Goal: Task Accomplishment & Management: Complete application form

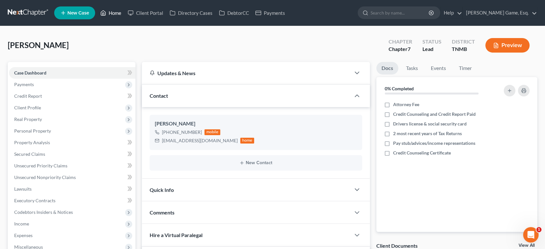
drag, startPoint x: 129, startPoint y: 16, endPoint x: 308, endPoint y: 110, distance: 202.0
click at [125, 16] on link "Home" at bounding box center [110, 13] width 27 height 12
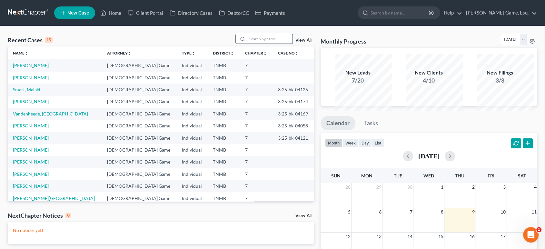
click at [270, 44] on input "search" at bounding box center [270, 38] width 45 height 9
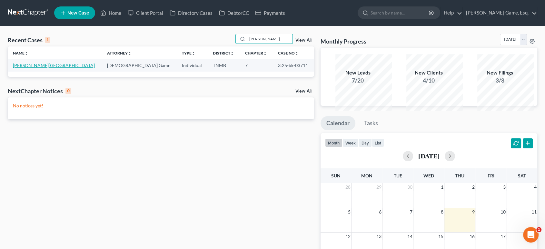
type input "strickland"
click at [31, 68] on link "[PERSON_NAME][GEOGRAPHIC_DATA]" at bounding box center [54, 65] width 82 height 5
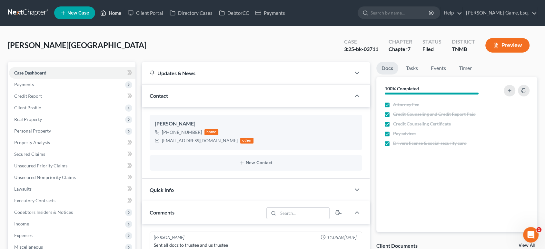
drag, startPoint x: 128, startPoint y: 15, endPoint x: 230, endPoint y: 83, distance: 122.6
click at [125, 15] on link "Home" at bounding box center [110, 13] width 27 height 12
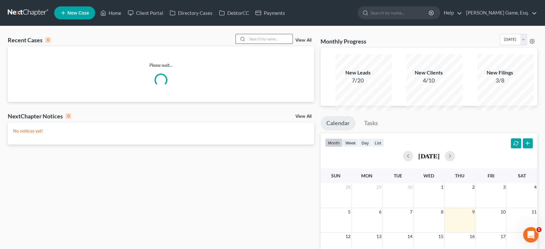
click at [248, 44] on input "search" at bounding box center [270, 38] width 45 height 9
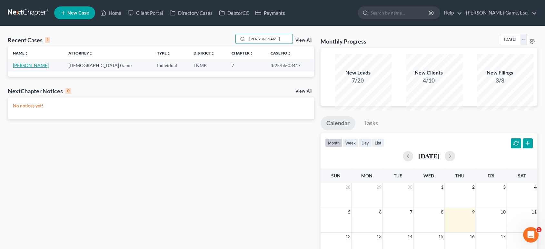
type input "spaeth"
click at [44, 68] on link "[PERSON_NAME]" at bounding box center [31, 65] width 36 height 5
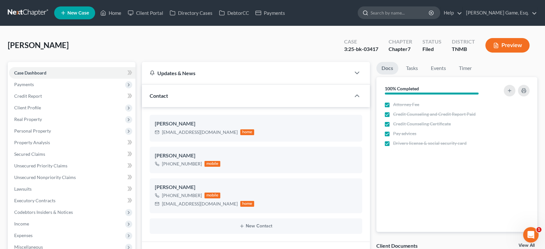
click at [398, 17] on input "search" at bounding box center [400, 13] width 59 height 12
click at [125, 13] on link "Home" at bounding box center [110, 13] width 27 height 12
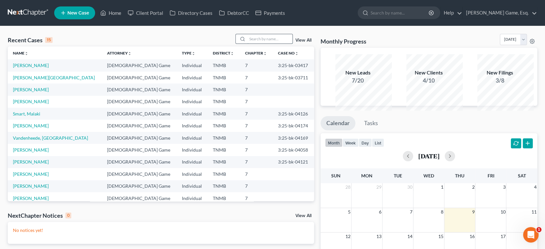
click at [250, 44] on input "search" at bounding box center [270, 38] width 45 height 9
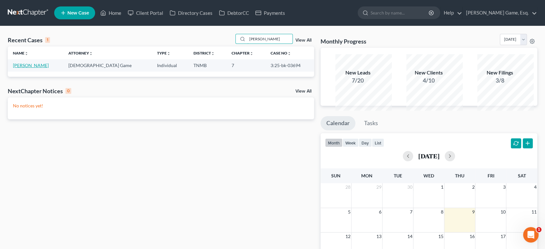
type input "carter"
click at [42, 68] on link "[PERSON_NAME]" at bounding box center [31, 65] width 36 height 5
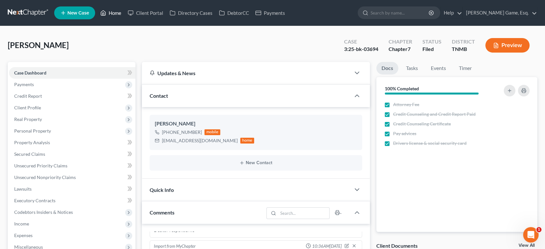
click at [125, 15] on link "Home" at bounding box center [110, 13] width 27 height 12
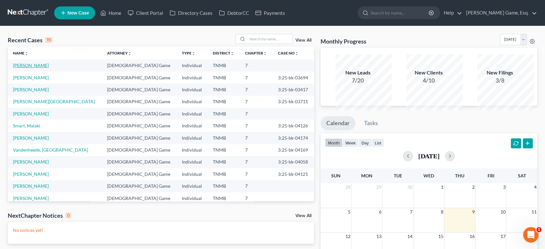
click at [33, 68] on link "[PERSON_NAME]" at bounding box center [31, 65] width 36 height 5
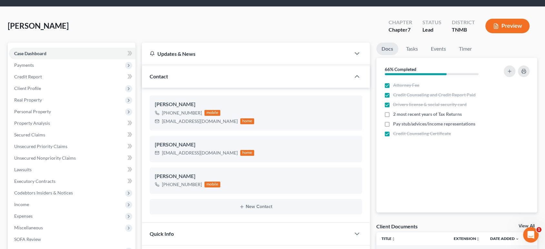
scroll to position [36, 0]
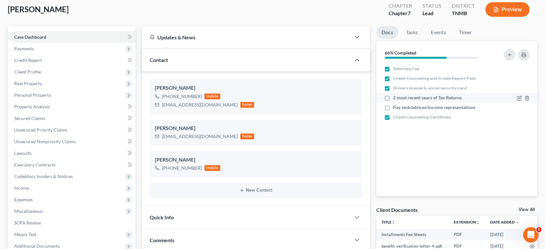
click at [393, 101] on label "2 most recent years of Tax Returns" at bounding box center [427, 98] width 69 height 6
click at [396, 99] on input "2 most recent years of Tax Returns" at bounding box center [398, 97] width 4 height 4
checkbox input "true"
click at [393, 111] on label "Pay stub/advices/income representations" at bounding box center [434, 107] width 82 height 6
click at [396, 108] on input "Pay stub/advices/income representations" at bounding box center [398, 106] width 4 height 4
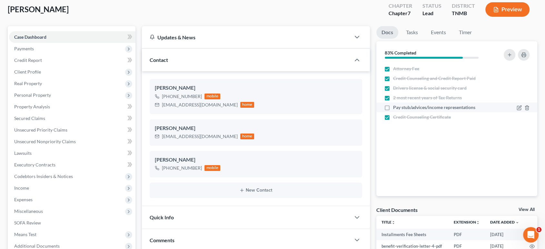
checkbox input "true"
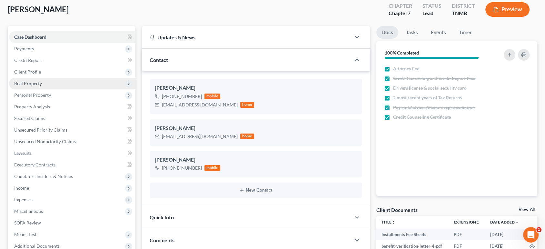
scroll to position [72, 0]
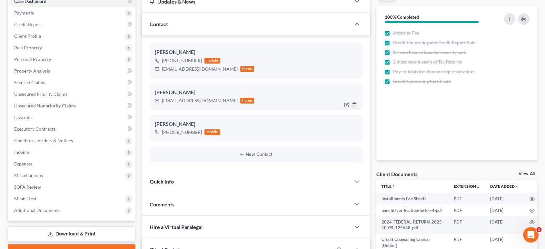
click at [352, 107] on icon "button" at bounding box center [354, 104] width 5 height 5
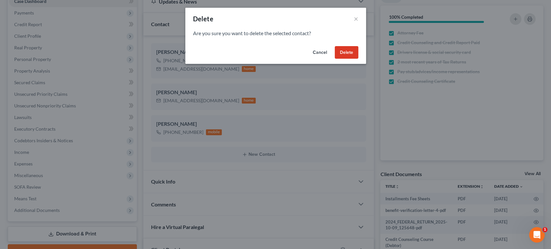
click at [358, 59] on button "Delete" at bounding box center [347, 52] width 24 height 13
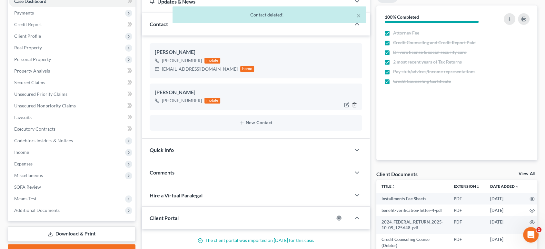
click at [352, 107] on icon "button" at bounding box center [354, 104] width 5 height 5
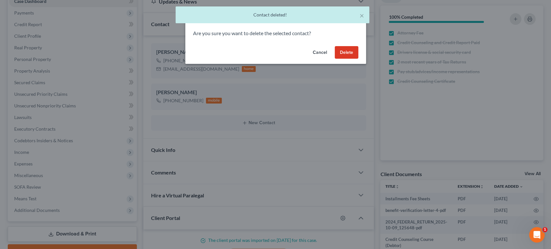
click at [358, 59] on button "Delete" at bounding box center [347, 52] width 24 height 13
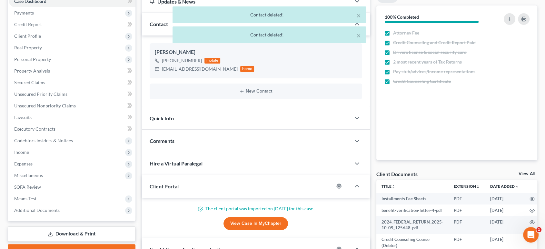
click at [48, 46] on div "× Contact deleted! × Contact deleted!" at bounding box center [269, 26] width 545 height 40
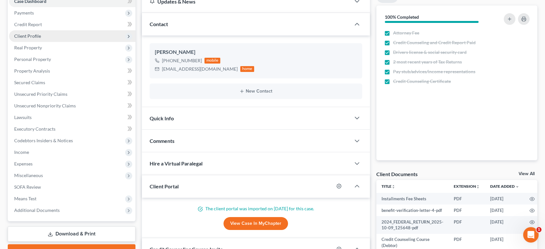
click at [41, 39] on span "Client Profile" at bounding box center [27, 35] width 27 height 5
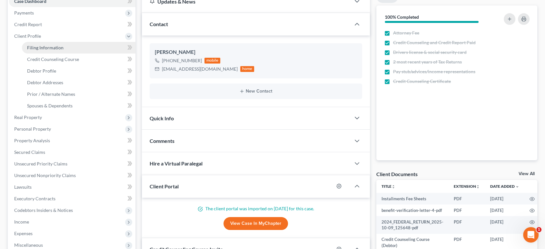
click at [74, 54] on link "Filing Information" at bounding box center [79, 48] width 114 height 12
select select "1"
select select "0"
select select "75"
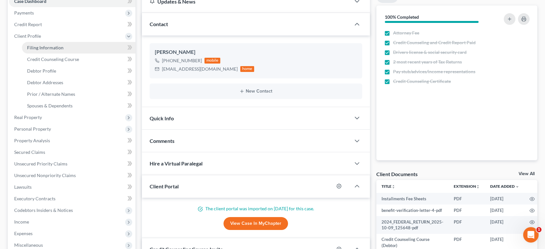
select select "0"
select select "44"
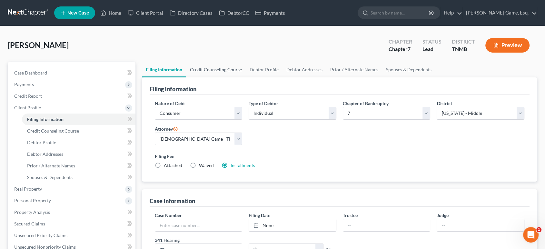
click at [232, 77] on link "Credit Counseling Course" at bounding box center [216, 69] width 60 height 15
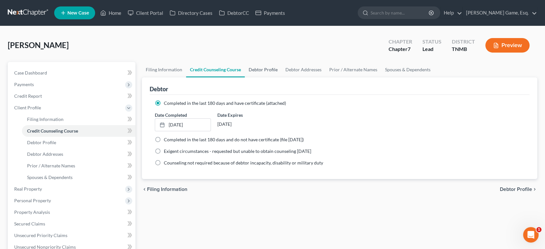
click at [282, 77] on link "Debtor Profile" at bounding box center [263, 69] width 37 height 15
select select "0"
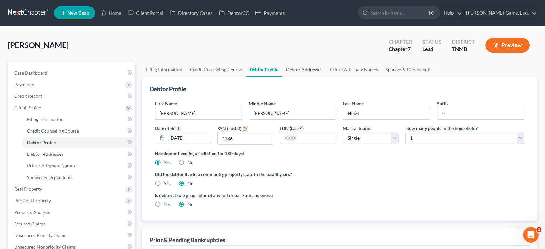
click at [326, 77] on link "Debtor Addresses" at bounding box center [304, 69] width 44 height 15
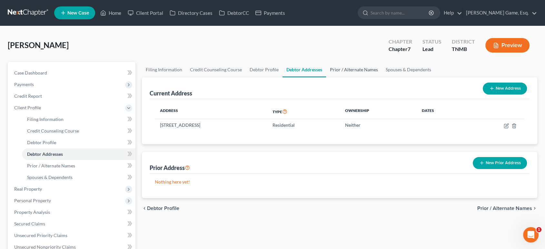
click at [382, 77] on link "Prior / Alternate Names" at bounding box center [354, 69] width 56 height 15
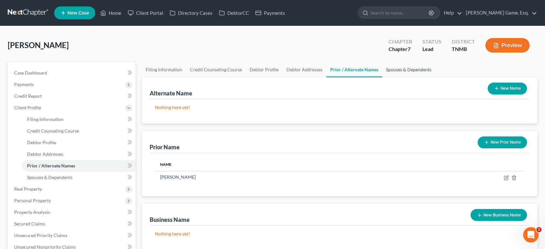
click at [436, 77] on link "Spouses & Dependents" at bounding box center [408, 69] width 53 height 15
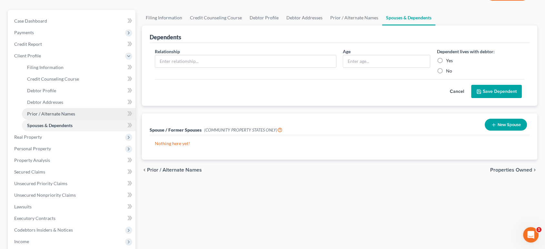
scroll to position [107, 0]
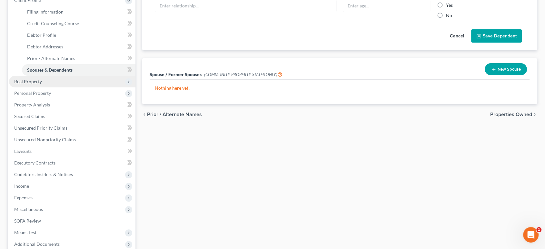
click at [42, 84] on span "Real Property" at bounding box center [28, 81] width 28 height 5
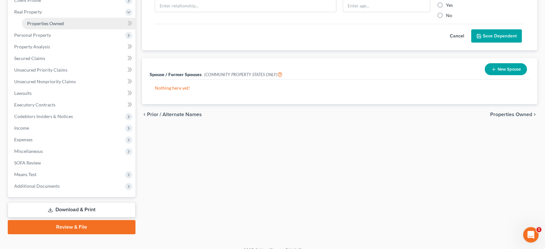
click at [58, 26] on span "Properties Owned" at bounding box center [45, 23] width 37 height 5
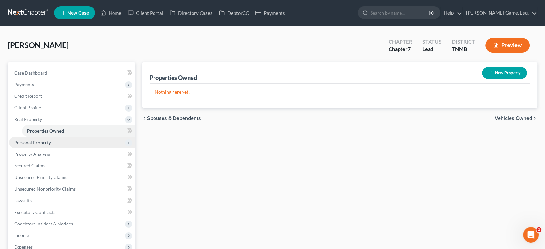
click at [66, 148] on span "Personal Property" at bounding box center [72, 143] width 127 height 12
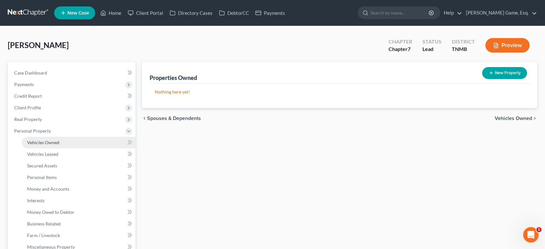
click at [75, 148] on link "Vehicles Owned" at bounding box center [79, 143] width 114 height 12
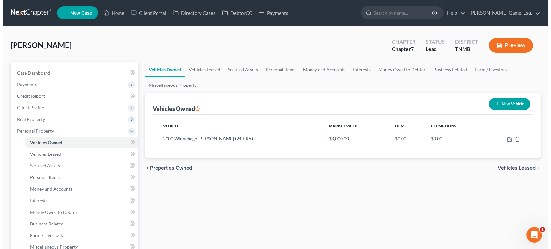
scroll to position [36, 0]
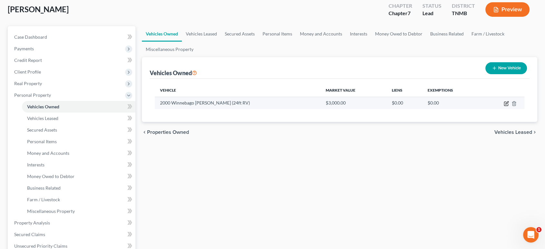
click at [504, 106] on icon "button" at bounding box center [506, 103] width 5 height 5
select select "0"
select select "26"
select select "4"
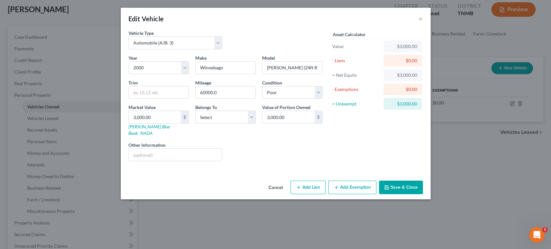
click at [364, 194] on button "Add Exemption" at bounding box center [352, 188] width 48 height 14
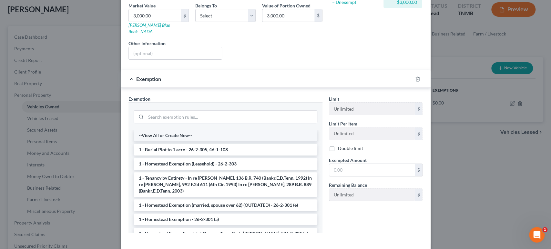
scroll to position [107, 0]
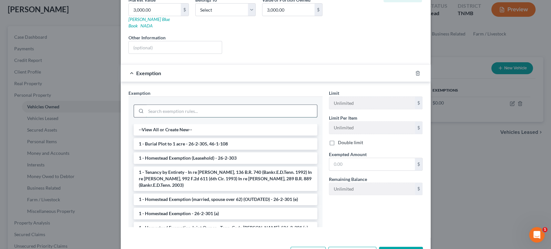
click at [207, 117] on input "search" at bounding box center [231, 111] width 171 height 12
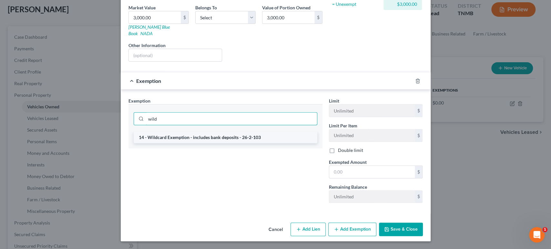
type input "wild"
click at [206, 143] on li "14 - Wildcard Exemption - includes bank deposits - 26-2-103" at bounding box center [226, 138] width 184 height 12
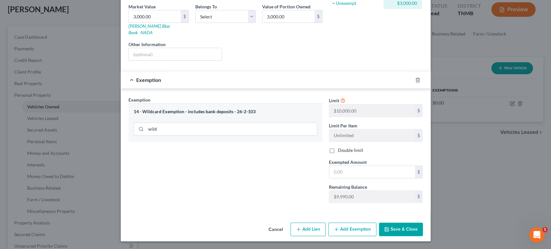
click at [352, 165] on span "Exempted Amount" at bounding box center [348, 161] width 38 height 5
click at [360, 178] on input "text" at bounding box center [372, 172] width 86 height 12
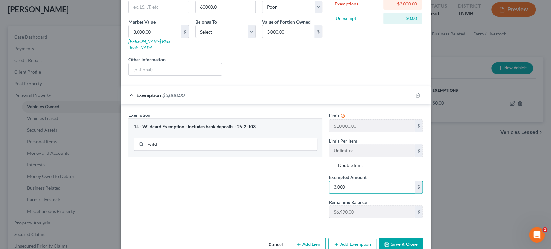
scroll to position [0, 0]
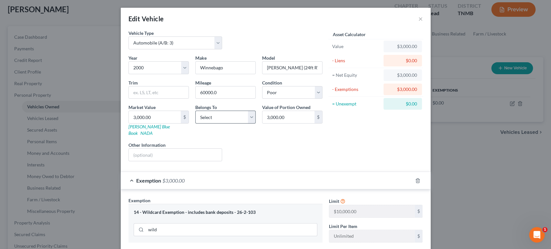
type input "3,000"
drag, startPoint x: 214, startPoint y: 140, endPoint x: 210, endPoint y: 152, distance: 12.5
click at [214, 124] on select "Select Debtor 1 Only Debtor 2 Only Debtor 1 And Debtor 2 Only At Least One Of T…" at bounding box center [225, 117] width 60 height 13
select select "0"
click at [195, 124] on select "Select Debtor 1 Only Debtor 2 Only Debtor 1 And Debtor 2 Only At Least One Of T…" at bounding box center [225, 117] width 60 height 13
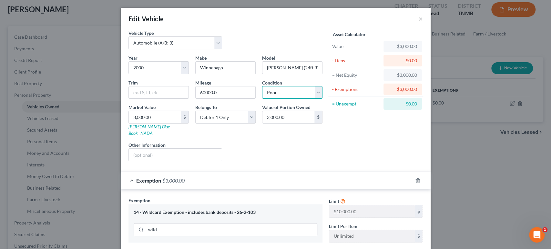
click at [306, 99] on select "Select Excellent Very Good Good Fair Poor" at bounding box center [292, 92] width 60 height 13
drag, startPoint x: 306, startPoint y: 115, endPoint x: 378, endPoint y: 159, distance: 84.7
click at [306, 99] on select "Select Excellent Very Good Good Fair Poor" at bounding box center [292, 92] width 60 height 13
click at [166, 161] on input "text" at bounding box center [175, 155] width 93 height 12
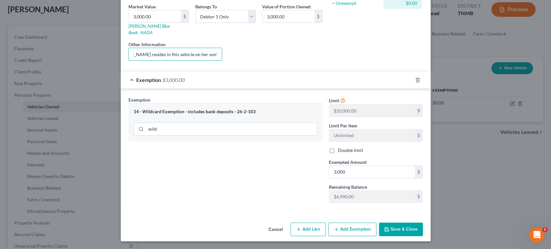
scroll to position [177, 0]
type input "Debtor resides in this vehicle on her son's property."
click at [423, 224] on button "Save & Close" at bounding box center [401, 230] width 44 height 14
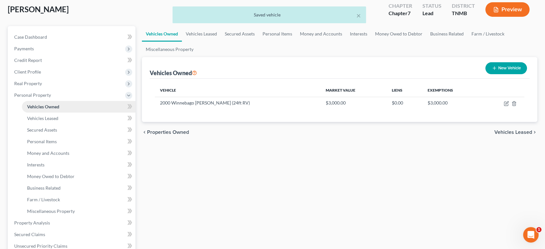
scroll to position [215, 0]
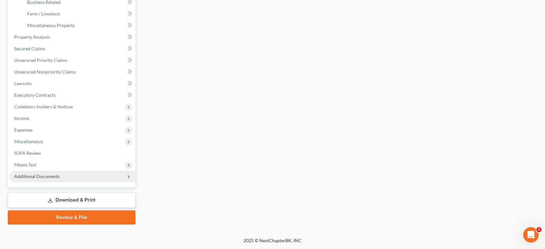
click at [95, 176] on span "Additional Documents" at bounding box center [72, 177] width 127 height 12
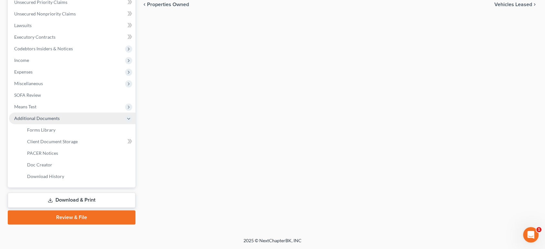
scroll to position [178, 0]
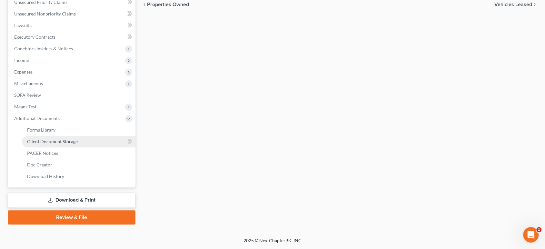
click at [108, 148] on link "Client Document Storage" at bounding box center [79, 142] width 114 height 12
select select "0"
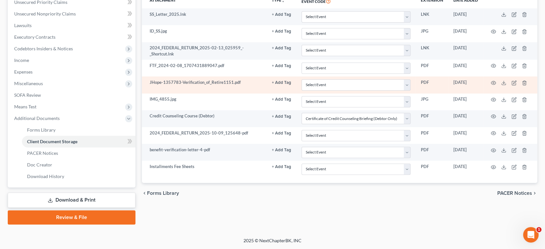
scroll to position [179, 0]
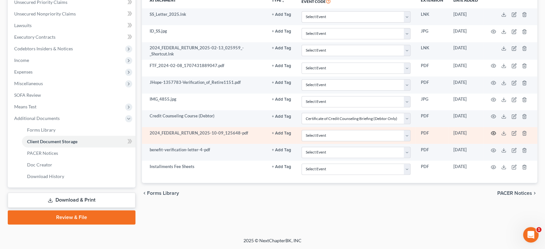
click at [492, 135] on icon "button" at bounding box center [494, 134] width 5 height 4
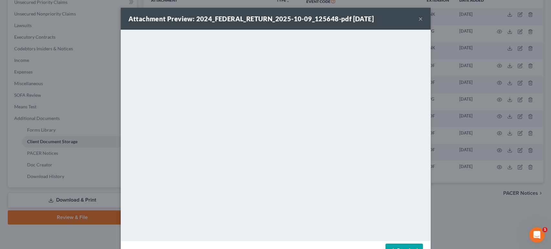
click at [423, 23] on button "×" at bounding box center [420, 19] width 5 height 8
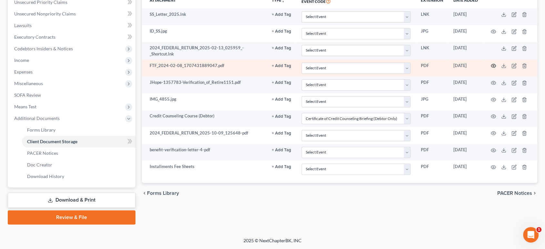
click at [492, 68] on icon "button" at bounding box center [494, 66] width 5 height 4
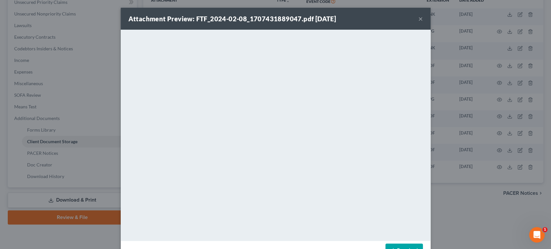
click at [423, 23] on button "×" at bounding box center [420, 19] width 5 height 8
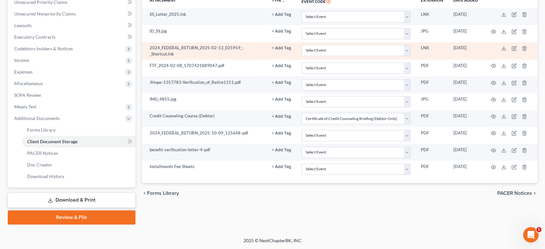
scroll to position [215, 0]
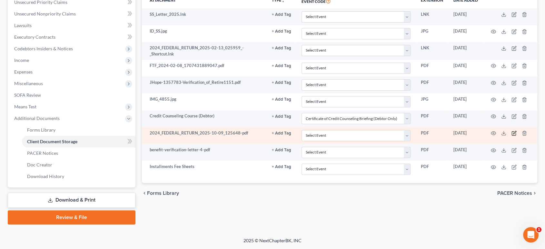
click at [513, 136] on icon "button" at bounding box center [514, 133] width 5 height 5
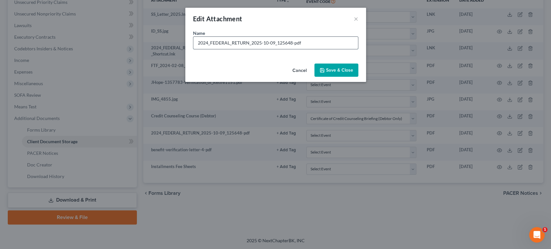
click at [193, 49] on input "2024_FEDERAL_RETURN_2025-10-09_125648-pdf" at bounding box center [275, 43] width 165 height 12
drag, startPoint x: 318, startPoint y: 52, endPoint x: 207, endPoint y: 56, distance: 111.1
click at [207, 49] on input "2024_FEDERAL_RETURN_2025-10-09_125648-pdf" at bounding box center [275, 43] width 165 height 12
click at [358, 22] on button "×" at bounding box center [356, 19] width 5 height 8
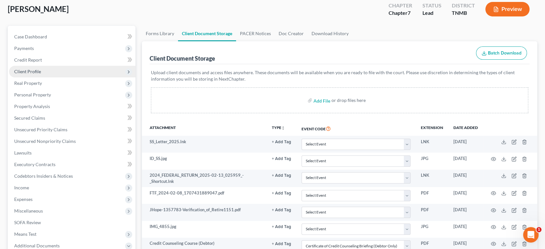
scroll to position [36, 0]
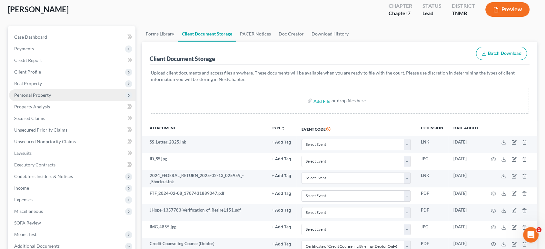
click at [42, 98] on span "Personal Property" at bounding box center [32, 94] width 37 height 5
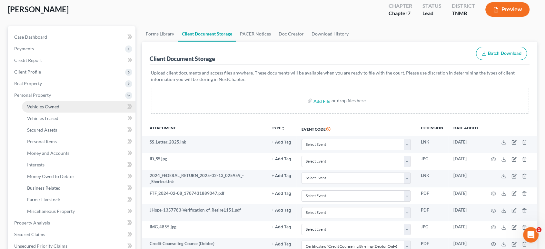
click at [54, 109] on span "Vehicles Owned" at bounding box center [43, 106] width 32 height 5
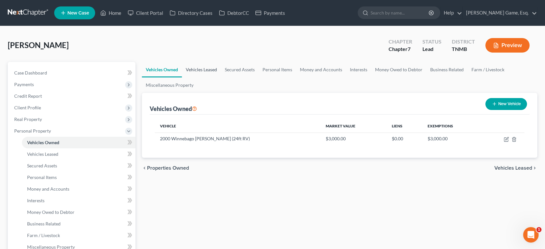
click at [221, 77] on link "Vehicles Leased" at bounding box center [201, 69] width 39 height 15
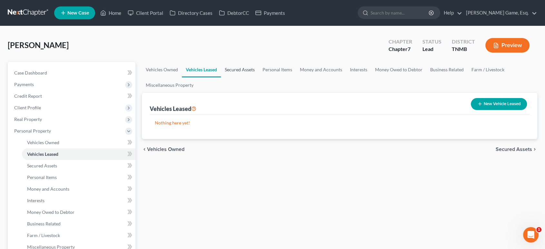
click at [259, 77] on link "Secured Assets" at bounding box center [240, 69] width 38 height 15
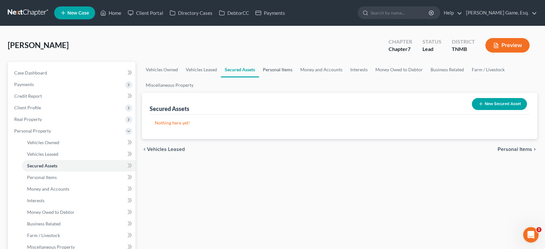
click at [297, 77] on link "Personal Items" at bounding box center [277, 69] width 37 height 15
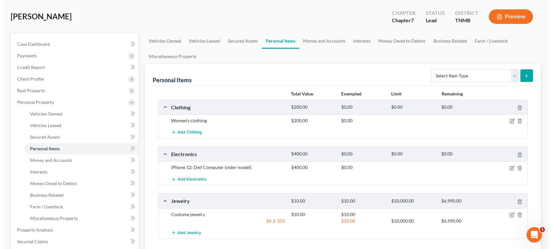
scroll to position [72, 0]
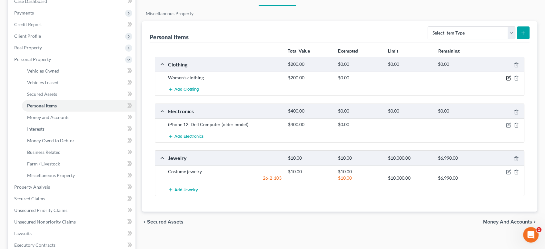
click at [506, 81] on icon "button" at bounding box center [508, 78] width 5 height 5
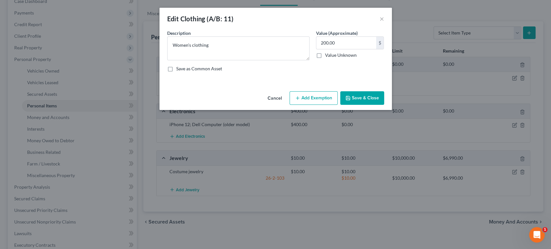
click at [329, 105] on button "Add Exemption" at bounding box center [314, 98] width 48 height 14
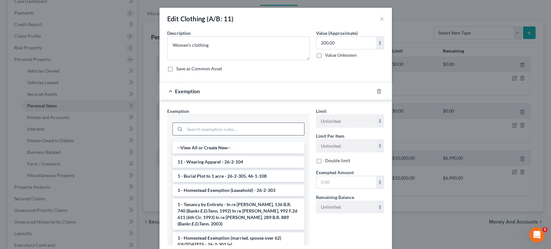
click at [250, 135] on input "search" at bounding box center [244, 129] width 119 height 12
click at [269, 168] on li "11 - Wearing Apparel - 26-2-104" at bounding box center [238, 162] width 132 height 12
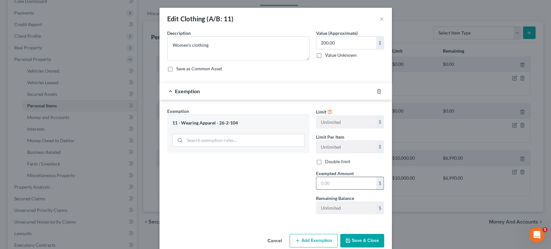
click at [352, 189] on input "text" at bounding box center [346, 183] width 60 height 12
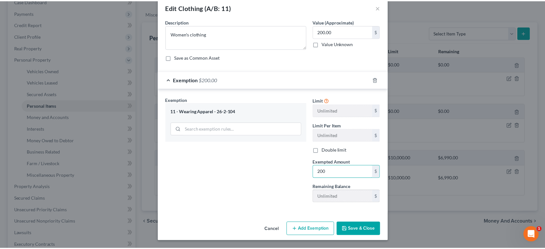
scroll to position [74, 0]
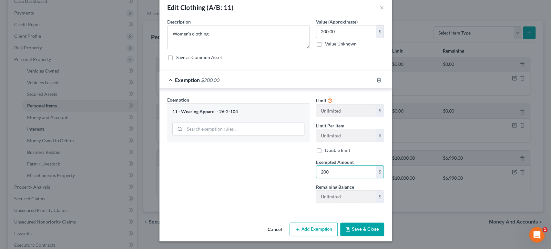
type input "200"
click at [377, 223] on button "Save & Close" at bounding box center [362, 230] width 44 height 14
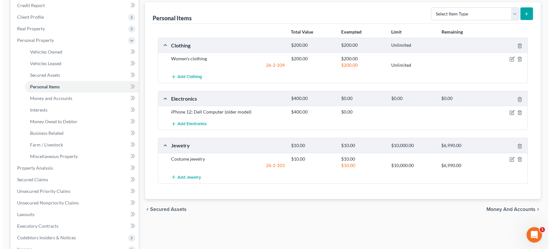
scroll to position [107, 0]
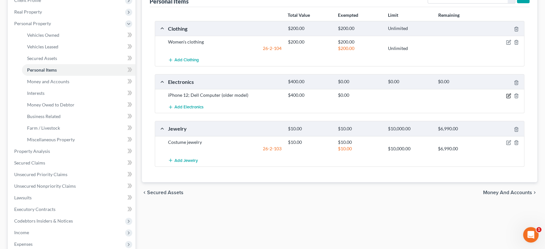
click at [506, 98] on icon "button" at bounding box center [508, 95] width 5 height 5
click at [507, 98] on icon "button" at bounding box center [509, 96] width 4 height 4
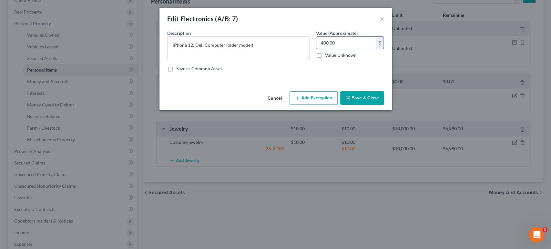
click at [354, 49] on input "400.00" at bounding box center [346, 43] width 60 height 12
type input "6.00"
type input "6"
type input "60.00"
type input "60"
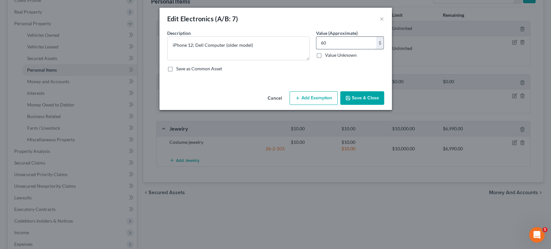
type input "600.00"
type input "600"
click at [322, 105] on button "Add Exemption" at bounding box center [314, 98] width 48 height 14
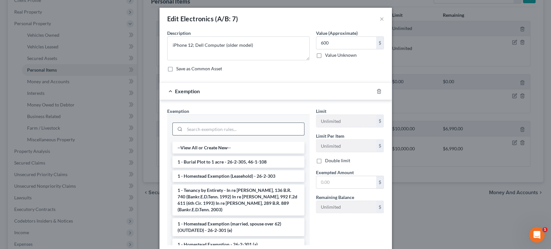
click at [232, 135] on input "search" at bounding box center [244, 129] width 119 height 12
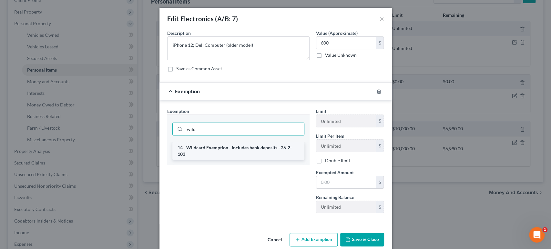
type input "wild"
click at [242, 160] on li "14 - Wildcard Exemption - includes bank deposits - 26-2-103" at bounding box center [238, 151] width 132 height 18
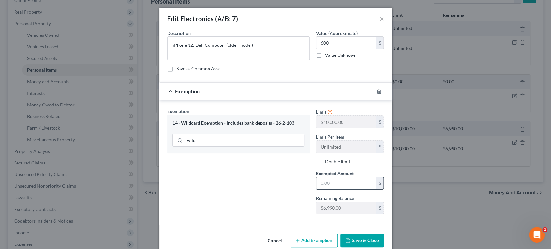
click at [344, 189] on input "text" at bounding box center [346, 183] width 60 height 12
type input "6.00"
type input "6"
type input "60.00"
type input "60"
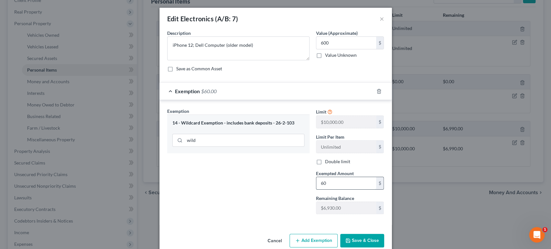
type input "600.00"
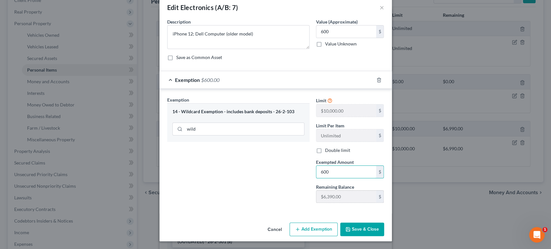
scroll to position [74, 0]
type input "600"
click at [384, 223] on button "Save & Close" at bounding box center [362, 230] width 44 height 14
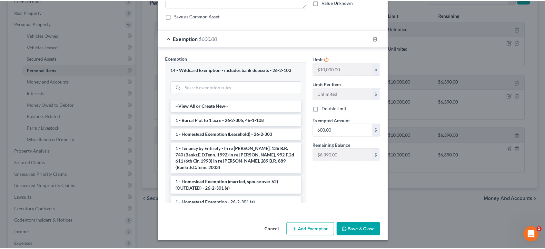
scroll to position [127, 0]
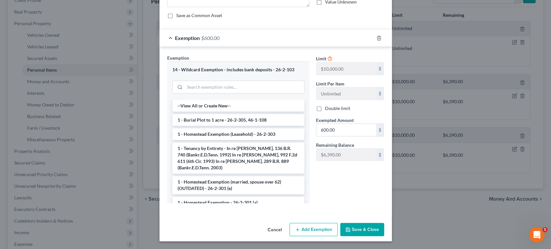
click at [384, 225] on button "Save & Close" at bounding box center [362, 230] width 44 height 14
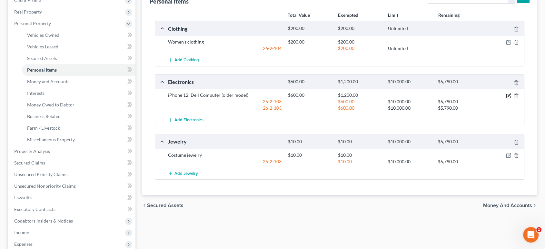
click at [506, 98] on icon "button" at bounding box center [508, 95] width 5 height 5
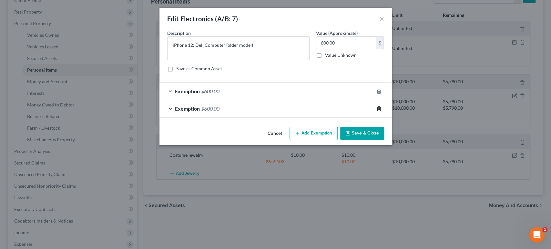
click at [380, 111] on icon "button" at bounding box center [378, 109] width 3 height 4
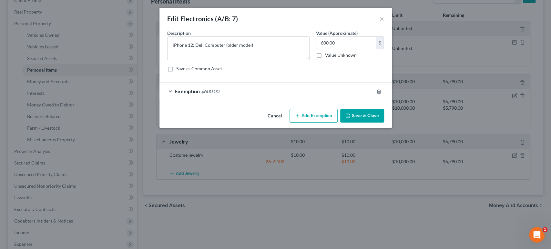
click at [384, 123] on button "Save & Close" at bounding box center [362, 116] width 44 height 14
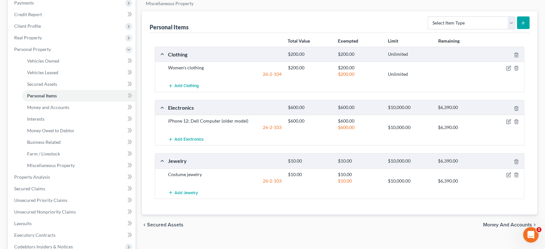
scroll to position [72, 0]
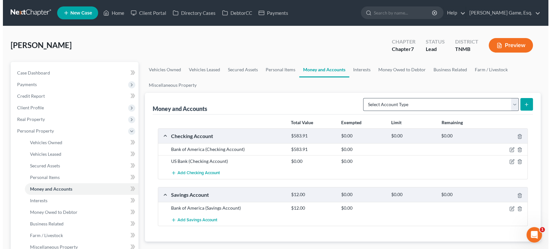
scroll to position [72, 0]
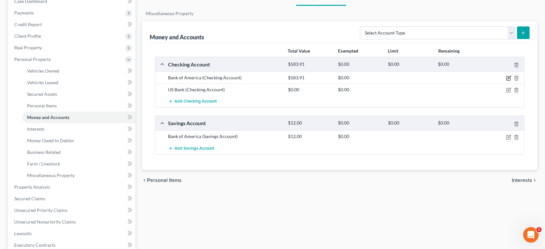
click at [506, 81] on icon "button" at bounding box center [508, 78] width 5 height 5
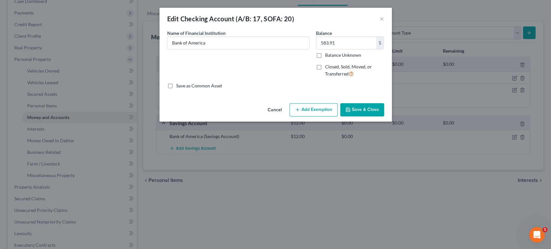
click at [319, 117] on button "Add Exemption" at bounding box center [314, 110] width 48 height 14
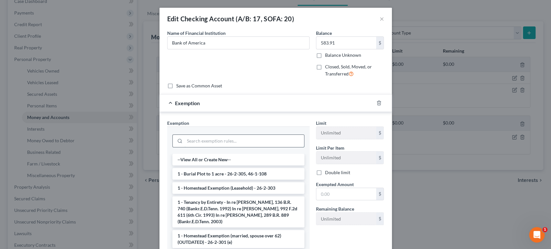
click at [249, 147] on input "search" at bounding box center [244, 141] width 119 height 12
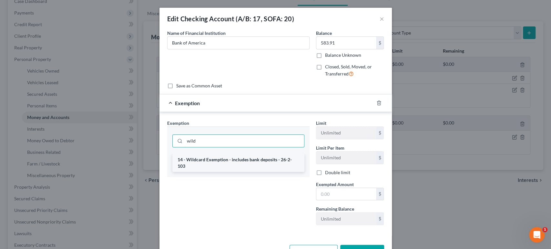
type input "wild"
click at [240, 172] on li "14 - Wildcard Exemption - includes bank deposits - 26-2-103" at bounding box center [238, 163] width 132 height 18
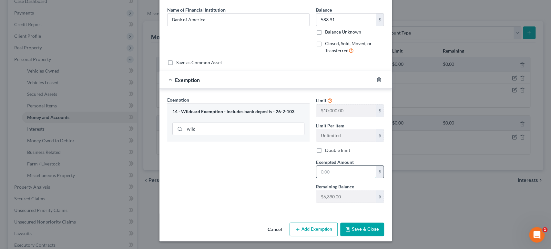
click at [343, 168] on input "text" at bounding box center [346, 172] width 60 height 12
type input "600"
click at [376, 236] on button "Save & Close" at bounding box center [362, 230] width 44 height 14
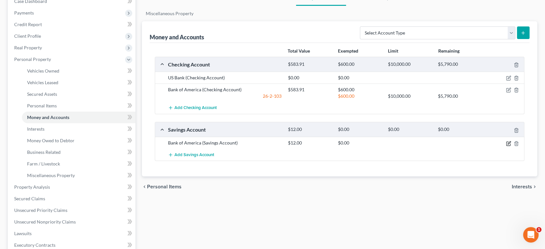
click at [508, 144] on icon "button" at bounding box center [509, 142] width 3 height 3
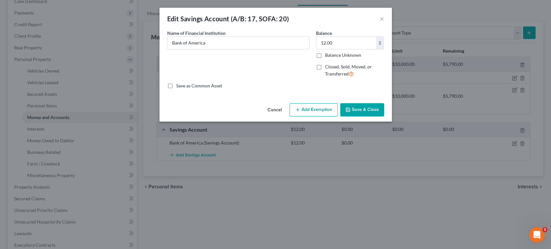
click at [326, 117] on button "Add Exemption" at bounding box center [314, 110] width 48 height 14
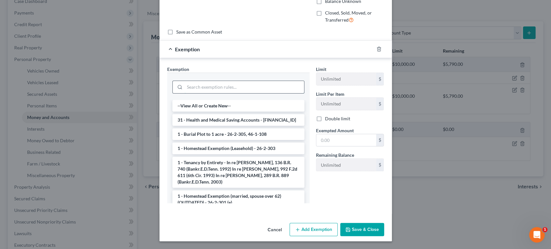
click at [270, 93] on input "search" at bounding box center [244, 87] width 119 height 12
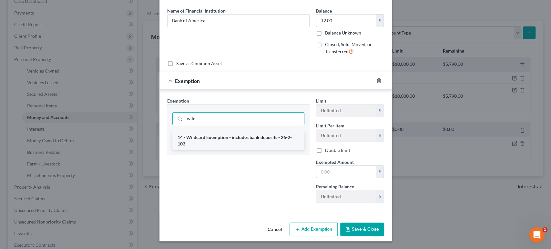
type input "wild"
click at [258, 132] on li "14 - Wildcard Exemption - includes bank deposits - 26-2-103" at bounding box center [238, 141] width 132 height 18
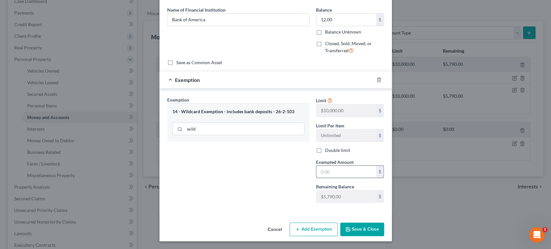
click at [355, 178] on div "$" at bounding box center [350, 172] width 68 height 13
click at [351, 170] on input "text" at bounding box center [346, 172] width 60 height 12
type input "12"
drag, startPoint x: 382, startPoint y: 237, endPoint x: 381, endPoint y: 233, distance: 4.1
click at [382, 236] on button "Save & Close" at bounding box center [362, 230] width 44 height 14
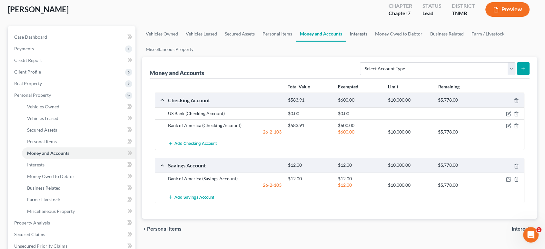
drag, startPoint x: 416, startPoint y: 51, endPoint x: 421, endPoint y: 57, distance: 8.0
click at [371, 42] on link "Interests" at bounding box center [358, 33] width 25 height 15
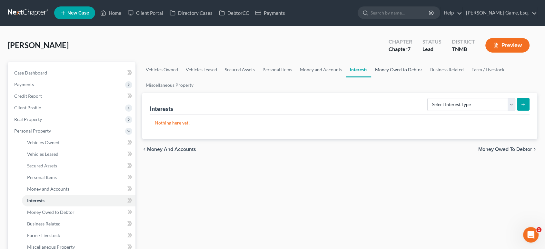
click at [427, 77] on link "Money Owed to Debtor" at bounding box center [398, 69] width 55 height 15
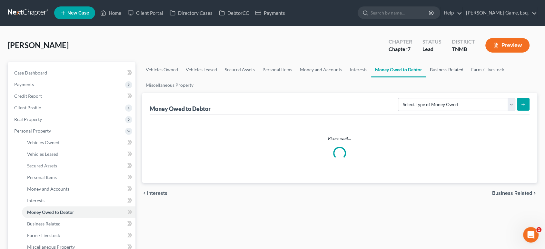
click at [426, 77] on link "Business Related" at bounding box center [446, 69] width 41 height 15
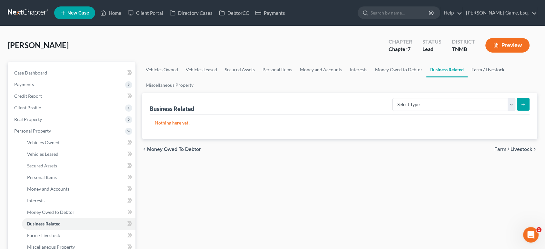
click at [468, 77] on link "Farm / Livestock" at bounding box center [488, 69] width 41 height 15
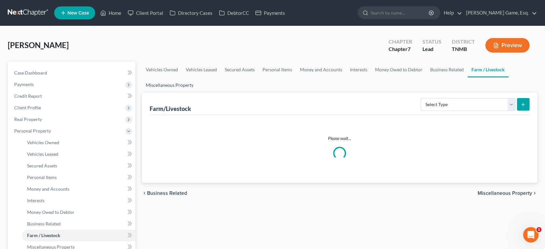
click at [198, 93] on link "Miscellaneous Property" at bounding box center [170, 84] width 56 height 15
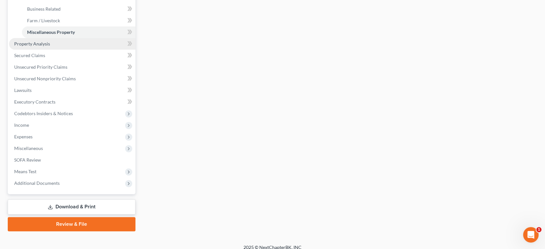
click at [68, 50] on link "Property Analysis" at bounding box center [72, 44] width 127 height 12
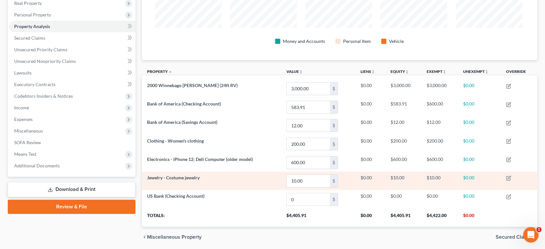
scroll to position [111, 0]
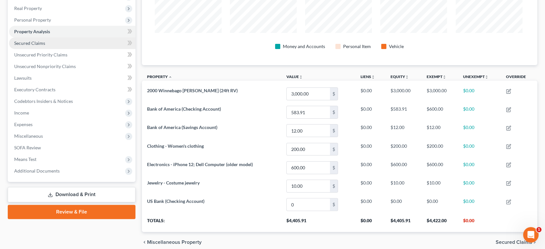
click at [60, 49] on link "Secured Claims" at bounding box center [72, 43] width 127 height 12
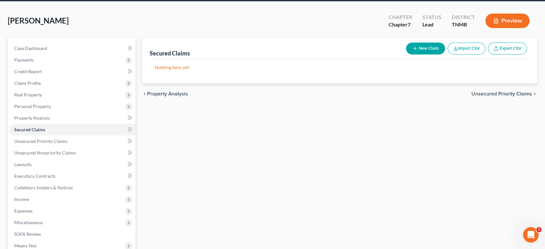
scroll to position [36, 0]
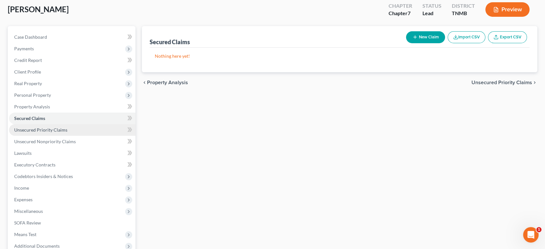
click at [67, 133] on span "Unsecured Priority Claims" at bounding box center [40, 129] width 53 height 5
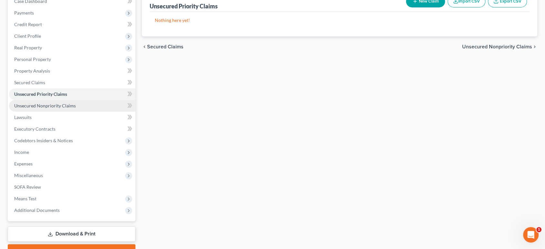
click at [50, 108] on span "Unsecured Nonpriority Claims" at bounding box center [45, 105] width 62 height 5
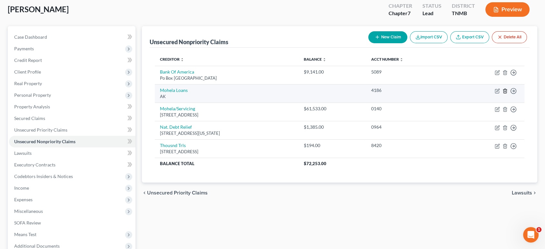
click at [504, 93] on icon "button" at bounding box center [505, 91] width 3 height 4
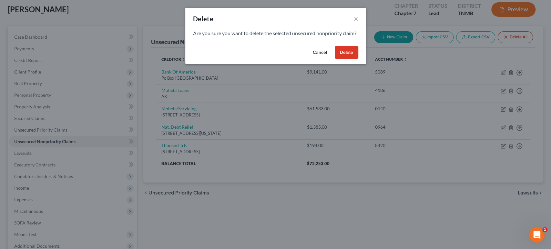
click at [358, 59] on button "Delete" at bounding box center [347, 52] width 24 height 13
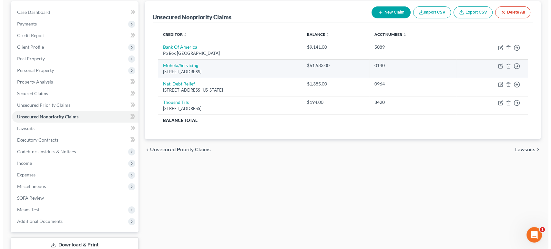
scroll to position [72, 0]
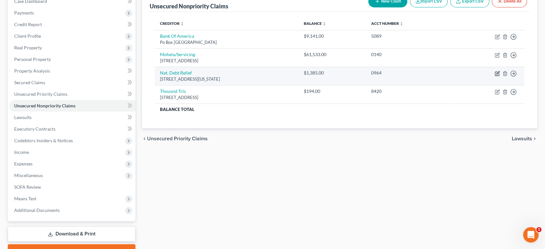
click at [497, 74] on icon "button" at bounding box center [498, 72] width 3 height 3
select select "35"
select select "3"
select select "0"
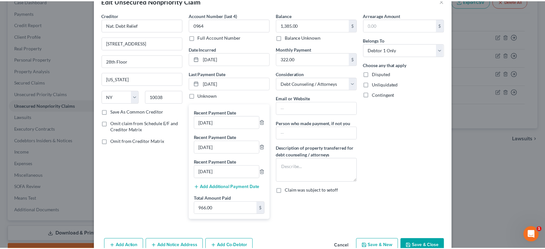
scroll to position [0, 0]
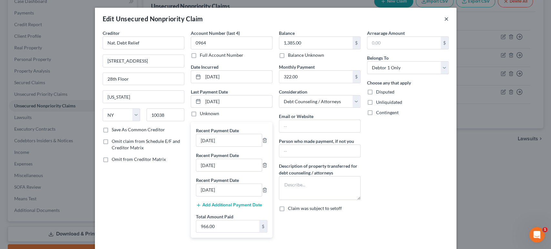
click at [449, 21] on button "×" at bounding box center [446, 19] width 5 height 8
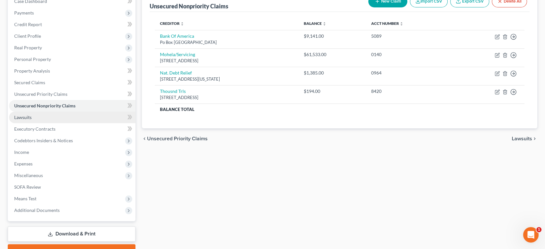
click at [77, 123] on link "Lawsuits" at bounding box center [72, 118] width 127 height 12
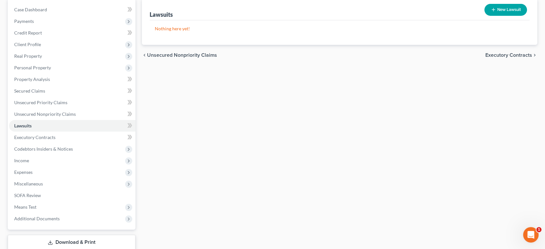
scroll to position [107, 0]
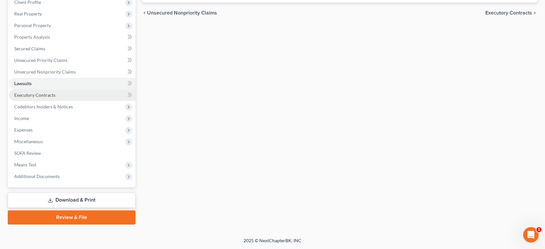
click at [75, 101] on link "Executory Contracts" at bounding box center [72, 95] width 127 height 12
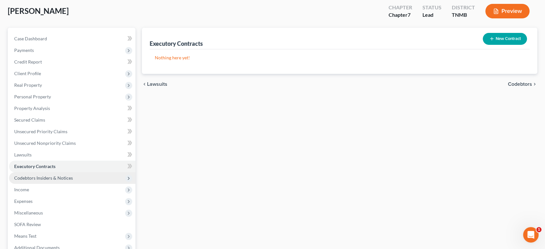
scroll to position [107, 0]
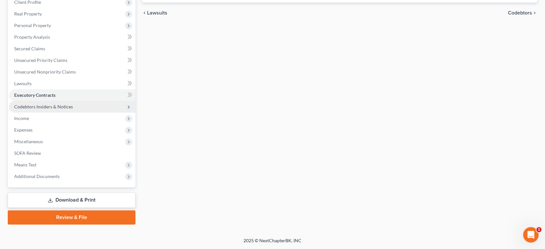
click at [66, 109] on span "Codebtors Insiders & Notices" at bounding box center [43, 106] width 59 height 5
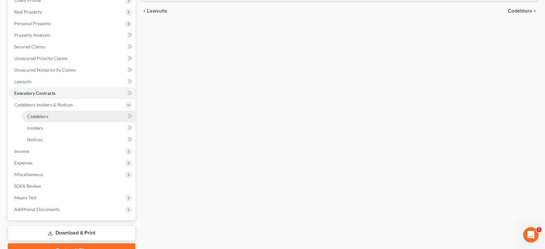
click at [70, 122] on link "Codebtors" at bounding box center [79, 117] width 114 height 12
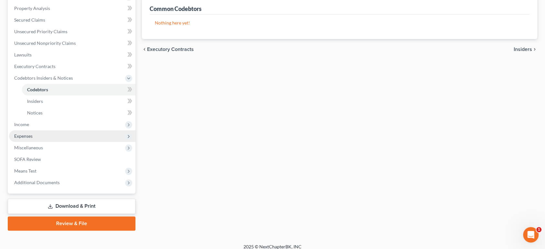
scroll to position [143, 0]
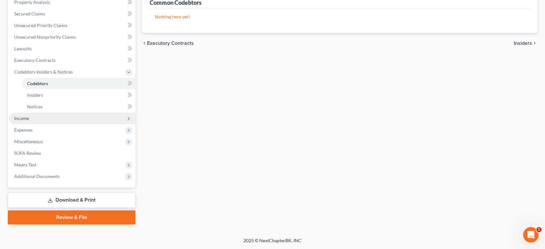
click at [52, 124] on span "Income" at bounding box center [72, 119] width 127 height 12
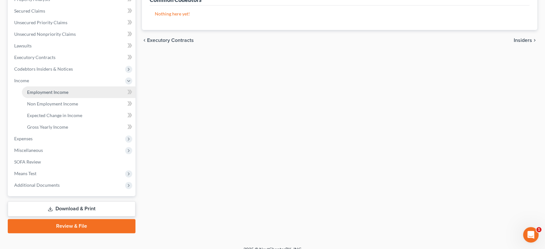
click at [64, 95] on span "Employment Income" at bounding box center [47, 91] width 41 height 5
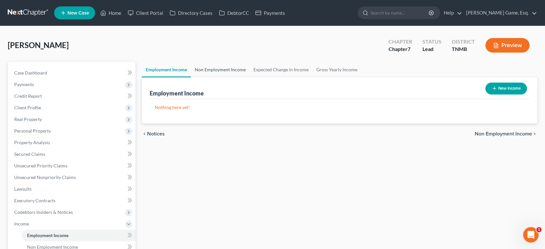
click at [245, 77] on link "Non Employment Income" at bounding box center [220, 69] width 59 height 15
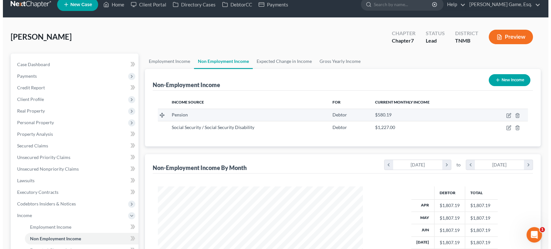
scroll to position [36, 0]
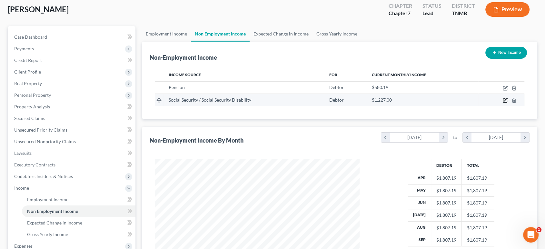
click at [503, 103] on icon "button" at bounding box center [505, 100] width 5 height 5
select select "4"
select select "0"
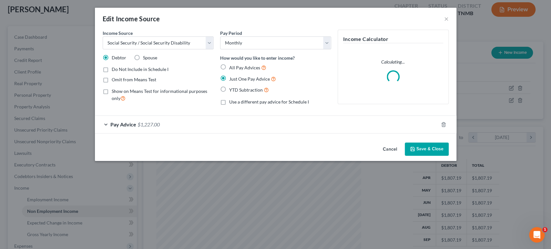
scroll to position [144, 220]
click at [152, 133] on div "Pay Advice $1,227.00" at bounding box center [266, 124] width 343 height 17
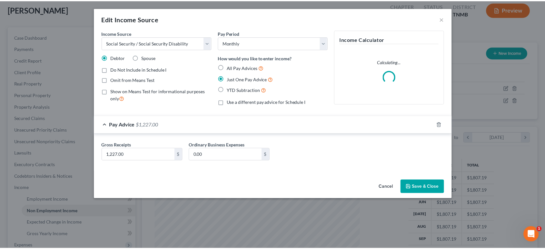
scroll to position [7, 0]
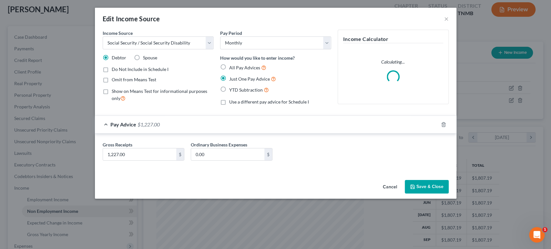
click at [112, 83] on label "Omit from Means Test" at bounding box center [134, 79] width 45 height 6
click at [114, 81] on input "Omit from Means Test" at bounding box center [116, 78] width 4 height 4
checkbox input "true"
click at [105, 161] on input "1,227.00" at bounding box center [139, 154] width 73 height 12
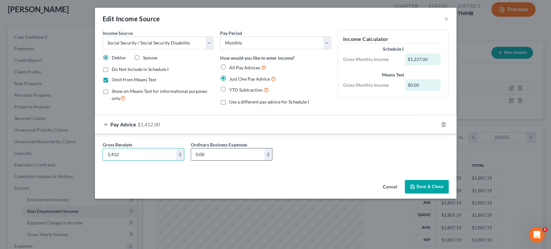
type input "1,412"
click at [204, 161] on input "0.00" at bounding box center [227, 154] width 73 height 12
type input "185"
click at [449, 194] on button "Save & Close" at bounding box center [427, 187] width 44 height 14
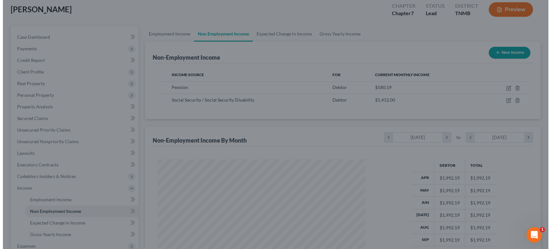
scroll to position [322615, 322541]
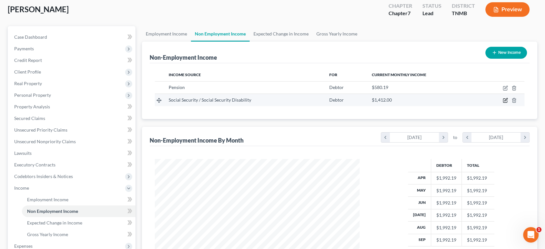
click at [503, 103] on icon "button" at bounding box center [505, 100] width 5 height 5
select select "4"
select select "0"
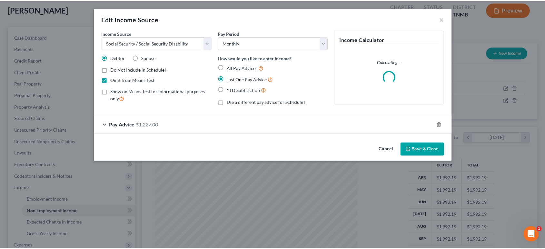
scroll to position [144, 220]
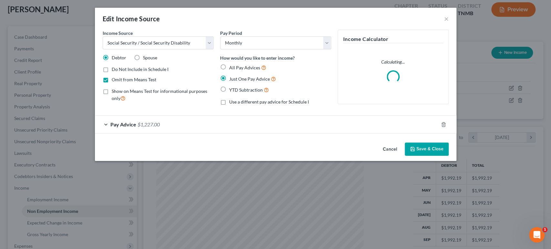
click at [142, 133] on div "Pay Advice $1,227.00" at bounding box center [266, 124] width 343 height 17
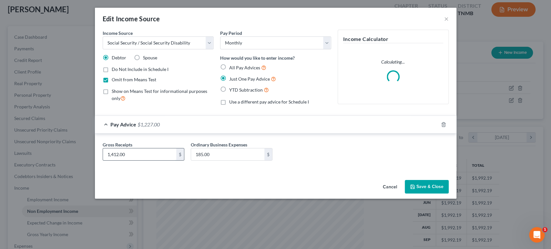
click at [103, 161] on input "1,412.00" at bounding box center [139, 154] width 73 height 12
type input "1,412.10"
click at [449, 194] on button "Save & Close" at bounding box center [427, 187] width 44 height 14
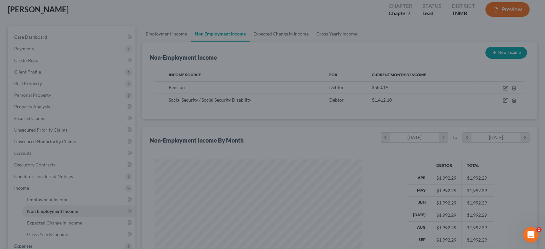
scroll to position [322615, 322541]
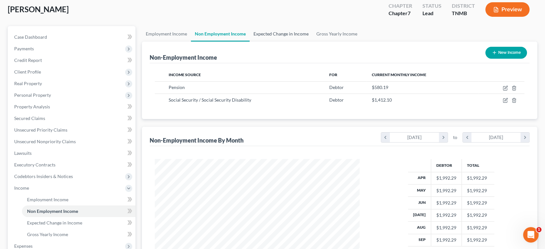
click at [300, 42] on link "Expected Change in Income" at bounding box center [281, 33] width 63 height 15
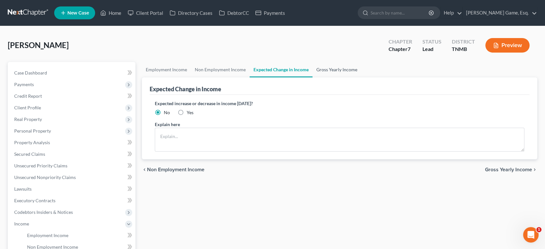
click at [361, 77] on link "Gross Yearly Income" at bounding box center [337, 69] width 49 height 15
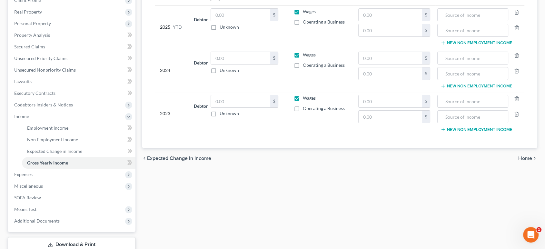
scroll to position [72, 0]
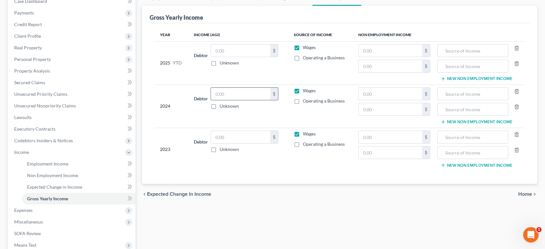
click at [247, 100] on input "text" at bounding box center [240, 94] width 59 height 12
click at [396, 100] on input "text" at bounding box center [391, 94] width 64 height 12
type input "6,668"
click at [474, 100] on input "text" at bounding box center [473, 94] width 64 height 12
type input "SSI/TCRS Pension"
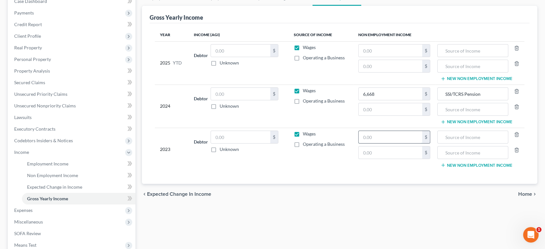
click at [382, 143] on input "text" at bounding box center [391, 137] width 64 height 12
type input "6,473"
click at [459, 143] on input "text" at bounding box center [473, 137] width 64 height 12
type input "SSI/TCRS Pension"
click at [473, 57] on input "text" at bounding box center [473, 51] width 64 height 12
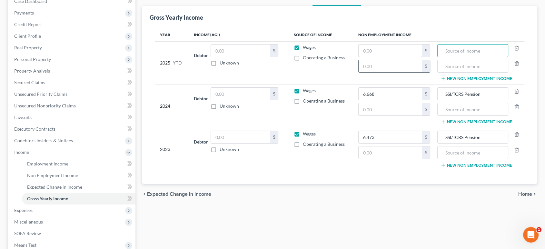
click at [367, 57] on input "text" at bounding box center [391, 51] width 64 height 12
click at [441, 57] on input "text" at bounding box center [473, 51] width 64 height 12
type input "1"
click at [382, 57] on input "text" at bounding box center [391, 51] width 64 height 12
type input "16,265.61"
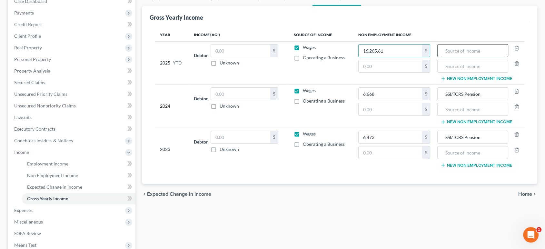
click at [450, 57] on input "text" at bounding box center [473, 51] width 64 height 12
type input "SSI/TCRS Pension"
click at [478, 41] on th "Non Employment Income" at bounding box center [438, 34] width 171 height 13
drag, startPoint x: 442, startPoint y: 133, endPoint x: 460, endPoint y: 151, distance: 25.6
click at [418, 128] on tr "2024 Debtor $ Unknown Balance Undetermined $ Unknown Wages Operating a Business…" at bounding box center [340, 106] width 370 height 43
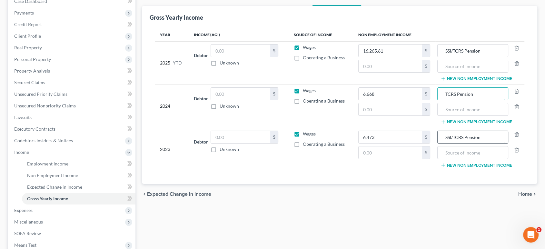
type input "TCRS Pension"
drag, startPoint x: 442, startPoint y: 188, endPoint x: 476, endPoint y: 183, distance: 34.5
click at [438, 144] on div "SSI/TCRS Pension" at bounding box center [473, 137] width 71 height 13
type input "TCRS Pension"
click at [526, 173] on div "Year Income (AGI) Source of Income Non Employment Income 2025 YTD Debtor $ Unkn…" at bounding box center [340, 103] width 381 height 161
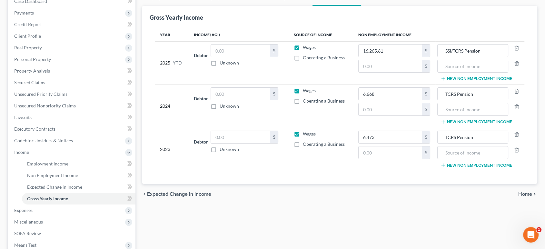
click at [467, 23] on div "Gross Yearly Income" at bounding box center [340, 14] width 381 height 17
click at [362, 72] on input "text" at bounding box center [391, 66] width 64 height 12
click at [377, 116] on input "text" at bounding box center [391, 109] width 64 height 12
click at [380, 116] on input "text" at bounding box center [391, 109] width 64 height 12
type input "14,724"
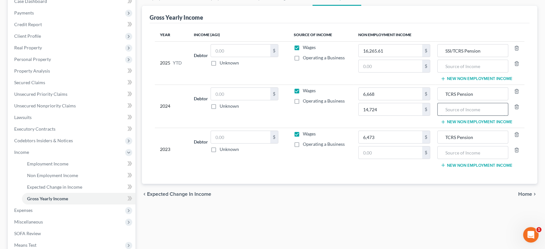
click at [479, 116] on input "text" at bounding box center [473, 109] width 64 height 12
type input "SSI"
click at [380, 159] on input "text" at bounding box center [391, 153] width 64 height 12
type input "14,724"
type input "SSI"
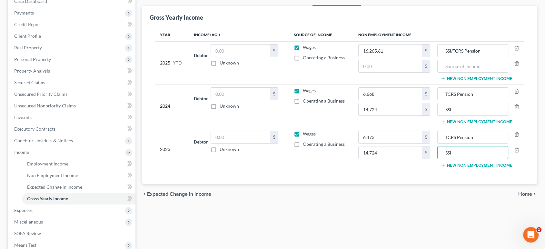
click at [372, 171] on td "6,473 $ 14,724 $" at bounding box center [394, 149] width 82 height 43
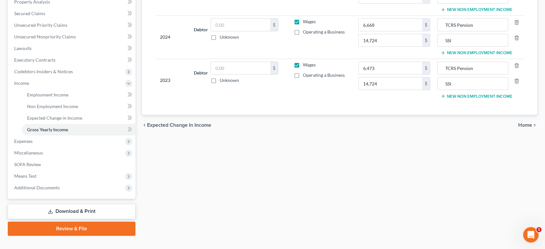
scroll to position [143, 0]
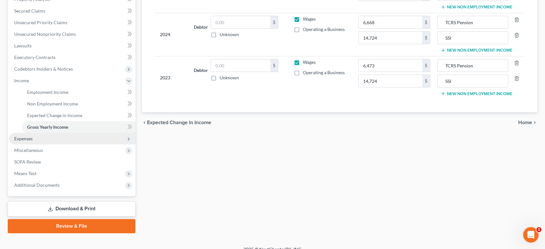
click at [51, 145] on span "Expenses" at bounding box center [72, 139] width 127 height 12
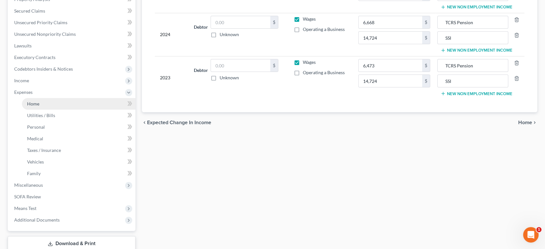
click at [55, 110] on link "Home" at bounding box center [79, 104] width 114 height 12
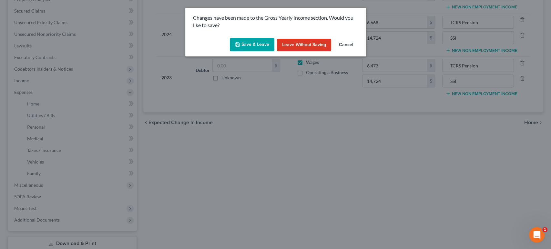
click at [240, 52] on button "Save & Leave" at bounding box center [252, 45] width 45 height 14
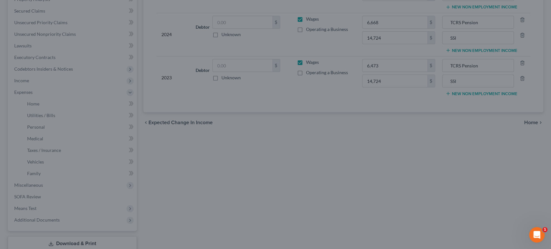
type input "6,668.00"
type input "14,724.00"
type input "6,473.00"
type input "14,724.00"
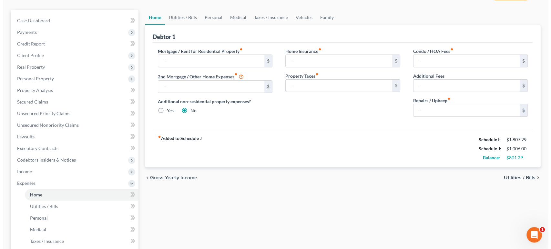
scroll to position [36, 0]
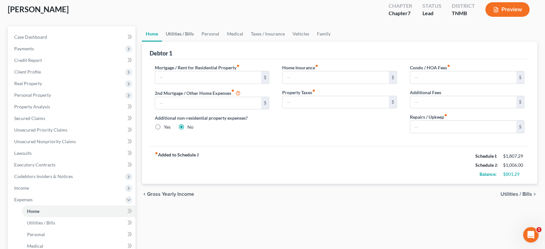
click at [182, 42] on link "Utilities / Bills" at bounding box center [180, 33] width 36 height 15
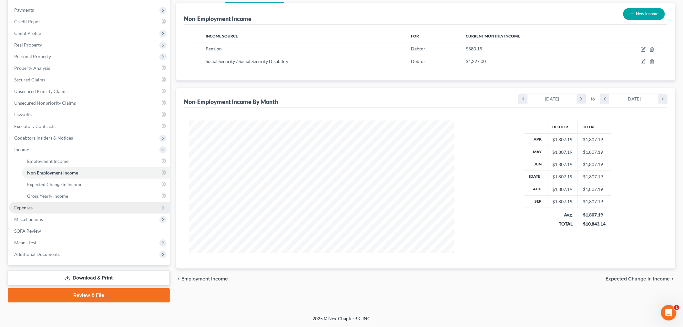
scroll to position [173, 0]
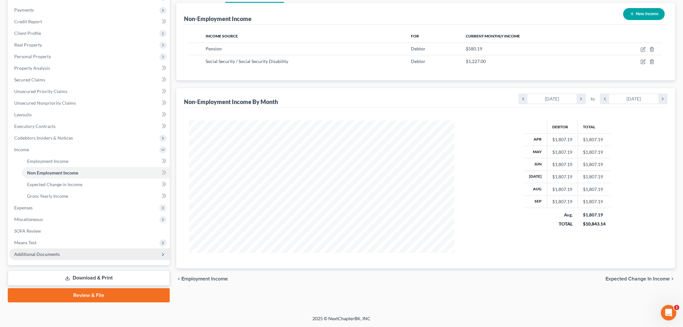
click at [72, 248] on span "Additional Documents" at bounding box center [89, 254] width 161 height 12
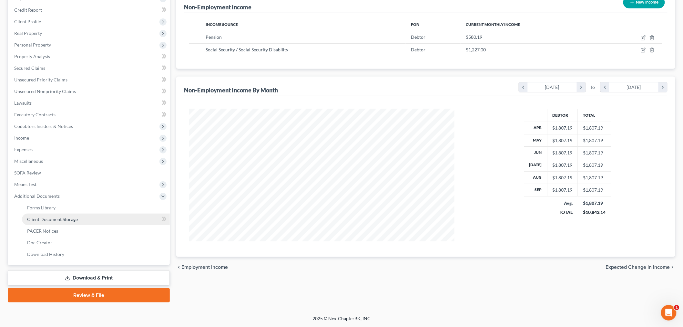
click at [78, 213] on link "Client Document Storage" at bounding box center [96, 219] width 148 height 12
select select "0"
select select "8"
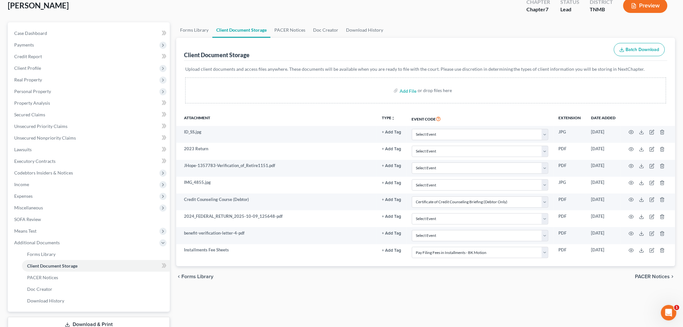
scroll to position [143, 0]
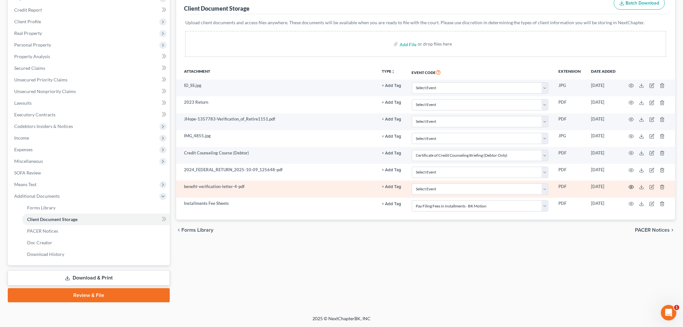
click at [551, 189] on icon "button" at bounding box center [631, 186] width 5 height 5
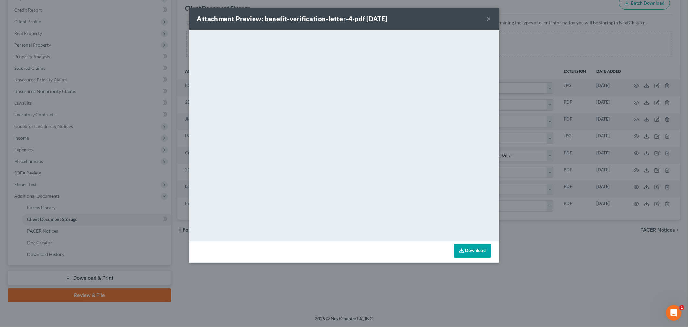
click at [492, 23] on button "×" at bounding box center [489, 19] width 5 height 8
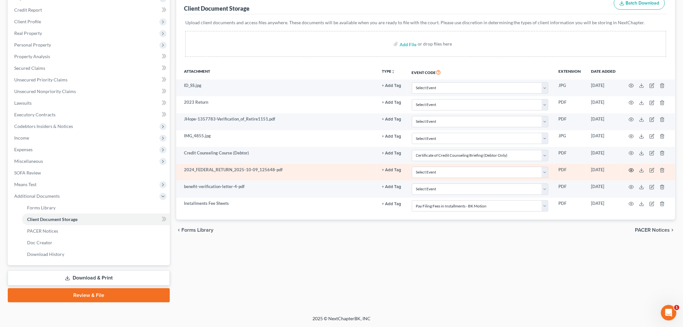
click at [551, 173] on icon "button" at bounding box center [631, 170] width 5 height 5
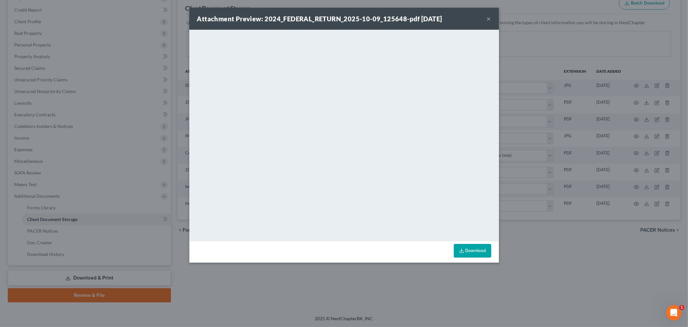
click at [492, 23] on button "×" at bounding box center [489, 19] width 5 height 8
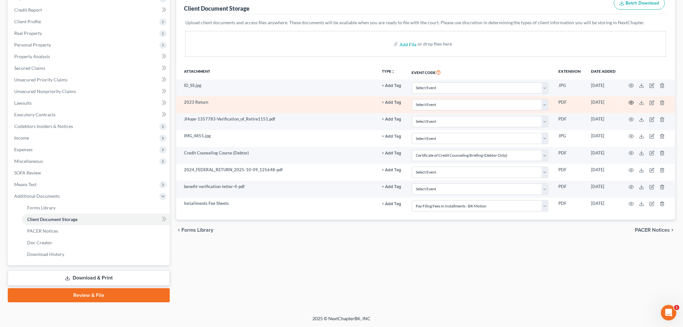
click at [551, 102] on circle "button" at bounding box center [631, 102] width 1 height 1
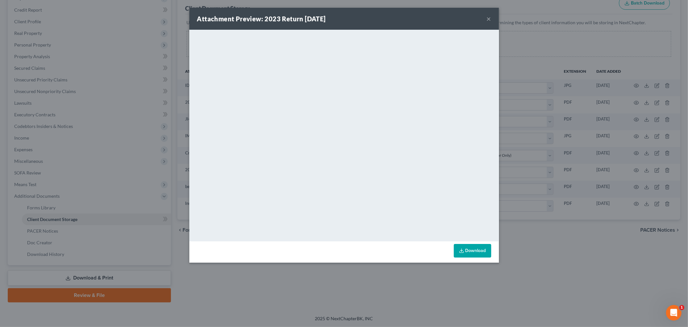
click at [492, 23] on button "×" at bounding box center [489, 19] width 5 height 8
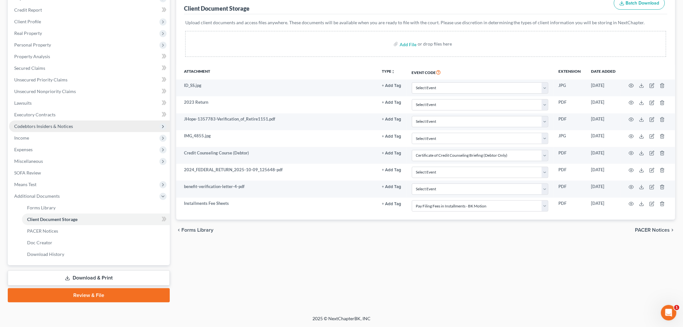
scroll to position [107, 0]
click at [56, 144] on span "Income" at bounding box center [89, 138] width 161 height 12
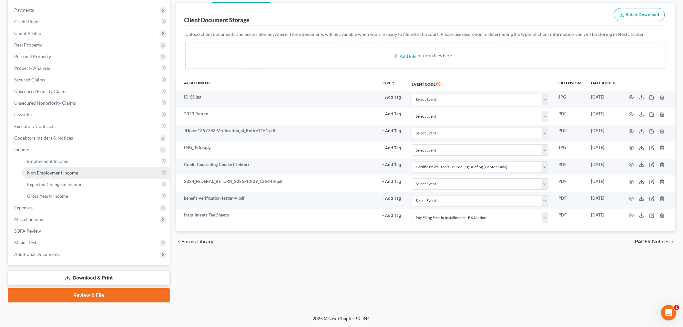
click at [77, 175] on span "Non Employment Income" at bounding box center [52, 172] width 51 height 5
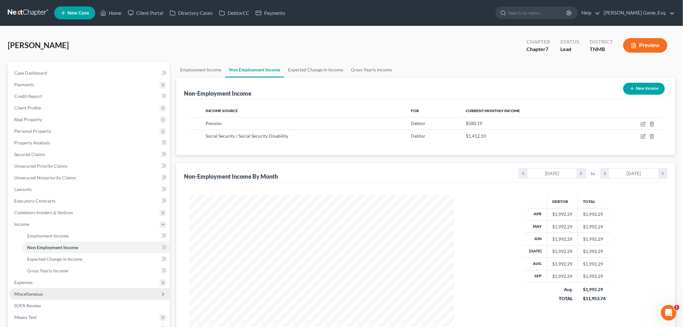
scroll to position [173, 0]
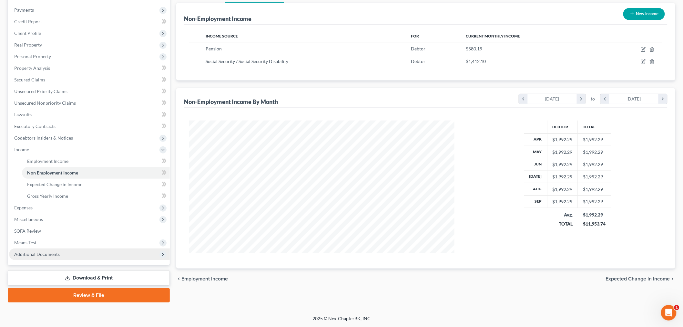
click at [84, 248] on span "Additional Documents" at bounding box center [89, 254] width 161 height 12
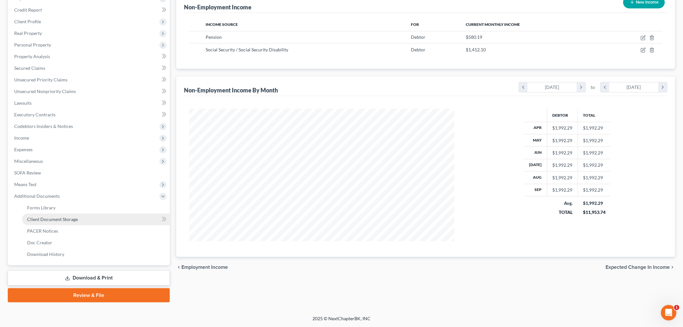
click at [78, 216] on span "Client Document Storage" at bounding box center [52, 218] width 51 height 5
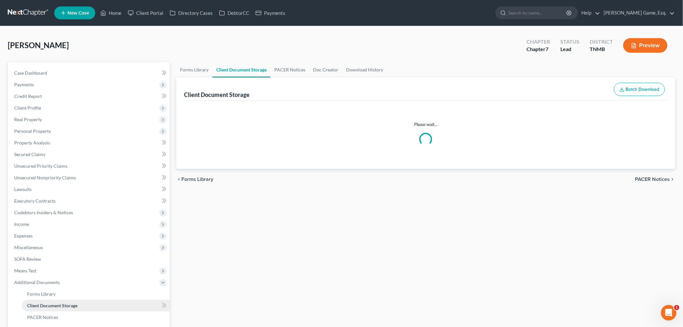
select select "0"
select select "8"
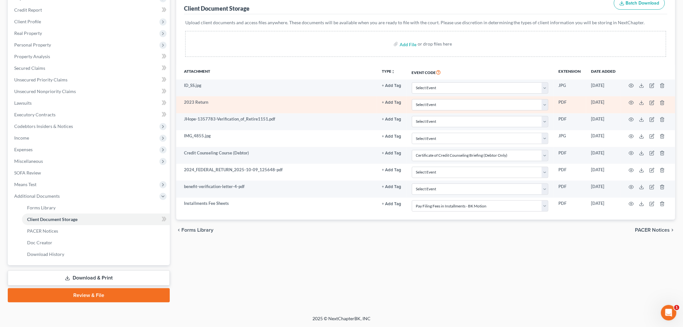
scroll to position [107, 0]
click at [551, 104] on icon "button" at bounding box center [631, 103] width 5 height 4
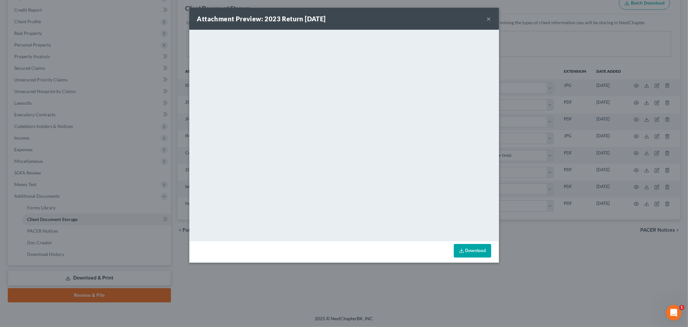
click at [492, 23] on button "×" at bounding box center [489, 19] width 5 height 8
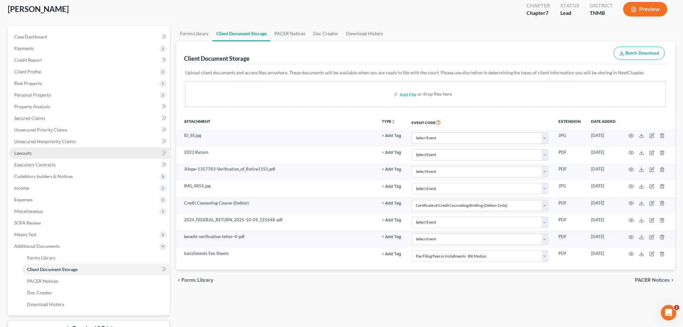
scroll to position [36, 0]
click at [60, 194] on span "Income" at bounding box center [89, 188] width 161 height 12
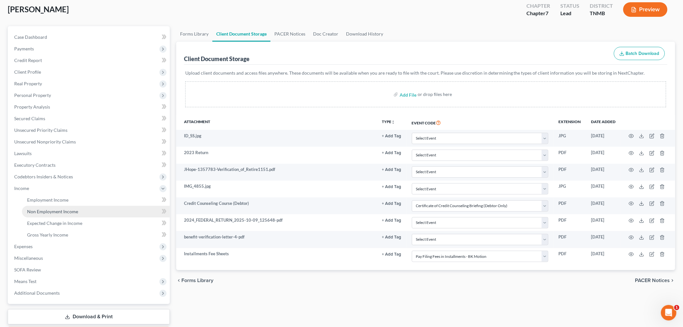
click at [74, 214] on span "Non Employment Income" at bounding box center [52, 211] width 51 height 5
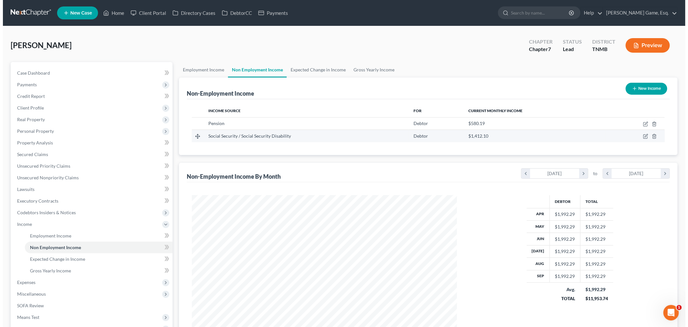
scroll to position [144, 278]
click at [551, 138] on icon "button" at bounding box center [643, 137] width 4 height 4
select select "4"
select select "0"
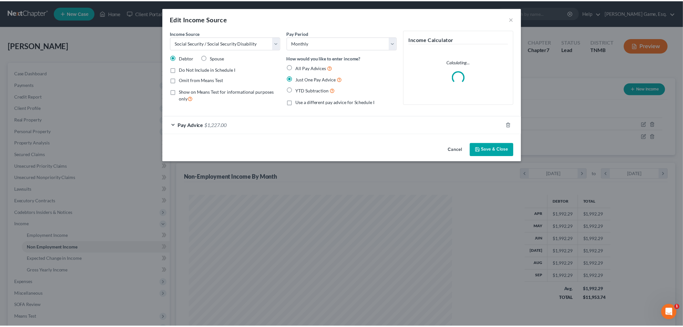
scroll to position [144, 281]
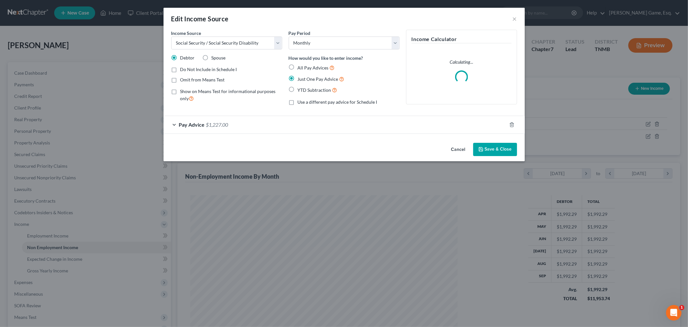
click at [525, 23] on div "Edit Income Source ×" at bounding box center [344, 19] width 361 height 22
click at [517, 23] on button "×" at bounding box center [515, 19] width 5 height 8
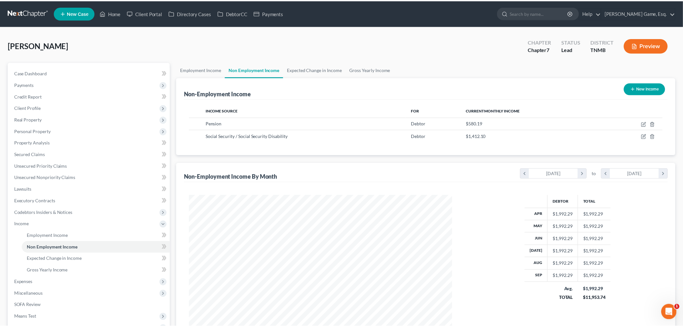
scroll to position [322615, 322481]
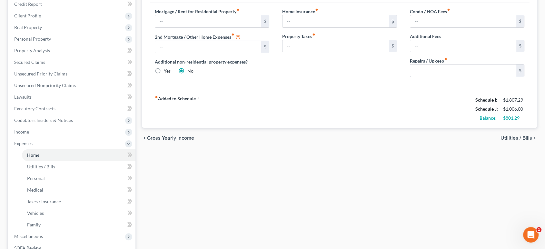
scroll to position [36, 0]
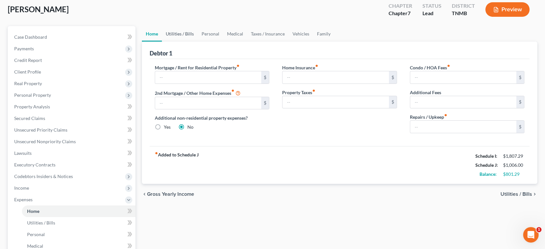
click at [192, 42] on link "Utilities / Bills" at bounding box center [180, 33] width 36 height 15
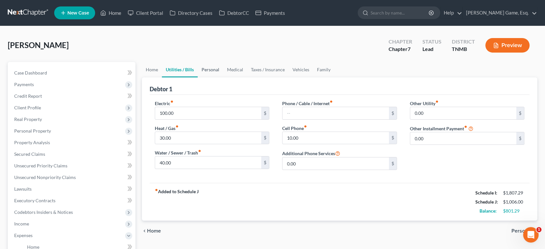
click at [223, 77] on link "Personal" at bounding box center [210, 69] width 25 height 15
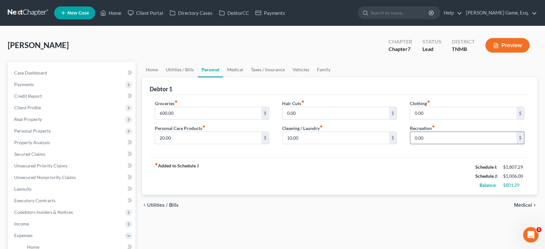
click at [435, 144] on input "0.00" at bounding box center [464, 138] width 107 height 12
click at [439, 95] on div "Debtor 1" at bounding box center [340, 85] width 381 height 17
click at [247, 77] on link "Medical" at bounding box center [235, 69] width 24 height 15
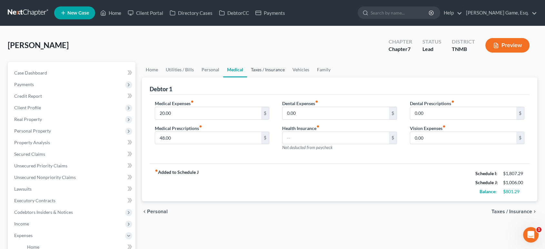
click at [289, 77] on link "Taxes / Insurance" at bounding box center [268, 69] width 42 height 15
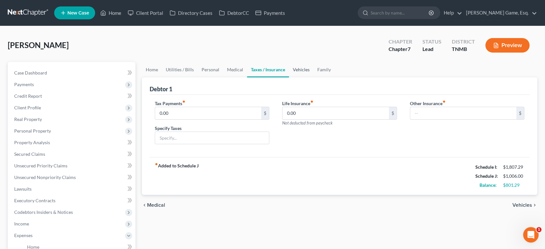
click at [314, 77] on link "Vehicles" at bounding box center [301, 69] width 25 height 15
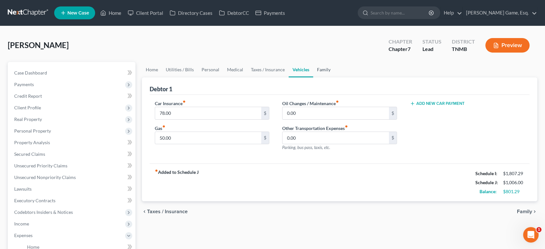
click at [335, 77] on link "Family" at bounding box center [323, 69] width 21 height 15
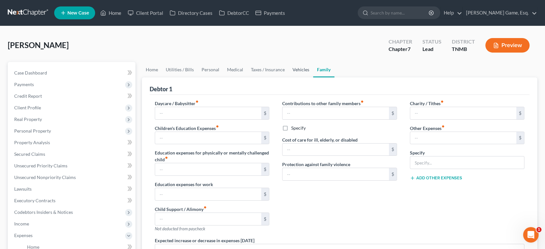
click at [313, 77] on link "Vehicles" at bounding box center [301, 69] width 25 height 15
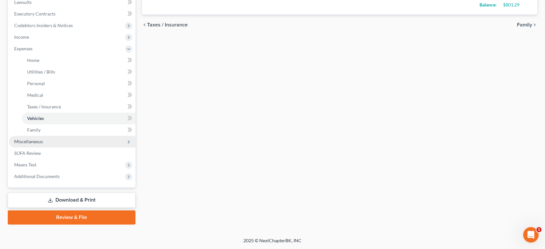
click at [80, 136] on span "Miscellaneous" at bounding box center [72, 142] width 127 height 12
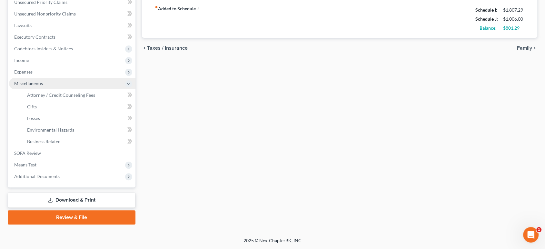
scroll to position [265, 0]
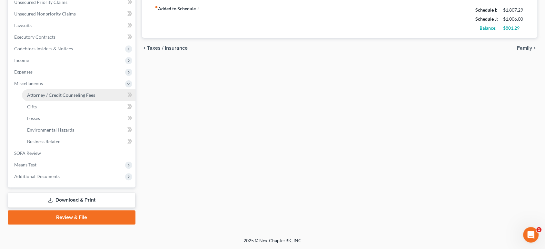
click at [98, 89] on link "Attorney / Credit Counseling Fees" at bounding box center [79, 95] width 114 height 12
select select "0"
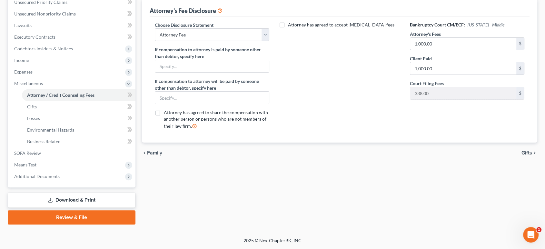
scroll to position [251, 0]
click at [77, 148] on link "SOFA Review" at bounding box center [72, 154] width 127 height 12
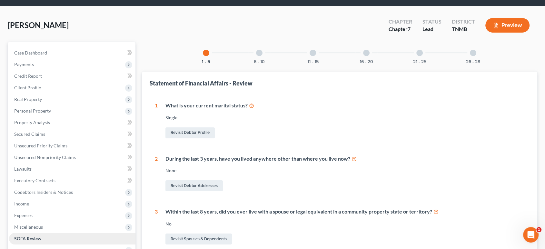
scroll to position [179, 0]
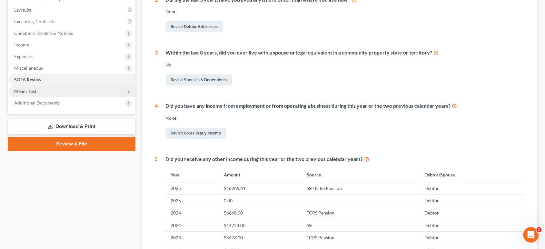
click at [46, 97] on span "Means Test" at bounding box center [72, 92] width 127 height 12
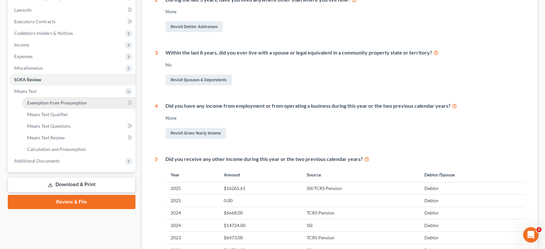
click at [94, 109] on link "Exemption from Presumption" at bounding box center [79, 103] width 114 height 12
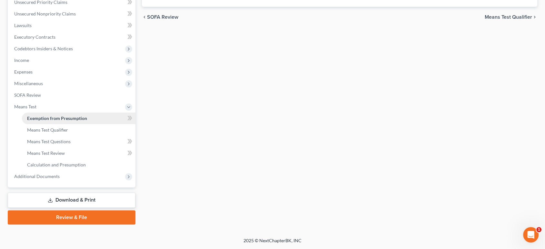
radio input "true"
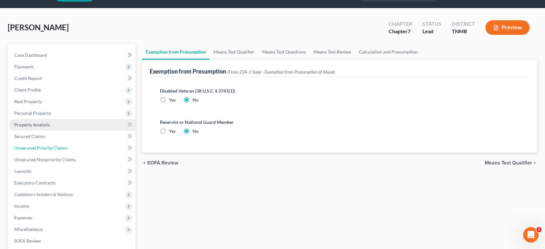
click at [92, 168] on ul "Case Dashboard Payments Invoices Payments Payments Credit Report Client Profile" at bounding box center [72, 188] width 127 height 279
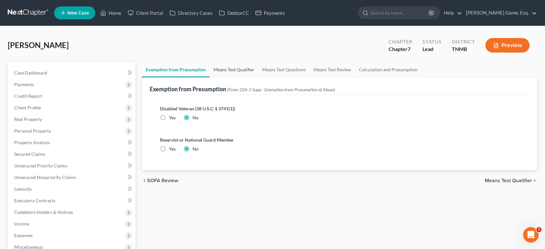
click at [259, 77] on link "Means Test Qualifier" at bounding box center [234, 69] width 49 height 15
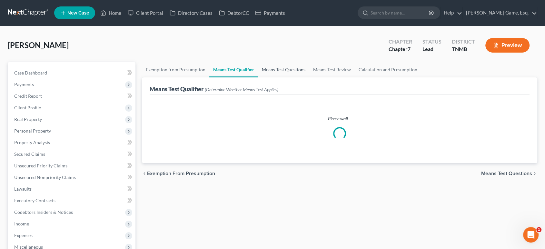
click at [301, 77] on link "Means Test Questions" at bounding box center [283, 69] width 51 height 15
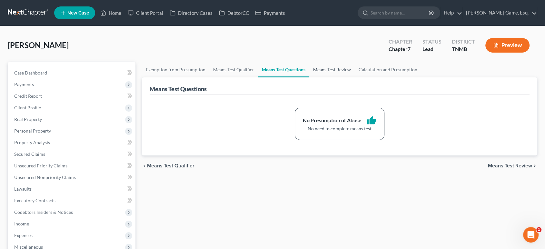
click at [355, 77] on link "Means Test Review" at bounding box center [333, 69] width 46 height 15
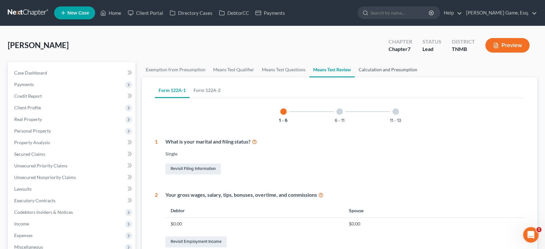
click at [422, 77] on link "Calculation and Presumption" at bounding box center [388, 69] width 66 height 15
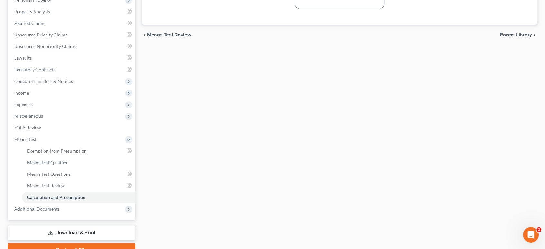
scroll to position [251, 0]
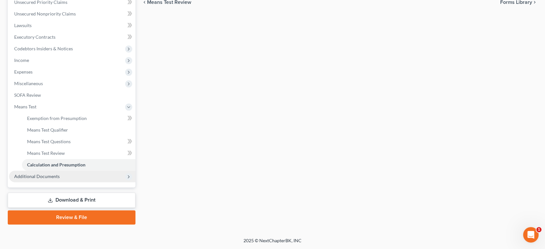
click at [81, 172] on span "Additional Documents" at bounding box center [72, 177] width 127 height 12
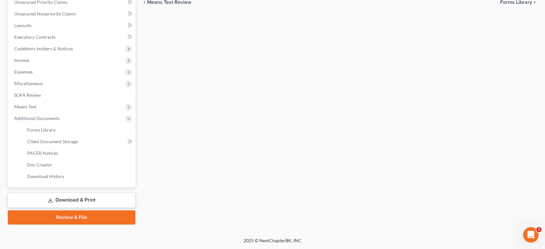
click at [285, 101] on div "Exemption from Presumption Means Test Qualifier Means Test Questions Means Test…" at bounding box center [340, 61] width 402 height 326
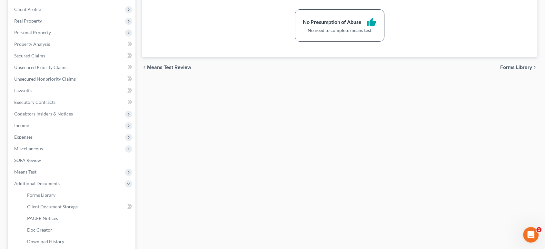
scroll to position [0, 0]
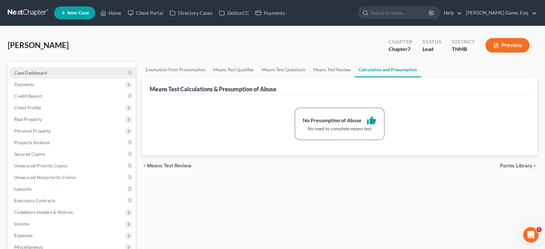
click at [101, 79] on link "Case Dashboard" at bounding box center [72, 73] width 127 height 12
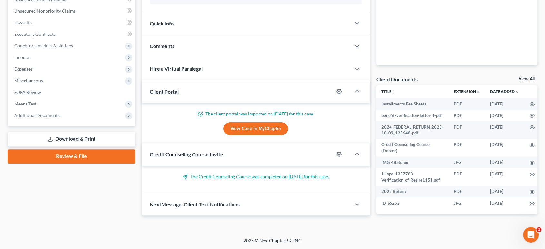
scroll to position [269, 0]
click at [101, 110] on span "Additional Documents" at bounding box center [72, 116] width 127 height 12
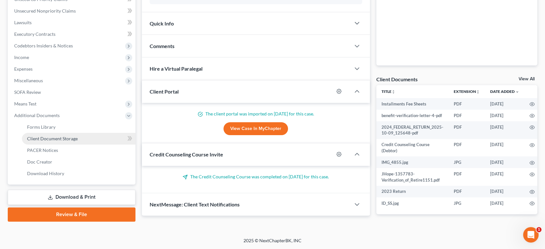
click at [78, 136] on span "Client Document Storage" at bounding box center [52, 138] width 51 height 5
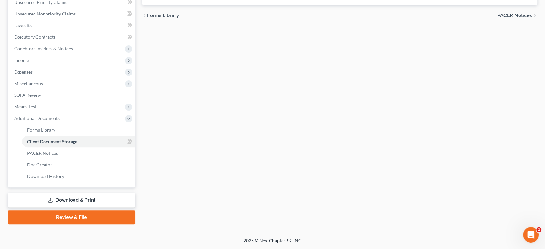
select select "0"
select select "8"
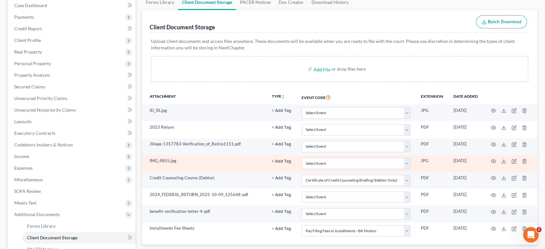
scroll to position [179, 0]
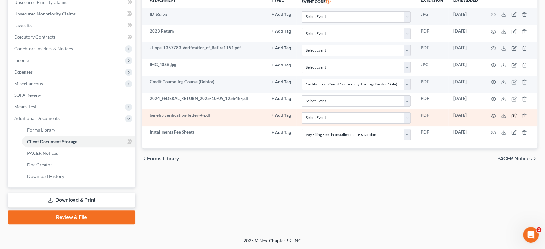
click at [512, 118] on icon "button" at bounding box center [514, 115] width 5 height 5
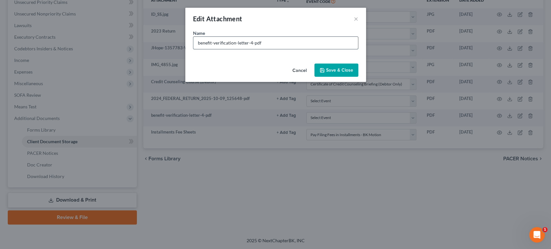
drag, startPoint x: 267, startPoint y: 54, endPoint x: 240, endPoint y: 57, distance: 26.7
click at [240, 49] on input "benefit-verification-letter-4-pdf" at bounding box center [275, 43] width 165 height 12
click at [228, 49] on input "benefit-verification-letter" at bounding box center [275, 43] width 165 height 12
click at [198, 49] on input "benefit-verification letter" at bounding box center [275, 43] width 165 height 12
drag, startPoint x: 196, startPoint y: 54, endPoint x: 168, endPoint y: 56, distance: 28.5
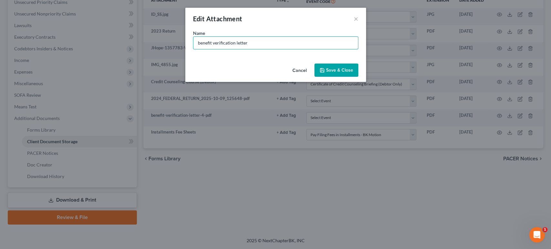
click at [185, 56] on div "Name * benefit verification letter" at bounding box center [275, 45] width 181 height 31
type input "SS benefit verification letter"
click at [353, 73] on span "Save & Close" at bounding box center [339, 69] width 27 height 5
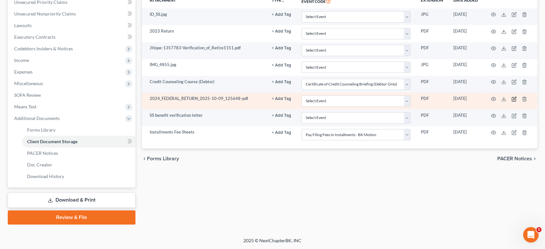
click at [512, 102] on icon "button" at bounding box center [514, 99] width 5 height 5
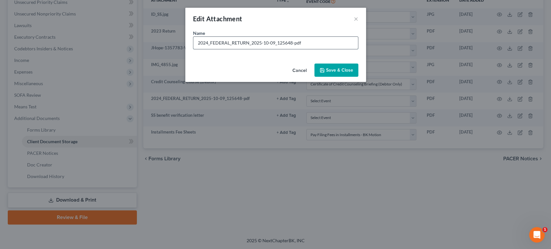
drag, startPoint x: 332, startPoint y: 54, endPoint x: 191, endPoint y: 54, distance: 140.7
click at [193, 49] on input "2024_FEDERAL_RETURN_2025-10-09_125648-pdf" at bounding box center [275, 43] width 165 height 12
type input "2024 1040"
click at [353, 73] on span "Save & Close" at bounding box center [339, 69] width 27 height 5
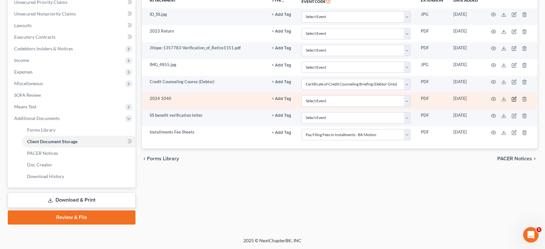
click at [512, 102] on icon "button" at bounding box center [514, 99] width 5 height 5
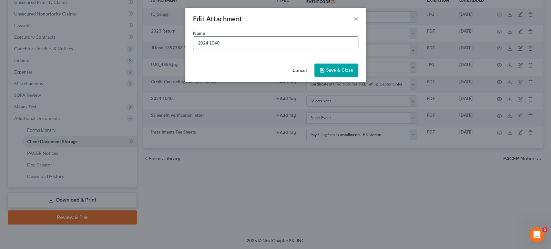
click at [204, 49] on input "2024 1040" at bounding box center [275, 43] width 165 height 12
drag, startPoint x: 199, startPoint y: 52, endPoint x: 194, endPoint y: 52, distance: 5.2
click at [194, 49] on input "2024 1040" at bounding box center [275, 43] width 165 height 12
type input "2024 Return"
click at [351, 77] on button "Save & Close" at bounding box center [336, 71] width 44 height 14
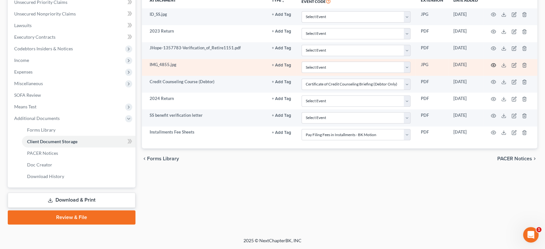
click at [491, 68] on icon "button" at bounding box center [493, 65] width 5 height 5
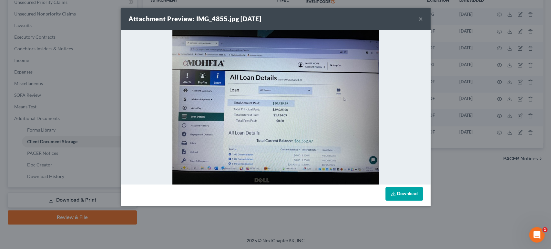
click at [423, 22] on button "×" at bounding box center [420, 19] width 5 height 8
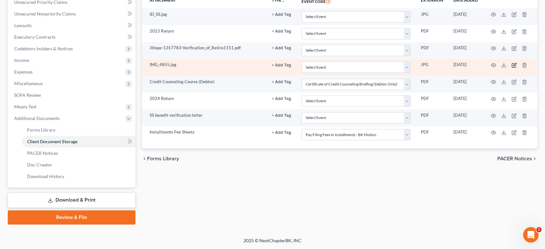
click at [512, 68] on icon "button" at bounding box center [514, 65] width 5 height 5
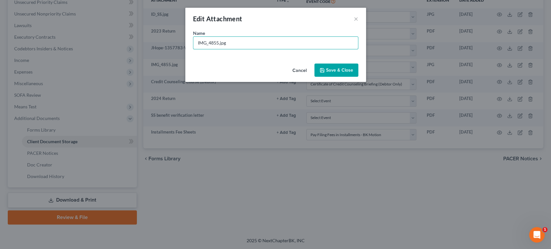
drag, startPoint x: 235, startPoint y: 58, endPoint x: 117, endPoint y: 52, distance: 118.3
click at [117, 52] on div "Edit Attachment × Name * IMG_4855.jpg Cancel Save & Close" at bounding box center [275, 124] width 551 height 249
type input "Student Loans"
click at [353, 73] on span "Save & Close" at bounding box center [339, 69] width 27 height 5
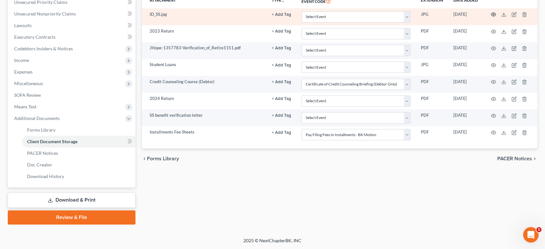
click at [491, 17] on icon "button" at bounding box center [493, 14] width 5 height 5
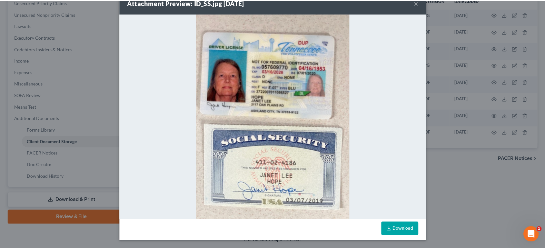
scroll to position [0, 0]
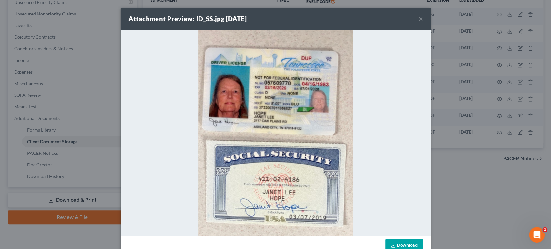
click at [423, 22] on button "×" at bounding box center [420, 19] width 5 height 8
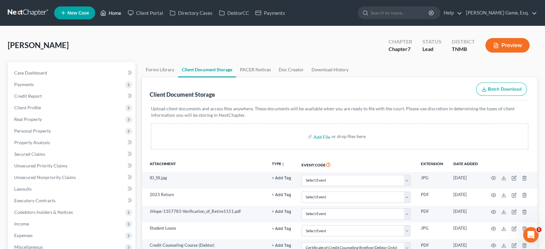
click at [125, 16] on link "Home" at bounding box center [110, 13] width 27 height 12
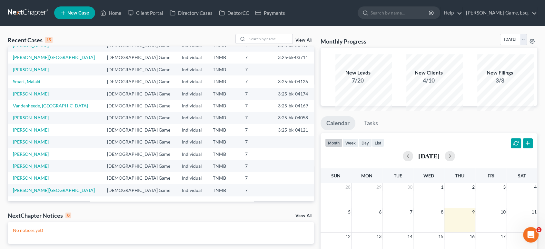
scroll to position [55, 0]
click at [45, 145] on link "[PERSON_NAME]" at bounding box center [31, 141] width 36 height 5
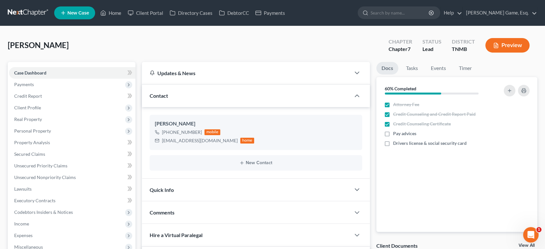
scroll to position [72, 0]
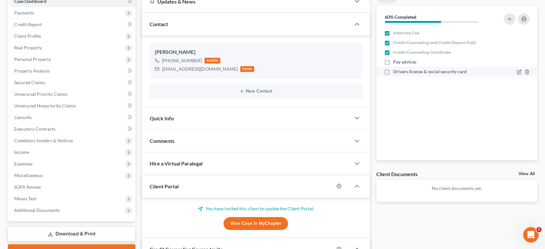
click at [393, 65] on label "Pay advices" at bounding box center [404, 62] width 23 height 6
click at [396, 63] on input "Pay advices" at bounding box center [398, 61] width 4 height 4
checkbox input "true"
click at [393, 75] on label "Drivers license & social security card" at bounding box center [430, 71] width 74 height 6
click at [396, 73] on input "Drivers license & social security card" at bounding box center [398, 70] width 4 height 4
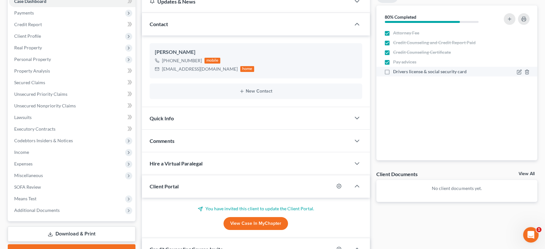
checkbox input "true"
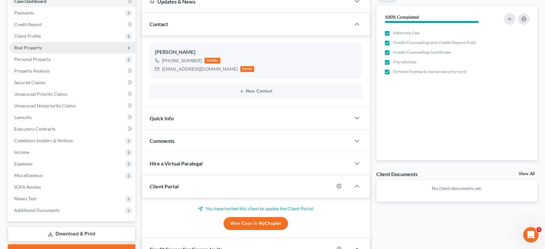
click at [66, 54] on span "Real Property" at bounding box center [72, 48] width 127 height 12
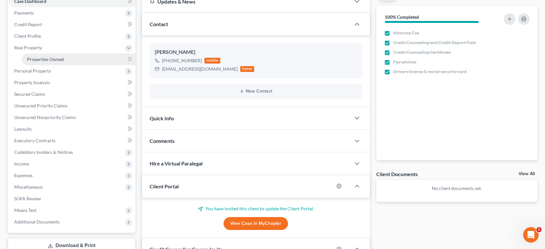
click at [64, 62] on span "Properties Owned" at bounding box center [45, 58] width 37 height 5
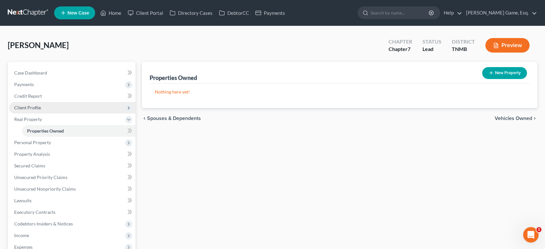
click at [41, 110] on span "Client Profile" at bounding box center [27, 107] width 27 height 5
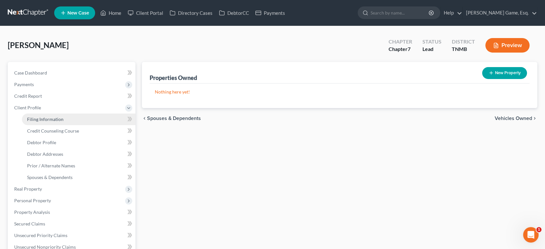
click at [54, 122] on span "Filing Information" at bounding box center [45, 119] width 36 height 5
select select "1"
select select "0"
select select "44"
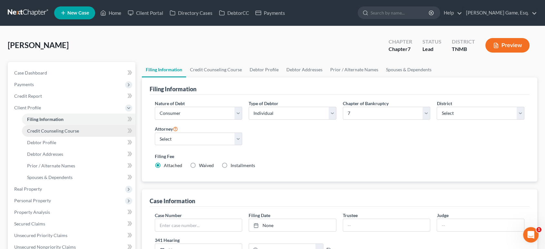
click at [77, 134] on span "Credit Counseling Course" at bounding box center [53, 130] width 52 height 5
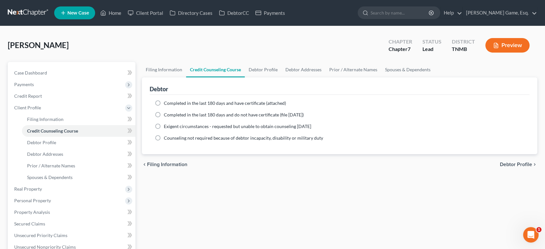
click at [164, 107] on label "Completed in the last 180 days and have certificate (attached)" at bounding box center [225, 103] width 122 height 6
click at [167, 104] on input "Completed in the last 180 days and have certificate (attached)" at bounding box center [169, 102] width 4 height 4
radio input "true"
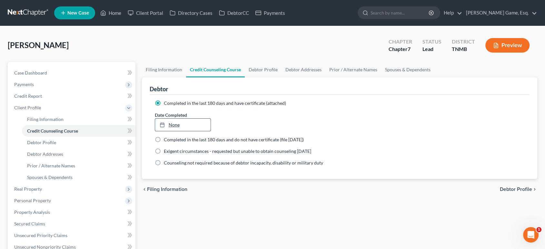
click at [188, 131] on link "None" at bounding box center [183, 125] width 56 height 12
type input "10/9/2025"
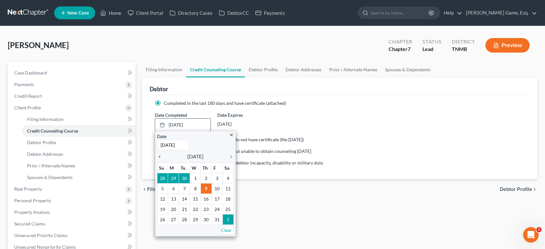
click at [165, 159] on icon "chevron_left" at bounding box center [161, 156] width 8 height 5
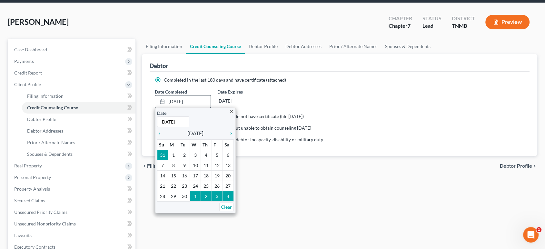
scroll to position [36, 0]
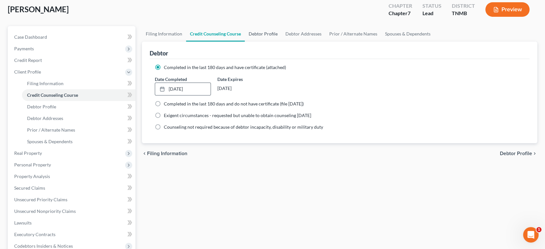
click at [282, 42] on link "Debtor Profile" at bounding box center [263, 33] width 37 height 15
select select "0"
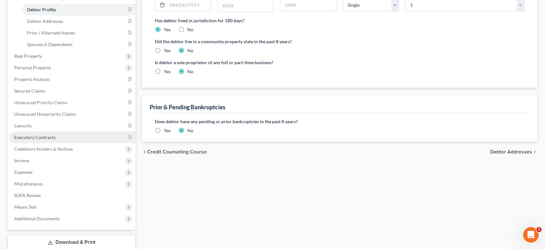
scroll to position [215, 0]
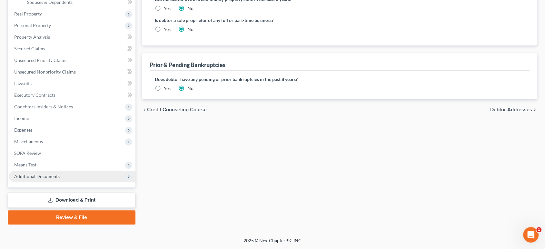
click at [76, 182] on span "Additional Documents" at bounding box center [72, 177] width 127 height 12
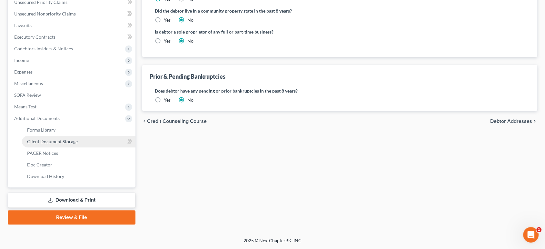
click at [78, 144] on span "Client Document Storage" at bounding box center [52, 141] width 51 height 5
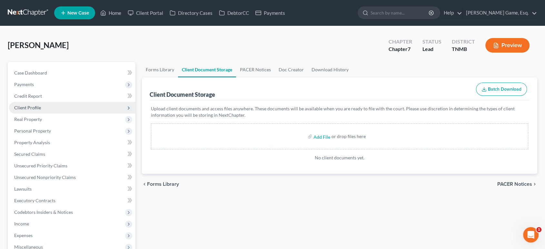
click at [52, 114] on span "Client Profile" at bounding box center [72, 108] width 127 height 12
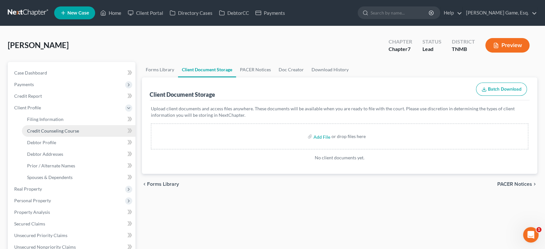
click at [78, 134] on span "Credit Counseling Course" at bounding box center [53, 130] width 52 height 5
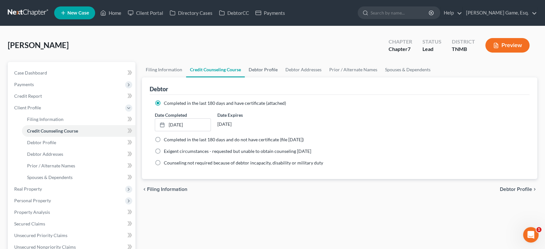
click at [282, 77] on link "Debtor Profile" at bounding box center [263, 69] width 37 height 15
select select "0"
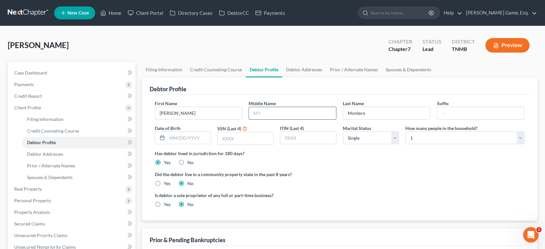
click at [306, 119] on input "text" at bounding box center [292, 113] width 87 height 12
click at [264, 119] on input "A" at bounding box center [292, 113] width 87 height 12
type input "[PERSON_NAME]"
click at [192, 144] on input "text" at bounding box center [189, 138] width 44 height 12
type input "09/21/1052"
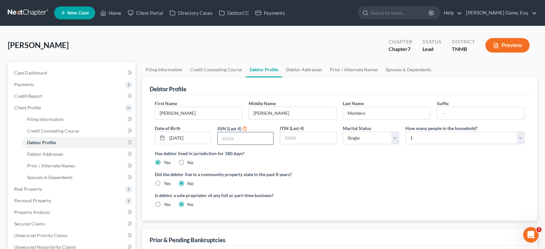
click at [250, 145] on input "text" at bounding box center [246, 138] width 56 height 12
click at [242, 145] on input "text" at bounding box center [246, 138] width 56 height 12
type input "5499"
click at [339, 157] on label "Has debtor lived in jurisdiction for 180 days?" at bounding box center [340, 153] width 370 height 7
click at [326, 77] on link "Debtor Addresses" at bounding box center [304, 69] width 44 height 15
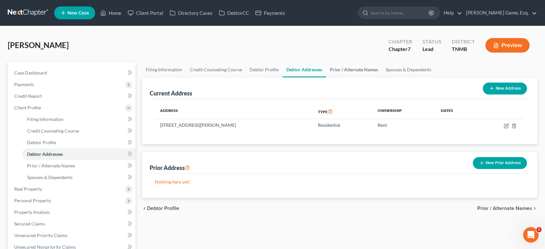
click at [382, 77] on link "Prior / Alternate Names" at bounding box center [354, 69] width 56 height 15
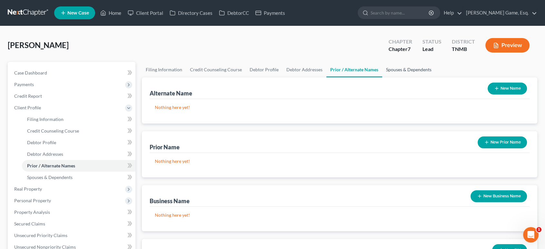
click at [436, 77] on link "Spouses & Dependents" at bounding box center [408, 69] width 53 height 15
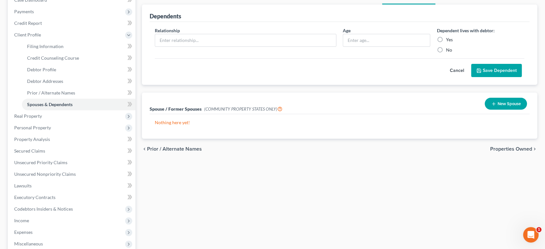
scroll to position [143, 0]
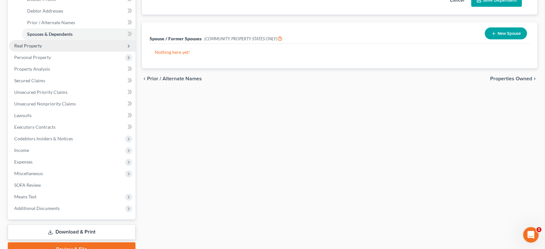
click at [72, 52] on span "Real Property" at bounding box center [72, 46] width 127 height 12
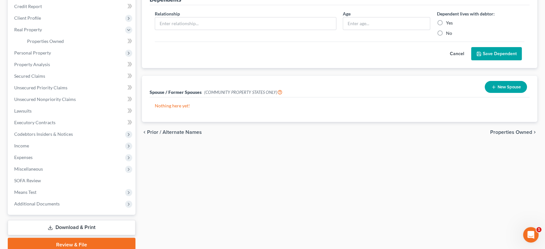
scroll to position [36, 0]
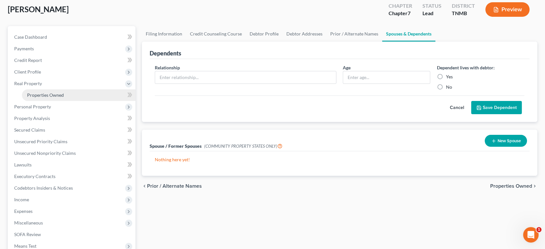
click at [80, 101] on link "Properties Owned" at bounding box center [79, 95] width 114 height 12
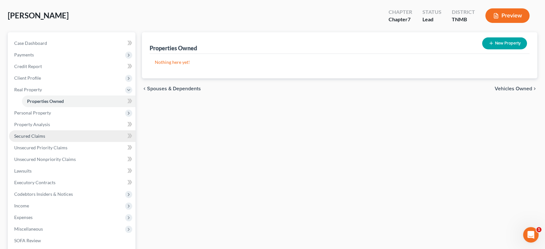
scroll to position [72, 0]
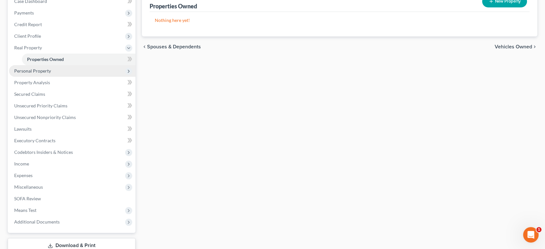
click at [90, 77] on span "Personal Property" at bounding box center [72, 71] width 127 height 12
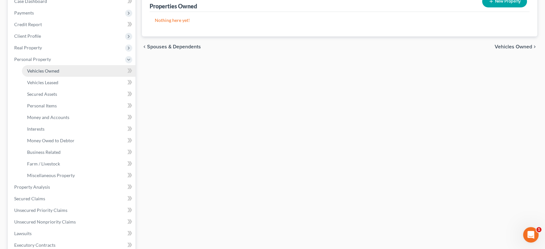
click at [103, 77] on link "Vehicles Owned" at bounding box center [79, 71] width 114 height 12
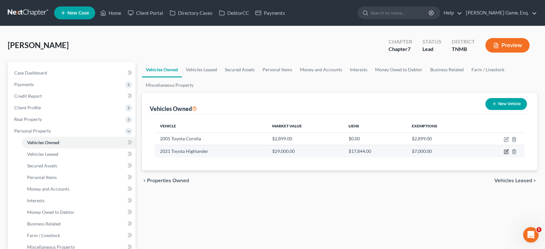
click at [504, 154] on icon "button" at bounding box center [506, 152] width 4 height 4
select select "0"
select select "5"
select select "2"
select select "3"
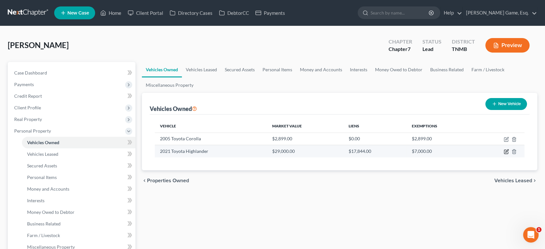
select select "16"
select select "3"
select select "2"
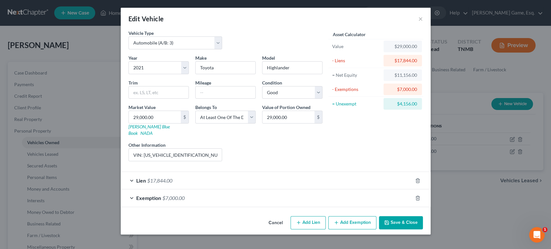
scroll to position [44, 0]
click at [240, 172] on div "Lien $17,844.00" at bounding box center [267, 180] width 292 height 17
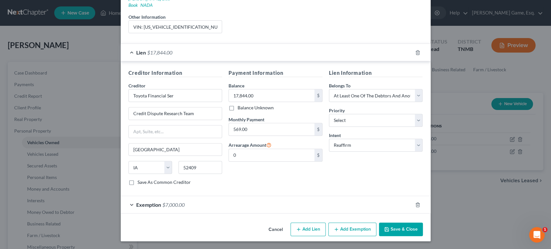
scroll to position [210, 0]
click at [224, 196] on div "Exemption $7,000.00" at bounding box center [267, 204] width 292 height 17
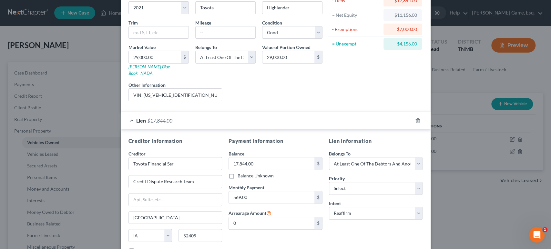
scroll to position [0, 0]
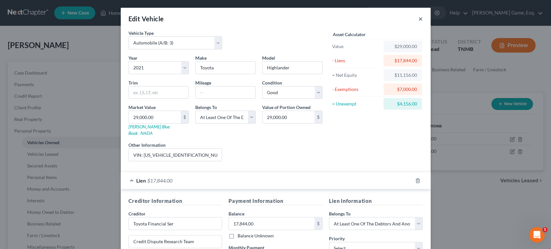
click at [423, 23] on button "×" at bounding box center [420, 19] width 5 height 8
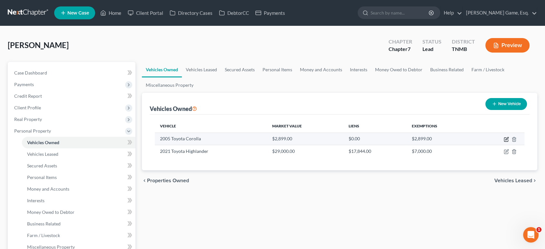
click at [504, 142] on icon "button" at bounding box center [506, 139] width 5 height 5
select select "0"
select select "21"
select select "2"
select select "0"
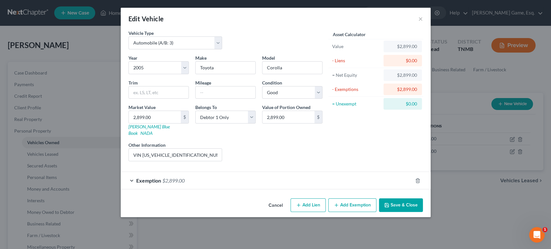
click at [284, 189] on div "Exemption $2,899.00" at bounding box center [267, 180] width 292 height 17
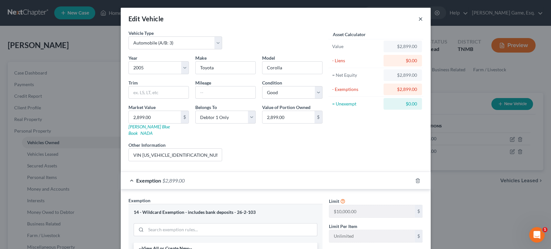
click at [423, 23] on button "×" at bounding box center [420, 19] width 5 height 8
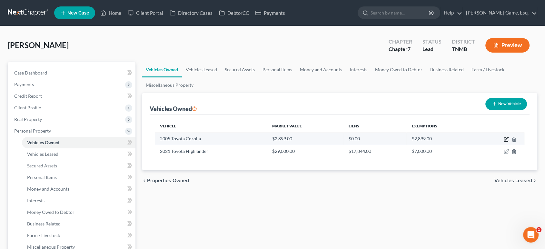
click at [504, 142] on icon "button" at bounding box center [506, 139] width 5 height 5
select select "0"
select select "21"
select select "2"
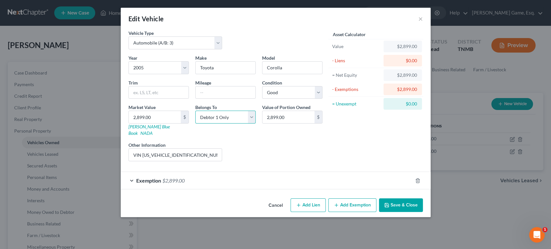
click at [199, 124] on select "Select Debtor 1 Only Debtor 2 Only Debtor 1 And Debtor 2 Only At Least One Of T…" at bounding box center [225, 117] width 60 height 13
select select "3"
click at [195, 124] on select "Select Debtor 1 Only Debtor 2 Only Debtor 1 And Debtor 2 Only At Least One Of T…" at bounding box center [225, 117] width 60 height 13
click at [258, 186] on div "Exemption $2,899.00" at bounding box center [267, 180] width 292 height 17
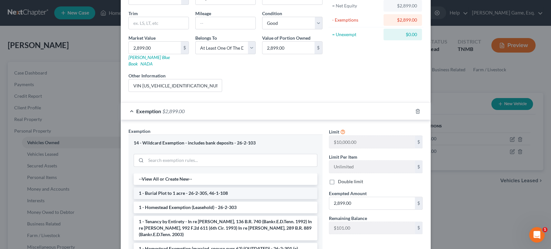
scroll to position [0, 0]
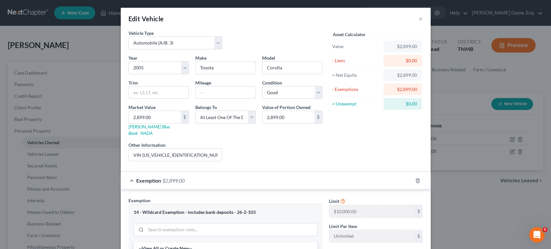
click at [243, 189] on div "Exemption $2,899.00" at bounding box center [267, 180] width 292 height 17
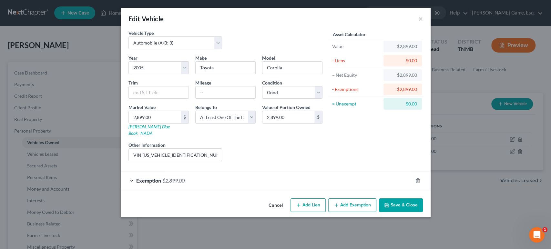
scroll to position [22, 0]
click at [423, 212] on button "Save & Close" at bounding box center [401, 205] width 44 height 14
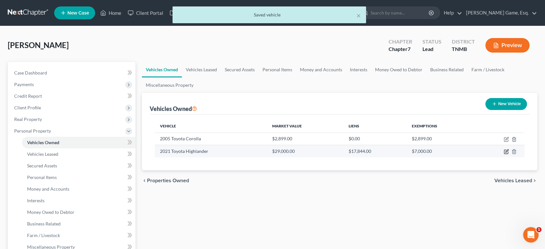
click at [504, 154] on icon "button" at bounding box center [506, 151] width 5 height 5
select select "0"
select select "5"
select select "2"
select select "3"
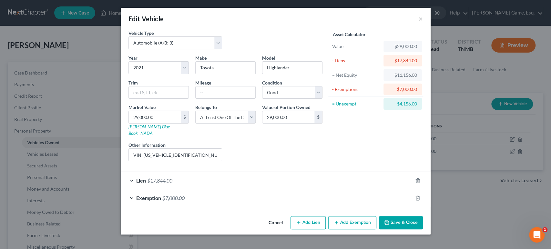
scroll to position [36, 0]
click at [247, 179] on div "Lien $17,844.00" at bounding box center [267, 180] width 292 height 17
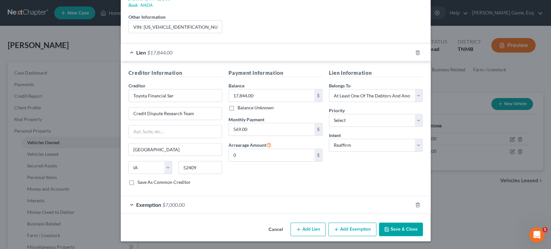
scroll to position [210, 0]
click at [423, 223] on button "Save & Close" at bounding box center [401, 230] width 44 height 14
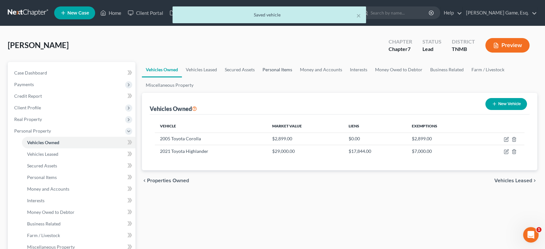
click at [296, 77] on link "Personal Items" at bounding box center [277, 69] width 37 height 15
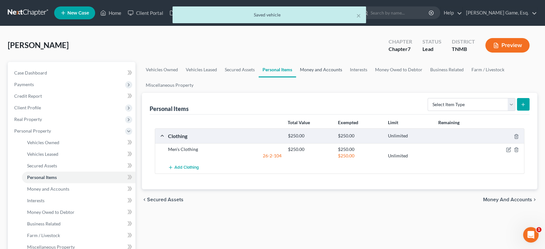
click at [346, 77] on link "Money and Accounts" at bounding box center [321, 69] width 50 height 15
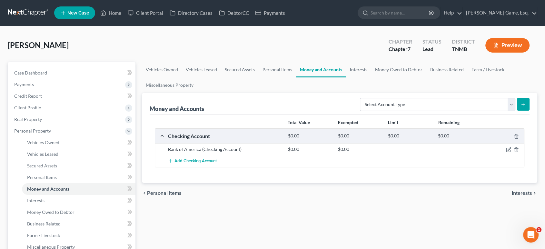
click at [371, 77] on link "Interests" at bounding box center [358, 69] width 25 height 15
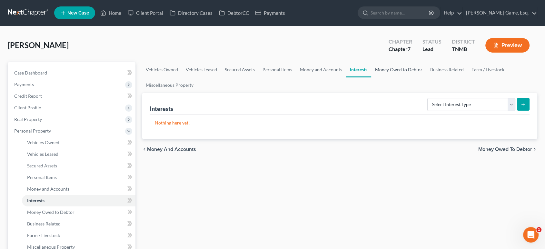
click at [427, 77] on link "Money Owed to Debtor" at bounding box center [398, 69] width 55 height 15
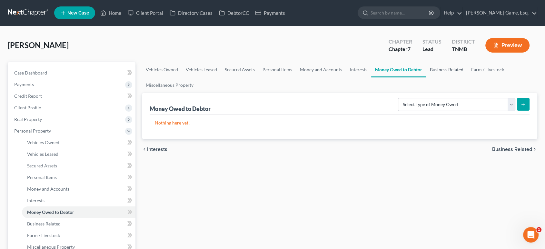
click at [426, 77] on link "Business Related" at bounding box center [446, 69] width 41 height 15
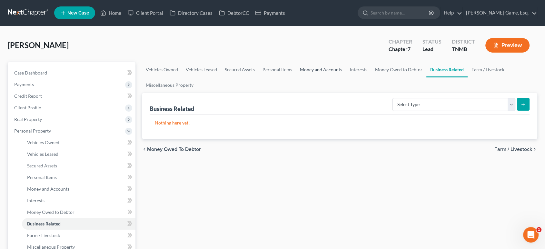
click at [346, 77] on link "Money and Accounts" at bounding box center [321, 69] width 50 height 15
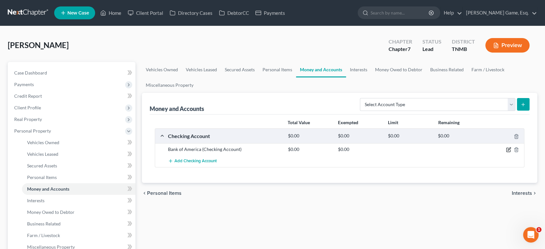
click at [506, 152] on icon "button" at bounding box center [508, 149] width 5 height 5
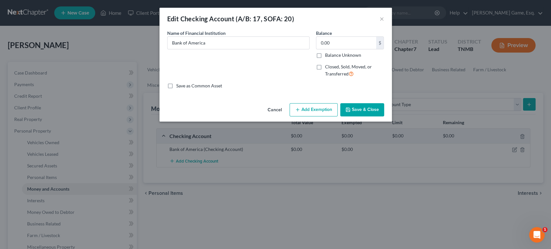
click at [314, 117] on button "Add Exemption" at bounding box center [314, 110] width 48 height 14
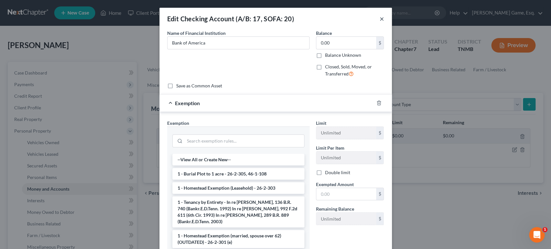
click at [384, 23] on button "×" at bounding box center [382, 19] width 5 height 8
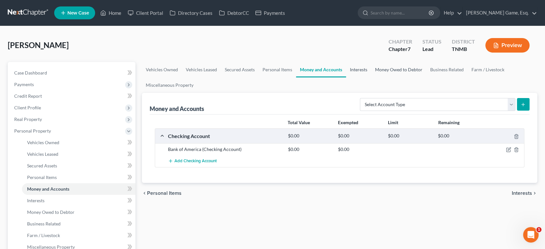
drag, startPoint x: 420, startPoint y: 83, endPoint x: 435, endPoint y: 87, distance: 15.8
click at [371, 77] on link "Interests" at bounding box center [358, 69] width 25 height 15
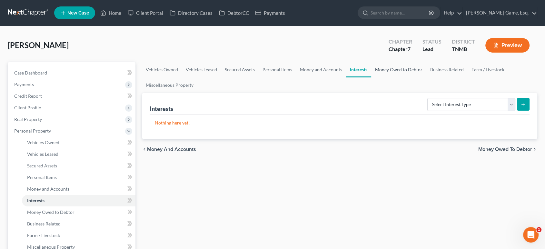
click at [427, 77] on link "Money Owed to Debtor" at bounding box center [398, 69] width 55 height 15
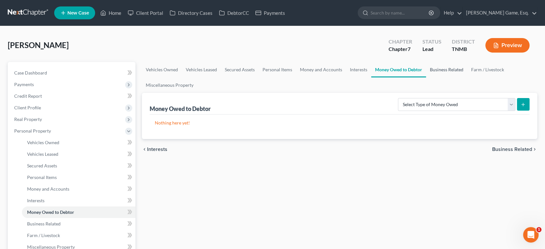
click at [426, 77] on link "Business Related" at bounding box center [446, 69] width 41 height 15
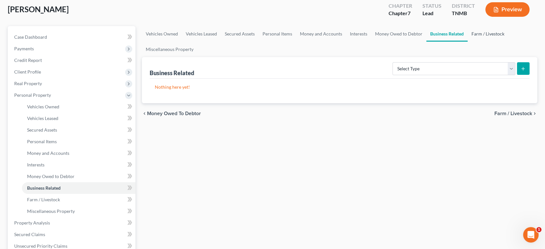
click at [468, 42] on link "Farm / Livestock" at bounding box center [488, 33] width 41 height 15
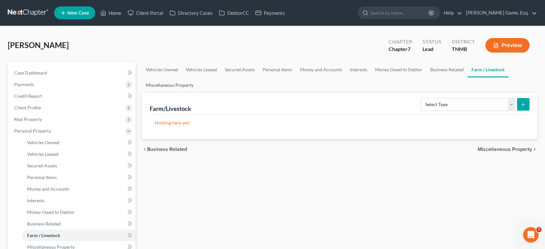
click at [198, 93] on link "Miscellaneous Property" at bounding box center [170, 84] width 56 height 15
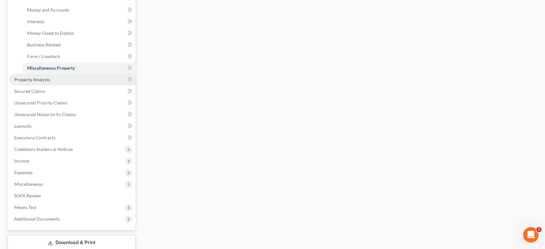
click at [84, 86] on link "Property Analysis" at bounding box center [72, 80] width 127 height 12
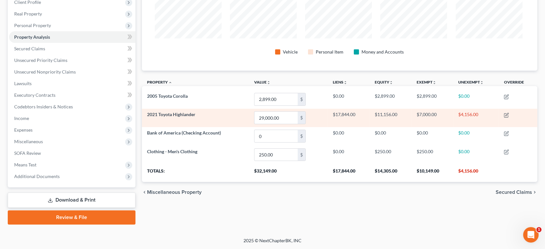
scroll to position [36, 0]
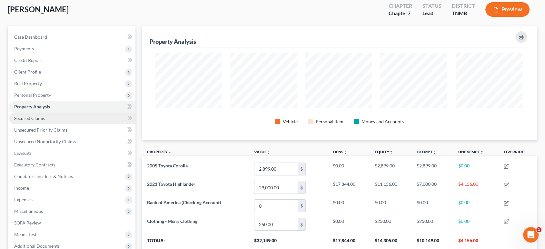
click at [58, 124] on link "Secured Claims" at bounding box center [72, 119] width 127 height 12
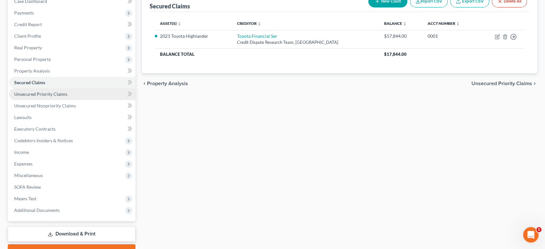
click at [86, 100] on link "Unsecured Priority Claims" at bounding box center [72, 94] width 127 height 12
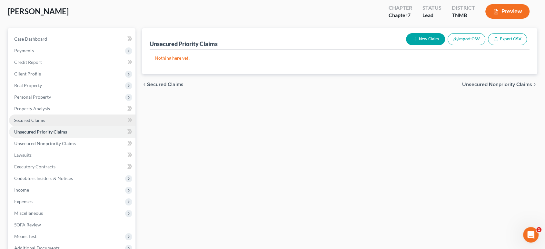
scroll to position [36, 0]
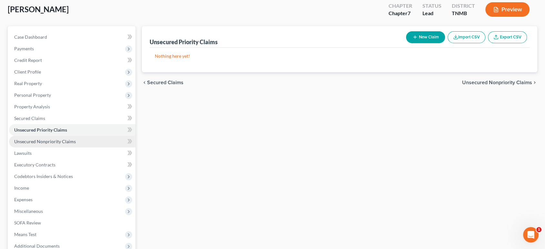
click at [97, 148] on link "Unsecured Nonpriority Claims" at bounding box center [72, 142] width 127 height 12
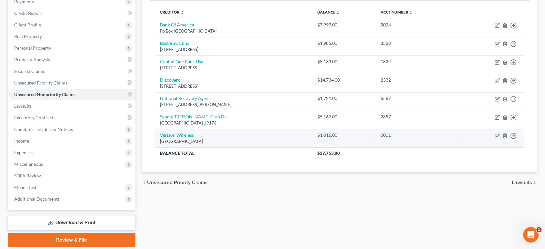
scroll to position [72, 0]
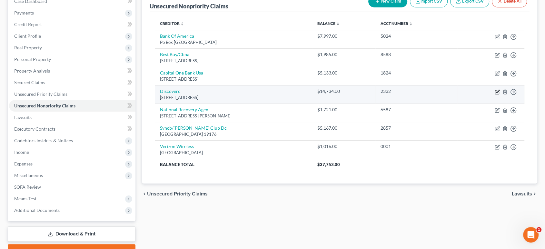
click at [495, 95] on icon "button" at bounding box center [497, 91] width 5 height 5
select select "46"
select select "2"
select select "0"
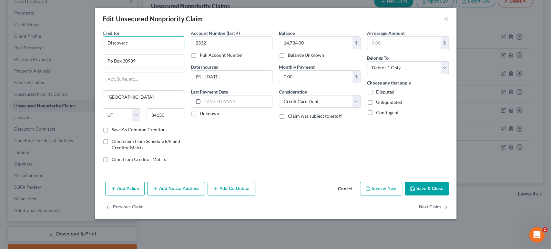
click at [103, 49] on input "Discoverc" at bounding box center [144, 42] width 82 height 13
type input "Discover Card"
click at [449, 196] on button "Save & Close" at bounding box center [427, 189] width 44 height 14
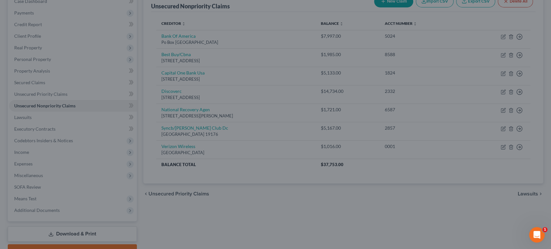
type input "0"
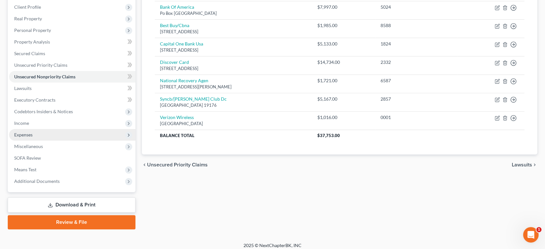
scroll to position [143, 0]
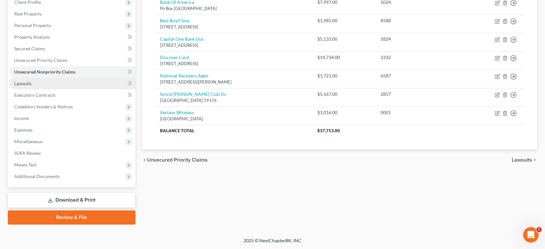
click at [52, 89] on link "Lawsuits" at bounding box center [72, 84] width 127 height 12
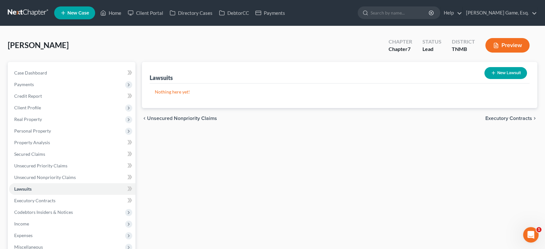
click at [509, 79] on button "New Lawsuit" at bounding box center [506, 73] width 43 height 12
select select "0"
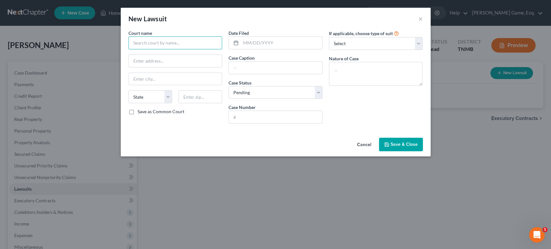
click at [156, 49] on input "text" at bounding box center [175, 42] width 94 height 13
type input "C"
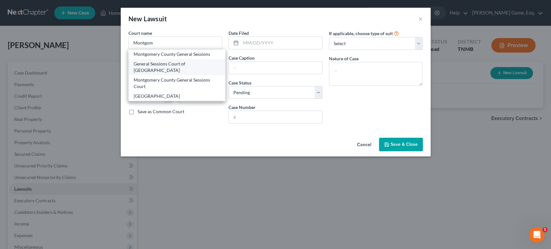
click at [142, 74] on div "General Sessions Court of Montgomery County" at bounding box center [177, 67] width 87 height 13
type input "General Sessions Court of Montgomery County"
type input "2 Millenium Plz"
type input "Clarksville"
select select "44"
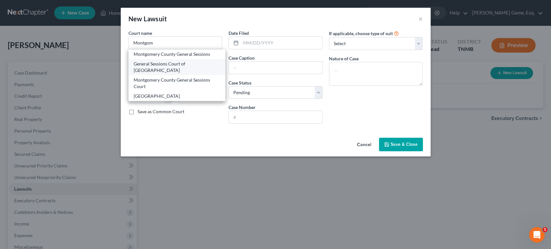
type input "37040"
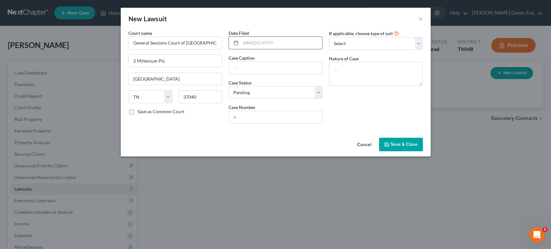
click at [260, 49] on input "text" at bounding box center [281, 43] width 81 height 12
type input "07/21/2025"
click at [265, 74] on input "text" at bounding box center [275, 68] width 93 height 12
click at [249, 74] on input "text" at bounding box center [275, 68] width 93 height 12
paste input "Capital One NA merger to Discover Bank vs Luis Montero"
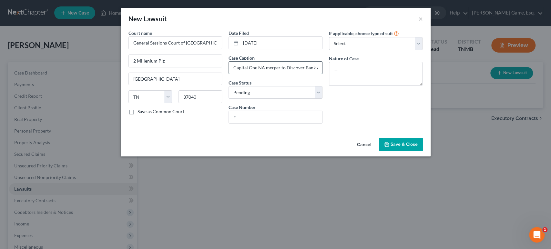
scroll to position [0, 34]
type input "Capital One NA merger to Discover Bank vs Luis Montero"
click at [246, 123] on input "text" at bounding box center [275, 117] width 93 height 12
paste input "63GS1-2025-CV-7019"
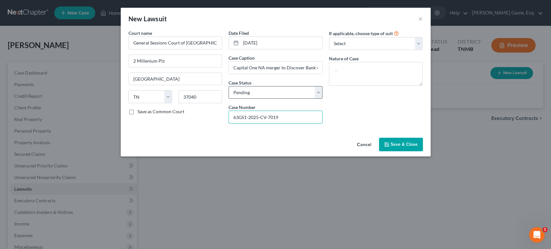
type input "63GS1-2025-CV-7019"
click at [279, 99] on select "Select Pending On Appeal Concluded" at bounding box center [276, 92] width 94 height 13
drag, startPoint x: 279, startPoint y: 113, endPoint x: 283, endPoint y: 110, distance: 5.5
click at [279, 99] on select "Select Pending On Appeal Concluded" at bounding box center [276, 92] width 94 height 13
drag, startPoint x: 399, startPoint y: 55, endPoint x: 398, endPoint y: 59, distance: 4.6
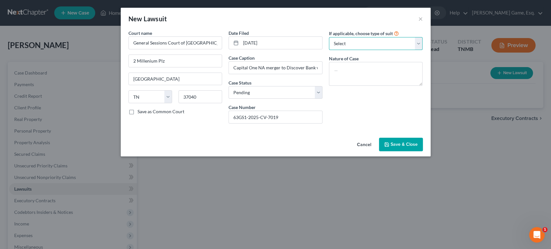
click at [399, 50] on select "Select Repossession Garnishment Foreclosure Attached, Seized, Or Levied Other" at bounding box center [376, 43] width 94 height 13
select select "4"
click at [338, 46] on select "Select Repossession Garnishment Foreclosure Attached, Seized, Or Levied Other" at bounding box center [376, 43] width 94 height 13
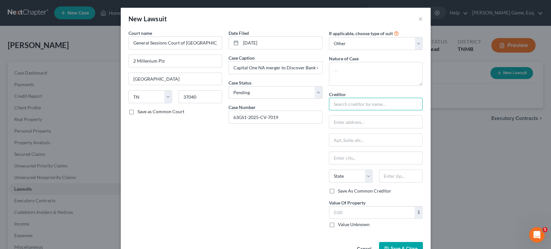
click at [370, 111] on input "text" at bounding box center [376, 104] width 94 height 13
type input "Discover Financial Services, LLC"
click at [400, 128] on input "text" at bounding box center [375, 122] width 93 height 12
type input "PO BOX 3025"
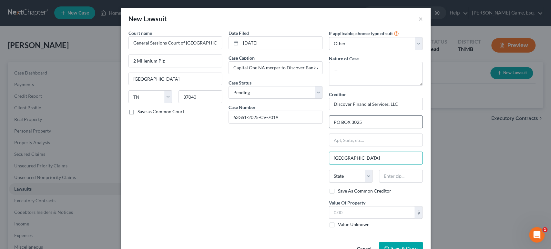
type input "New Albany"
select select "36"
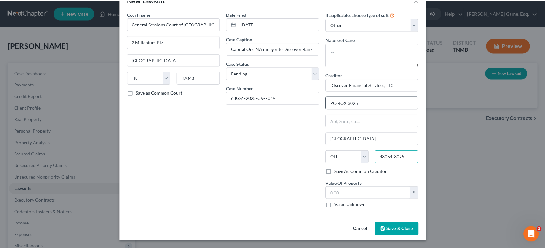
scroll to position [84, 0]
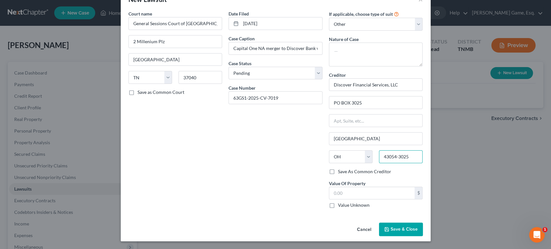
type input "43054-3025"
click at [418, 227] on span "Save & Close" at bounding box center [404, 229] width 27 height 5
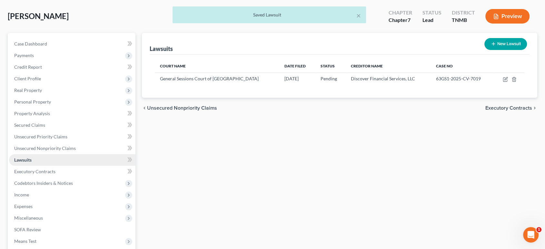
scroll to position [72, 0]
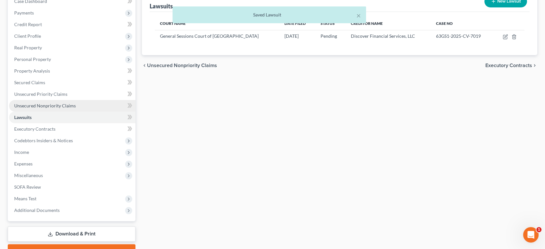
click at [61, 108] on span "Unsecured Nonpriority Claims" at bounding box center [45, 105] width 62 height 5
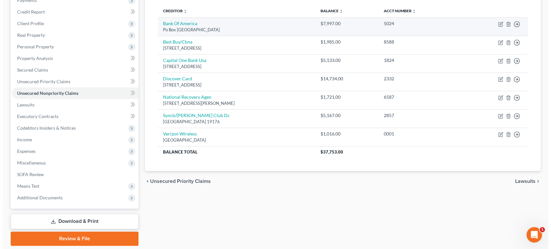
scroll to position [72, 0]
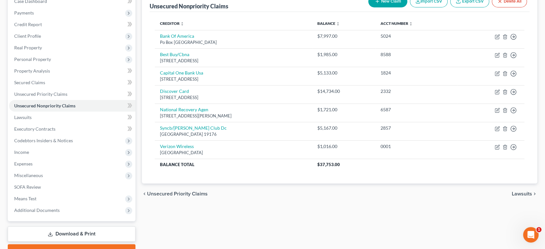
click at [369, 7] on button "New Claim" at bounding box center [388, 1] width 39 height 12
select select "0"
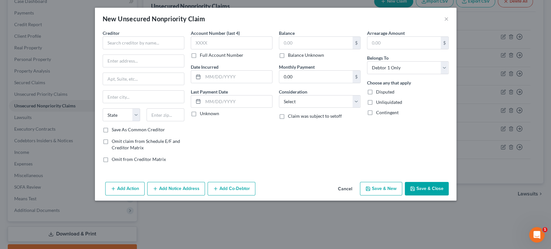
click at [106, 62] on div "Creditor * State AL AK AR AZ CA CO CT DE DC FL GA GU HI ID IL IN IA KS KY LA ME…" at bounding box center [144, 78] width 82 height 97
click at [107, 49] on input "text" at bounding box center [144, 42] width 82 height 13
click at [106, 49] on input "text" at bounding box center [144, 42] width 82 height 13
type input "PSEG"
click at [103, 67] on input "text" at bounding box center [143, 61] width 81 height 12
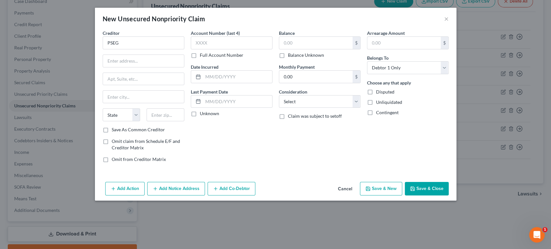
click at [315, 43] on div "Balance $ Balance Unknown Balance Undetermined $ Balance Unknown" at bounding box center [320, 44] width 82 height 29
click at [315, 49] on input "text" at bounding box center [315, 43] width 73 height 12
type input "1,484.98"
click at [103, 67] on input "text" at bounding box center [143, 61] width 81 height 12
drag, startPoint x: 109, startPoint y: 78, endPoint x: 54, endPoint y: 77, distance: 54.9
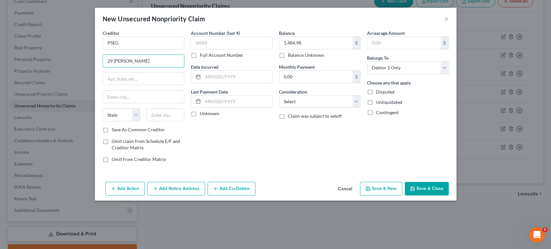
click at [99, 77] on div "Creditor * PSEG 29 Jacobson State AL AK AR AZ CA CO CT DE DC FL GA GU HI ID IL …" at bounding box center [143, 99] width 88 height 138
type input "80 Park Plaza, M401"
click at [103, 103] on input "text" at bounding box center [143, 97] width 81 height 12
type input "Newark"
select select "33"
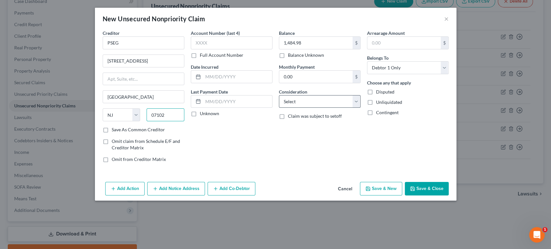
type input "07102"
click at [308, 108] on select "Select Cable / Satellite Services Collection Agency Credit Card Debt Debt Couns…" at bounding box center [320, 101] width 82 height 13
select select "20"
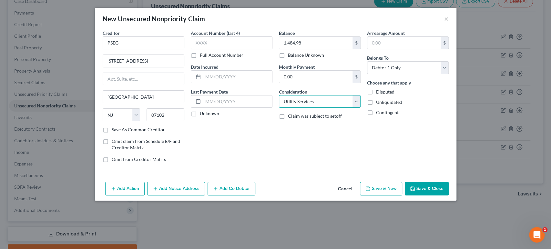
click at [279, 108] on select "Select Cable / Satellite Services Collection Agency Credit Card Debt Debt Couns…" at bounding box center [320, 101] width 82 height 13
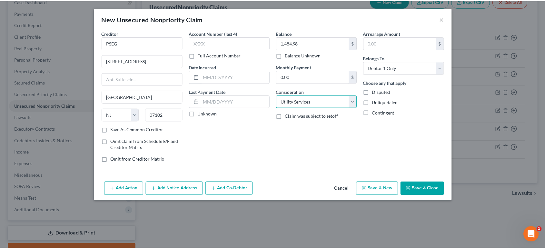
scroll to position [9, 0]
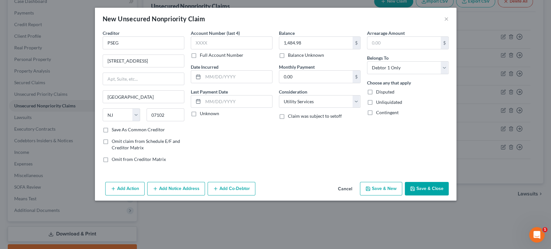
click at [449, 196] on button "Save & Close" at bounding box center [427, 189] width 44 height 14
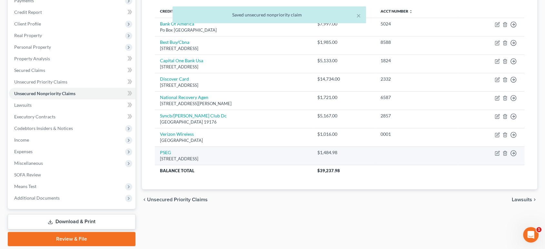
scroll to position [72, 0]
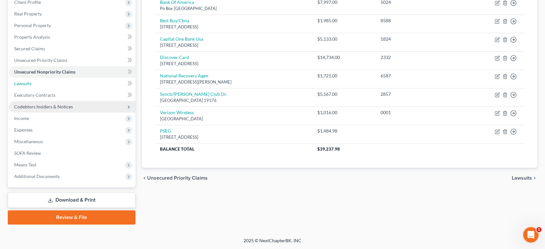
drag, startPoint x: 28, startPoint y: 57, endPoint x: 63, endPoint y: 85, distance: 44.5
click at [28, 81] on span "Lawsuits" at bounding box center [22, 83] width 17 height 5
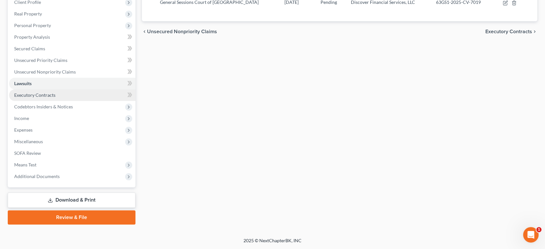
click at [56, 98] on span "Executory Contracts" at bounding box center [34, 94] width 41 height 5
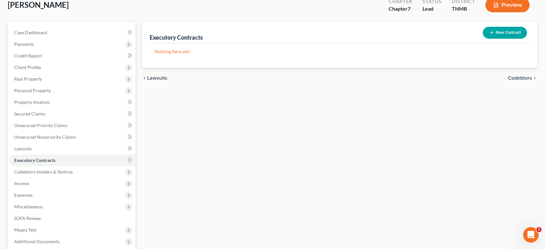
scroll to position [107, 0]
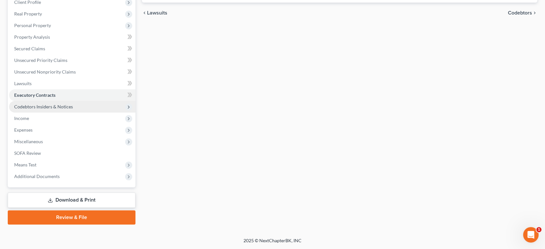
click at [67, 109] on span "Codebtors Insiders & Notices" at bounding box center [43, 106] width 59 height 5
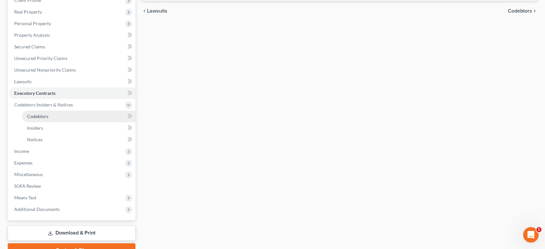
click at [66, 122] on link "Codebtors" at bounding box center [79, 117] width 114 height 12
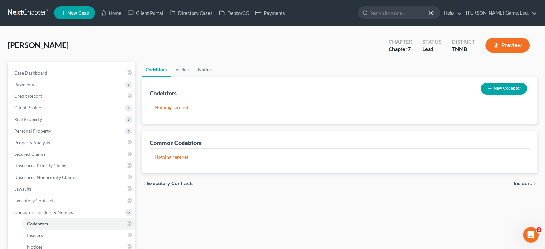
click at [500, 95] on button "New Codebtor" at bounding box center [504, 89] width 46 height 12
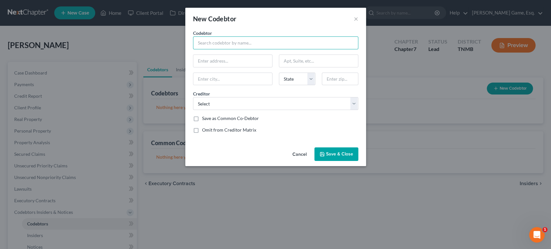
click at [220, 49] on input "text" at bounding box center [275, 42] width 165 height 13
type input "Rosa Montero"
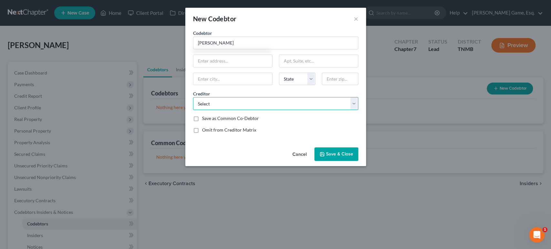
click at [228, 110] on select "Select Toyota Financial Ser Discover Card Bank Of America Syncb/Sams Club Dc Ca…" at bounding box center [275, 103] width 165 height 13
select select "0"
click at [193, 110] on select "Select Toyota Financial Ser Discover Card Bank Of America Syncb/Sams Club Dc Ca…" at bounding box center [275, 103] width 165 height 13
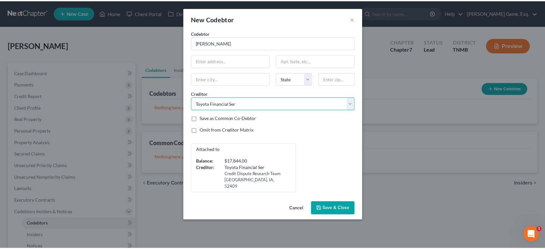
scroll to position [26, 0]
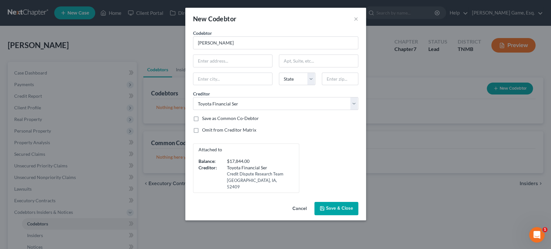
click at [202, 120] on label "Save as Common Co-Debtor" at bounding box center [230, 118] width 57 height 6
click at [205, 119] on input "Save as Common Co-Debtor" at bounding box center [207, 117] width 4 height 4
checkbox input "true"
click at [202, 133] on label "Omit from Creditor Matrix" at bounding box center [229, 130] width 54 height 6
click at [205, 131] on input "Omit from Creditor Matrix" at bounding box center [207, 129] width 4 height 4
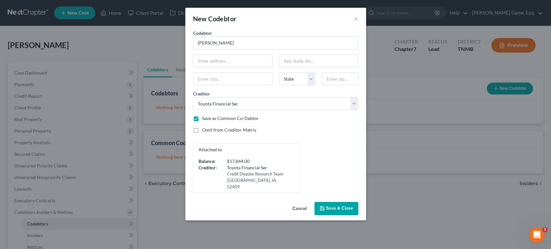
checkbox input "true"
click at [225, 55] on input "text" at bounding box center [232, 61] width 79 height 12
click at [222, 55] on input "text" at bounding box center [232, 61] width 79 height 12
paste input "[STREET_ADDRESS][PERSON_NAME]"
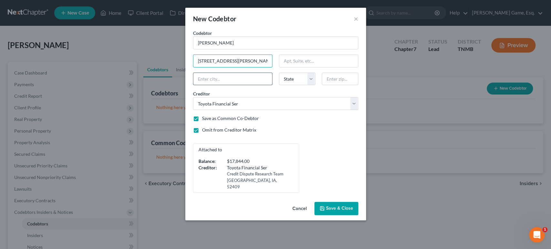
type input "[STREET_ADDRESS][PERSON_NAME]"
click at [248, 74] on input "text" at bounding box center [232, 79] width 79 height 12
type input "Clarksville"
click at [290, 76] on select "State AL AK AR AZ CA CO CT DE DC FL GA GU HI ID IL IN IA KS KY LA ME MD MA MI M…" at bounding box center [297, 79] width 36 height 13
select select "44"
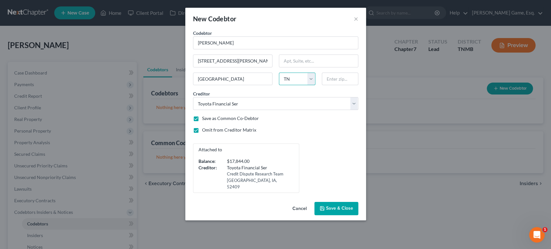
click at [279, 73] on select "State AL AK AR AZ CA CO CT DE DC FL GA GU HI ID IL IN IA KS KY LA ME MD MA MI M…" at bounding box center [297, 79] width 36 height 13
click at [348, 73] on input "text" at bounding box center [340, 79] width 36 height 13
type input "37042"
click at [347, 211] on span "Save & Close" at bounding box center [339, 208] width 27 height 5
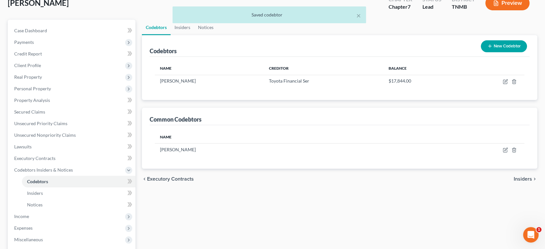
scroll to position [143, 0]
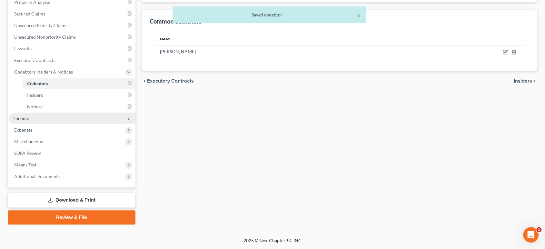
click at [49, 124] on span "Income" at bounding box center [72, 119] width 127 height 12
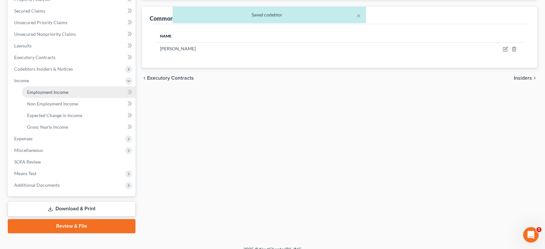
click at [56, 95] on span "Employment Income" at bounding box center [47, 91] width 41 height 5
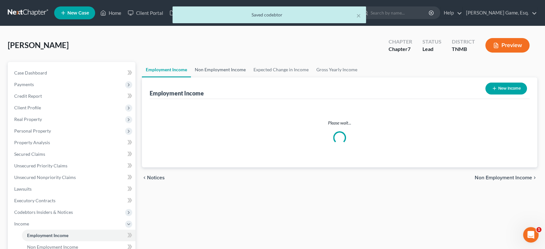
click at [239, 77] on link "Non Employment Income" at bounding box center [220, 69] width 59 height 15
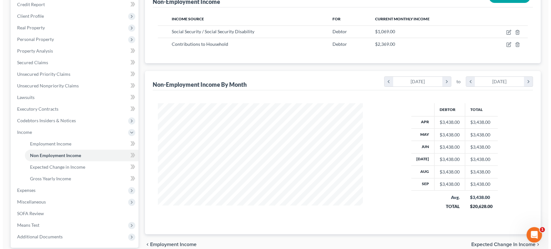
scroll to position [107, 0]
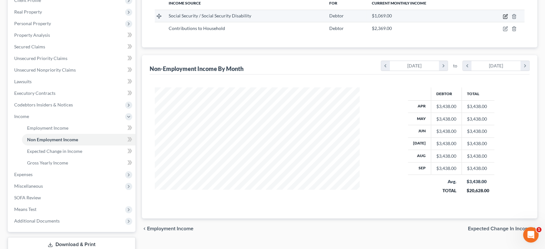
click at [503, 19] on icon "button" at bounding box center [505, 16] width 5 height 5
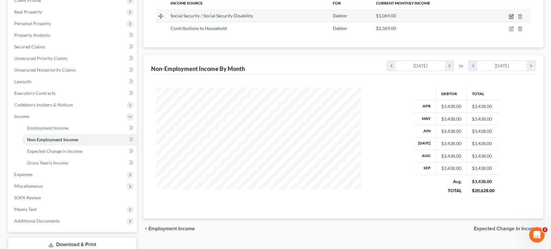
select select "4"
select select "0"
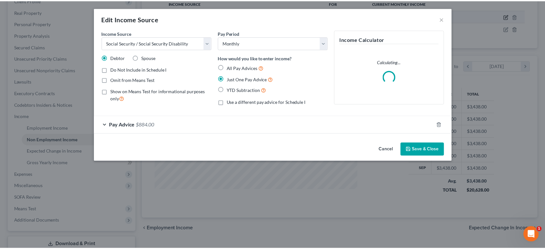
scroll to position [144, 220]
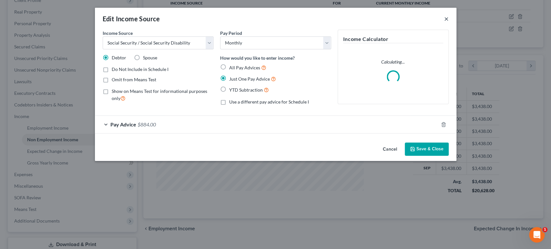
click at [449, 23] on button "×" at bounding box center [446, 19] width 5 height 8
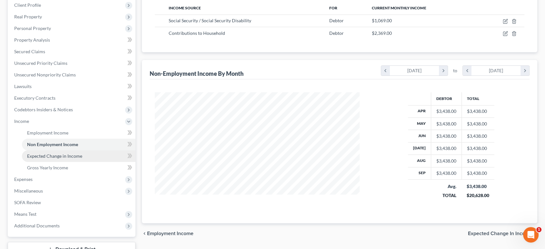
scroll to position [143, 0]
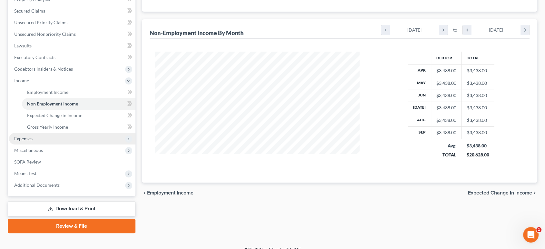
click at [53, 145] on span "Expenses" at bounding box center [72, 139] width 127 height 12
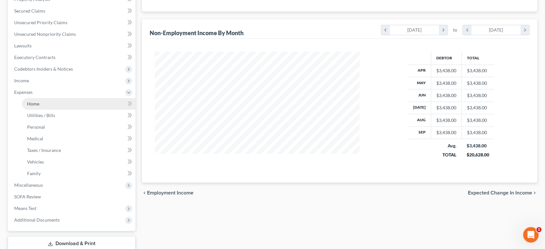
click at [54, 110] on link "Home" at bounding box center [79, 104] width 114 height 12
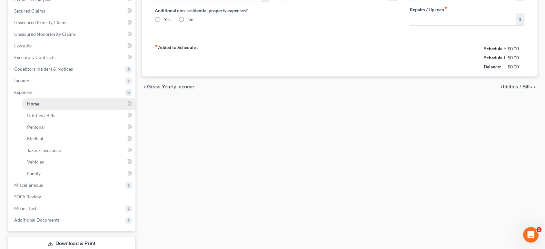
type input "2,200.00"
type input "0.00"
radio input "true"
type input "0.00"
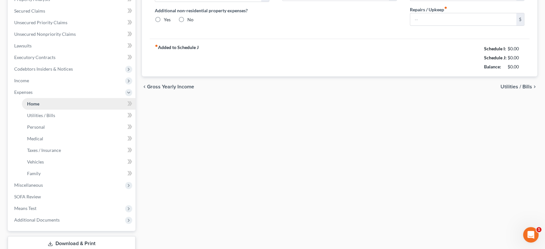
type input "0.00"
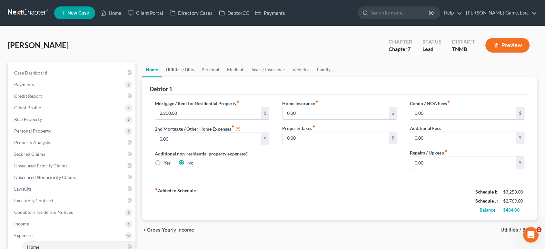
click at [186, 77] on link "Utilities / Bills" at bounding box center [180, 69] width 36 height 15
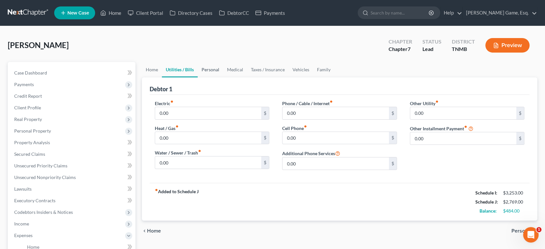
click at [220, 77] on link "Personal" at bounding box center [210, 69] width 25 height 15
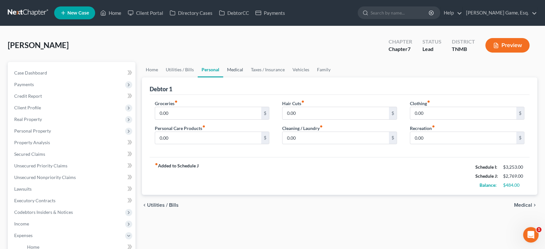
click at [247, 77] on link "Medical" at bounding box center [235, 69] width 24 height 15
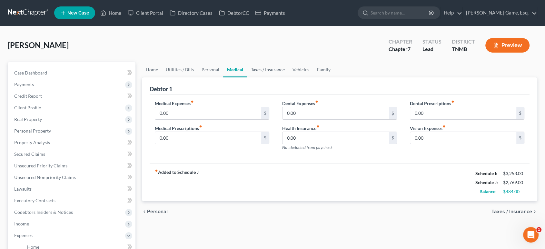
click at [289, 77] on link "Taxes / Insurance" at bounding box center [268, 69] width 42 height 15
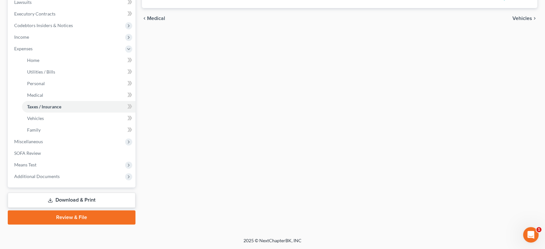
scroll to position [294, 0]
click at [33, 159] on span "Means Test" at bounding box center [72, 165] width 127 height 12
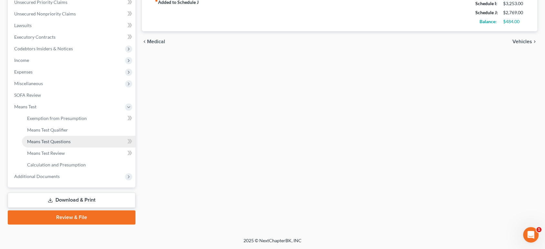
scroll to position [193, 0]
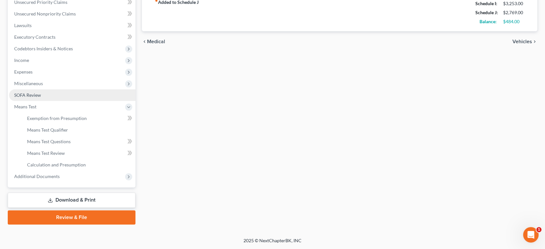
click at [41, 98] on span "SOFA Review" at bounding box center [27, 94] width 27 height 5
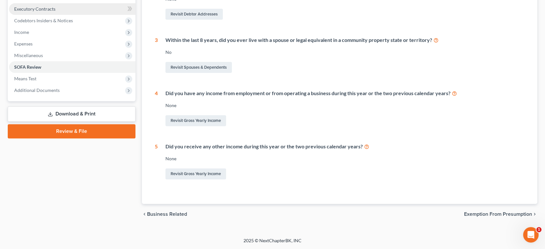
scroll to position [179, 0]
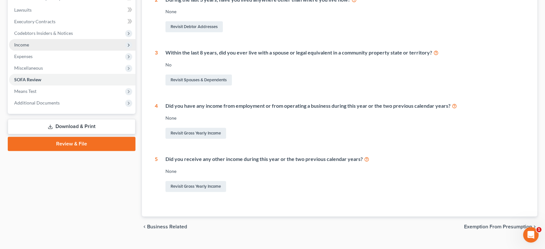
click at [37, 51] on span "Income" at bounding box center [72, 45] width 127 height 12
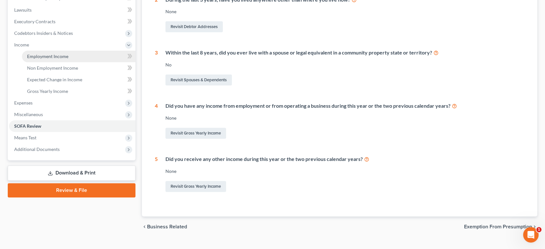
click at [52, 59] on span "Employment Income" at bounding box center [47, 56] width 41 height 5
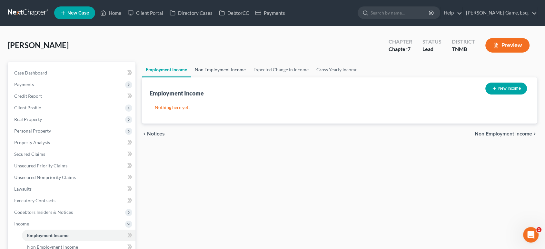
click at [226, 77] on link "Non Employment Income" at bounding box center [220, 69] width 59 height 15
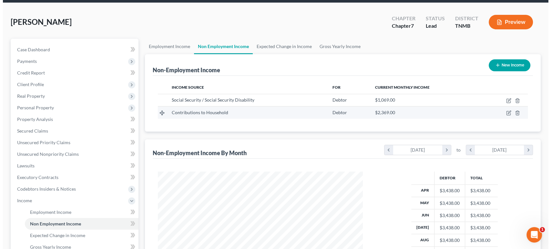
scroll to position [36, 0]
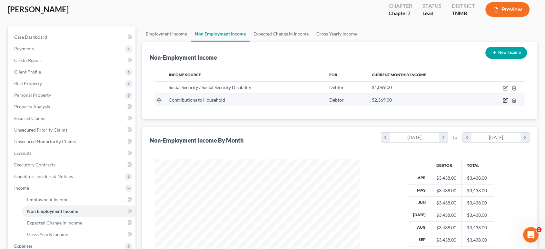
click at [503, 103] on icon "button" at bounding box center [505, 100] width 5 height 5
select select "8"
select select "0"
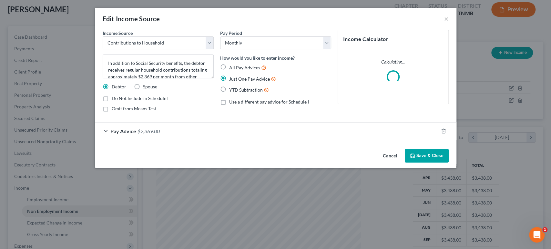
scroll to position [144, 220]
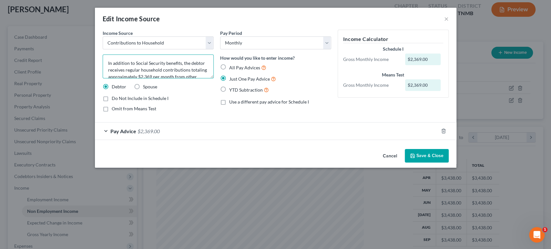
drag, startPoint x: 170, startPoint y: 78, endPoint x: 46, endPoint y: 83, distance: 124.7
click at [44, 83] on div "Edit Income Source × Income Source * Select Unemployment Disability (from emplo…" at bounding box center [275, 124] width 551 height 249
drag, startPoint x: 108, startPoint y: 79, endPoint x: 44, endPoint y: 83, distance: 65.0
click at [45, 82] on div "Edit Income Source × Income Source * Select Unemployment Disability (from emplo…" at bounding box center [275, 124] width 551 height 249
click at [148, 78] on textarea "Debtor receives regular household contributions totaling approximately $2,369 p…" at bounding box center [158, 67] width 111 height 24
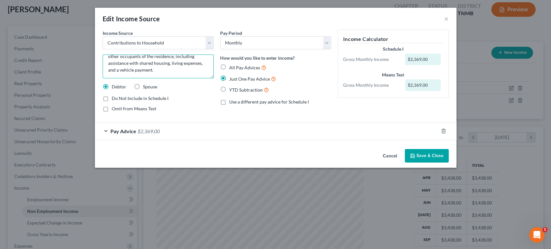
scroll to position [11, 0]
type textarea "Debtor receives regular household contributions totaling approximately $2,369 p…"
drag, startPoint x: 195, startPoint y: 71, endPoint x: 267, endPoint y: 18, distance: 88.9
click at [267, 18] on div "Edit Income Source ×" at bounding box center [275, 19] width 361 height 22
click at [112, 112] on label "Omit from Means Test" at bounding box center [134, 109] width 45 height 6
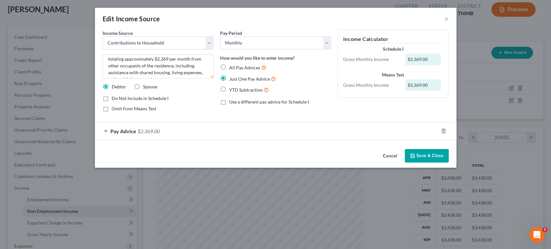
click at [114, 110] on input "Omit from Means Test" at bounding box center [116, 108] width 4 height 4
click at [112, 112] on label "Omit from Means Test" at bounding box center [134, 109] width 45 height 6
click at [114, 110] on input "Omit from Means Test" at bounding box center [116, 108] width 4 height 4
checkbox input "false"
click at [178, 140] on div "Pay Advice $2,369.00" at bounding box center [266, 131] width 343 height 17
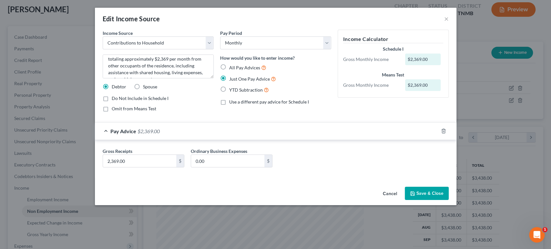
scroll to position [15, 0]
click at [166, 140] on div "Pay Advice $2,369.00" at bounding box center [266, 131] width 343 height 17
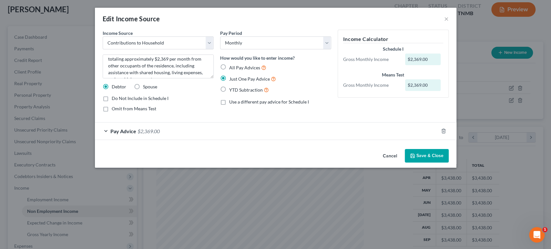
scroll to position [0, 0]
click at [157, 140] on div "Pay Advice $2,369.00" at bounding box center [266, 131] width 343 height 17
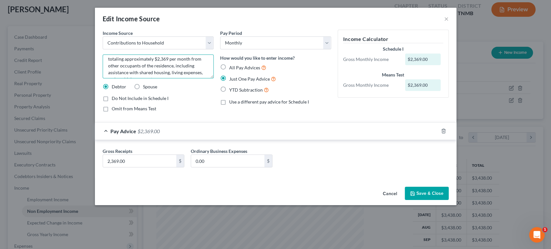
drag, startPoint x: 137, startPoint y: 76, endPoint x: 132, endPoint y: 76, distance: 5.5
click at [132, 76] on textarea "Debtor receives regular household contributions totaling approximately $2,369 p…" at bounding box center [158, 67] width 111 height 24
type textarea "Debtor receives regular household contributions totaling approximately $2,300 p…"
click at [103, 167] on input "2,369.00" at bounding box center [139, 161] width 73 height 12
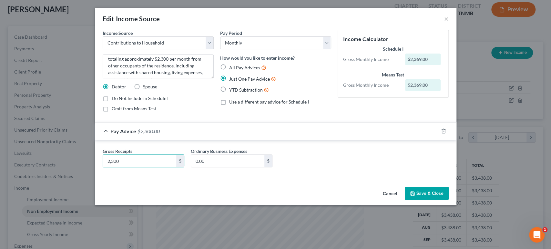
type input "2,300"
click at [329, 173] on div "Gross Receipts 2,300 $ Ordinary Business Expenses 0.00 $" at bounding box center [275, 160] width 352 height 25
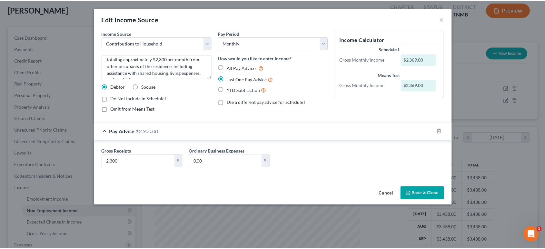
scroll to position [15, 0]
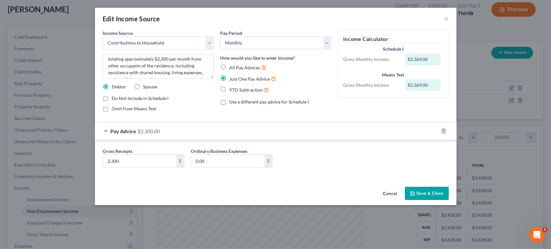
click at [449, 200] on button "Save & Close" at bounding box center [427, 194] width 44 height 14
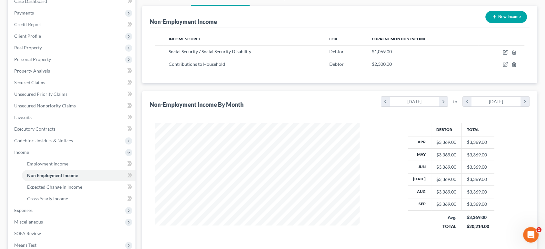
scroll to position [143, 0]
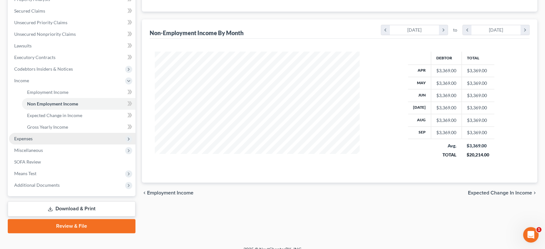
click at [51, 145] on span "Expenses" at bounding box center [72, 139] width 127 height 12
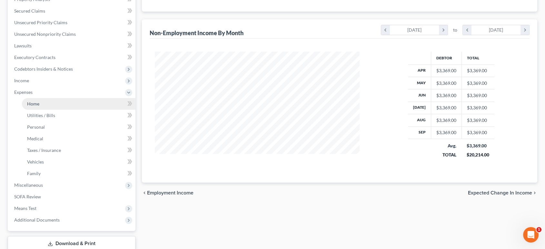
click at [53, 110] on link "Home" at bounding box center [79, 104] width 114 height 12
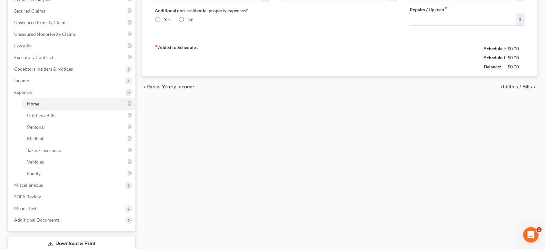
type input "2,200.00"
type input "0.00"
radio input "true"
type input "0.00"
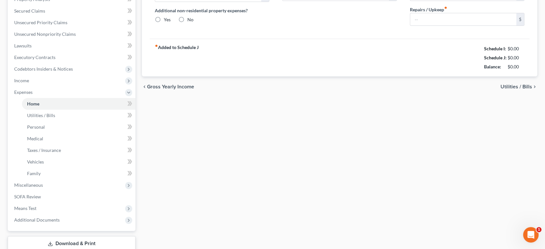
type input "0.00"
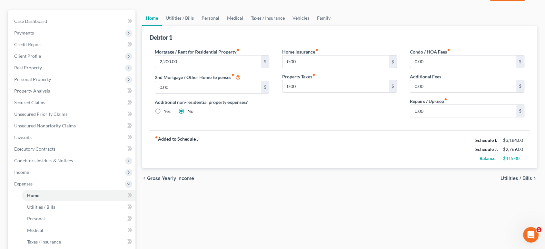
scroll to position [36, 0]
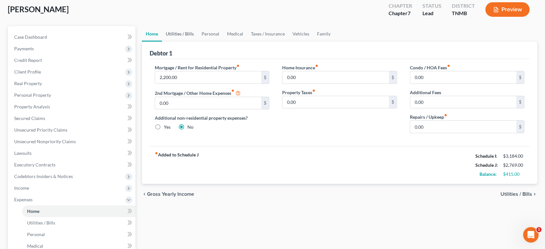
click at [192, 42] on link "Utilities / Bills" at bounding box center [180, 33] width 36 height 15
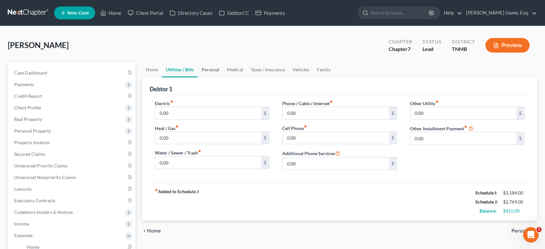
click at [223, 77] on link "Personal" at bounding box center [210, 69] width 25 height 15
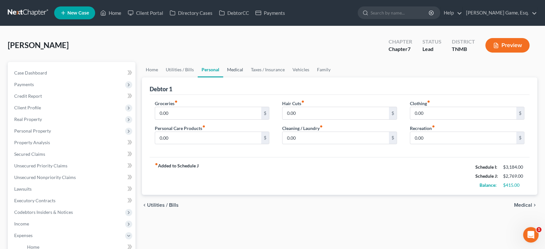
click at [247, 77] on link "Medical" at bounding box center [235, 69] width 24 height 15
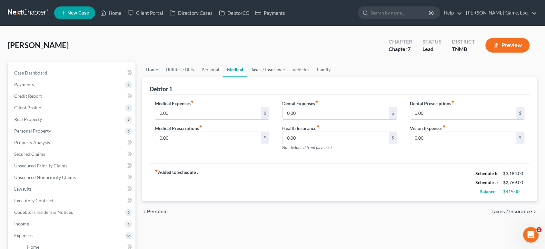
click at [289, 77] on link "Taxes / Insurance" at bounding box center [268, 69] width 42 height 15
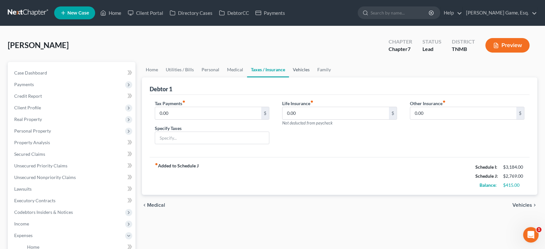
click at [314, 77] on link "Vehicles" at bounding box center [301, 69] width 25 height 15
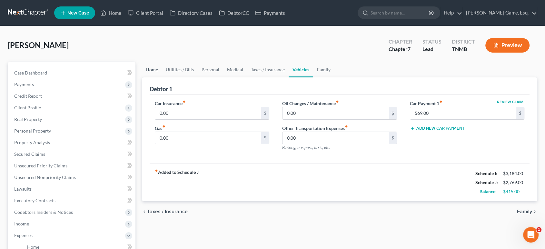
click at [153, 77] on link "Home" at bounding box center [152, 69] width 20 height 15
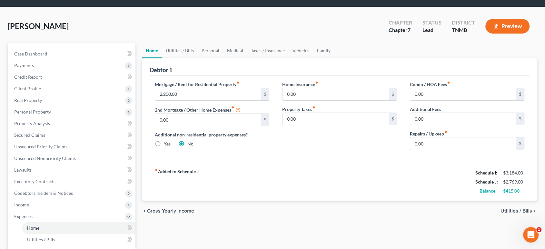
scroll to position [36, 0]
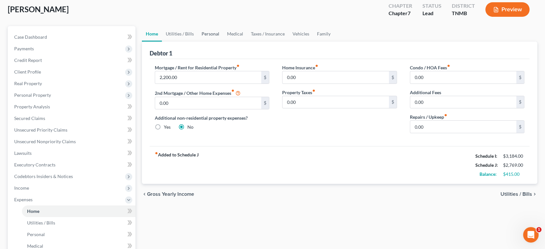
click at [223, 42] on link "Personal" at bounding box center [210, 33] width 25 height 15
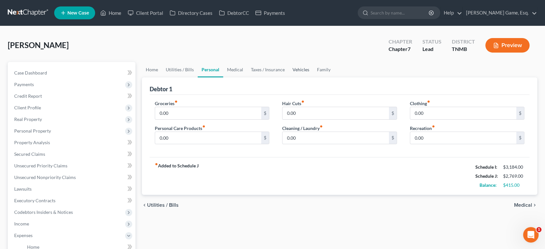
click at [313, 77] on link "Vehicles" at bounding box center [301, 69] width 25 height 15
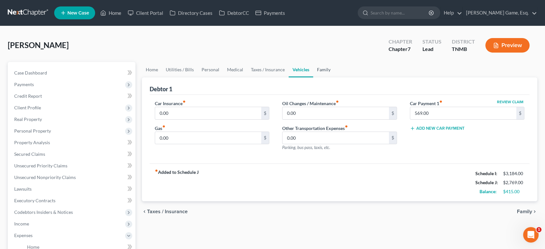
click at [335, 77] on link "Family" at bounding box center [323, 69] width 21 height 15
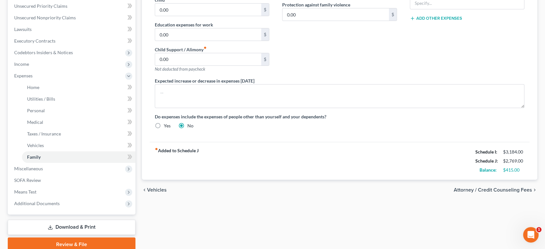
scroll to position [179, 0]
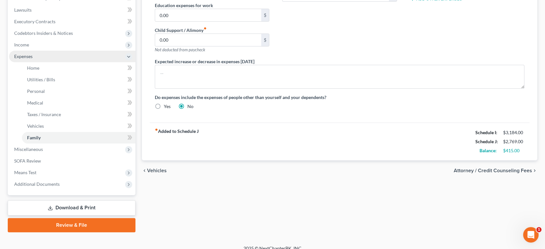
drag, startPoint x: 51, startPoint y: 102, endPoint x: 51, endPoint y: 106, distance: 4.5
click at [51, 51] on span "Income" at bounding box center [72, 45] width 127 height 12
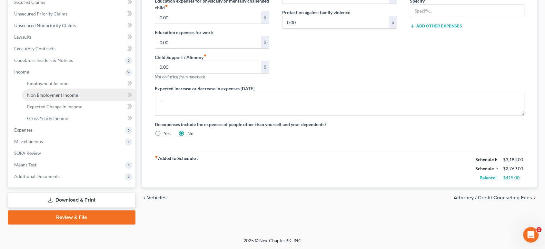
click at [63, 98] on span "Non Employment Income" at bounding box center [52, 94] width 51 height 5
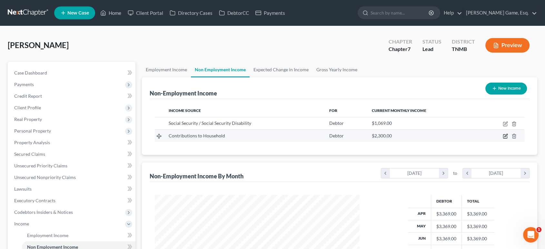
click at [503, 139] on icon "button" at bounding box center [505, 136] width 5 height 5
select select "8"
select select "0"
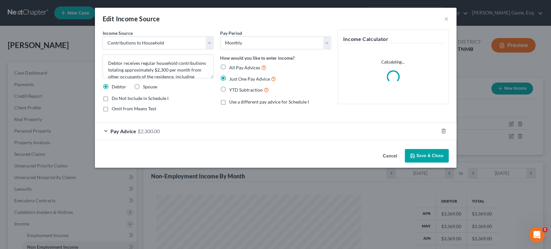
scroll to position [144, 220]
click at [139, 78] on textarea "Debtor receives regular household contributions totaling approximately $2,300 p…" at bounding box center [158, 67] width 111 height 24
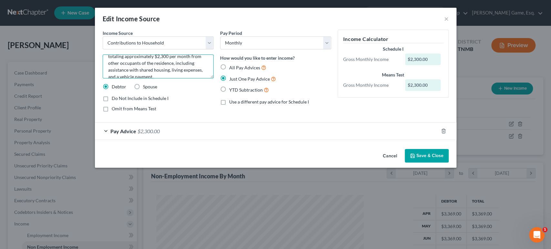
scroll to position [11, 0]
drag, startPoint x: 171, startPoint y: 85, endPoint x: 147, endPoint y: 86, distance: 24.6
click at [147, 78] on textarea "Debtor receives regular household contributions totaling approximately $2,300 p…" at bounding box center [158, 67] width 111 height 24
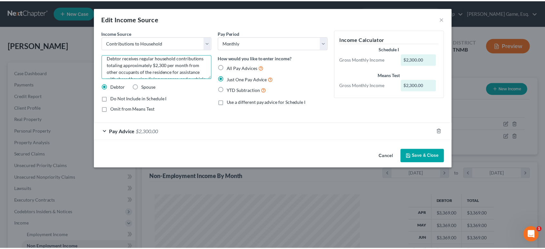
scroll to position [0, 0]
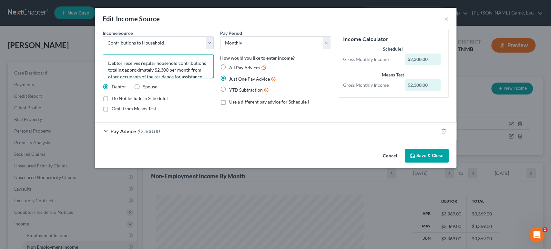
type textarea "Debtor receives regular household contributions totaling approximately $2,300 p…"
click at [449, 163] on button "Save & Close" at bounding box center [427, 156] width 44 height 14
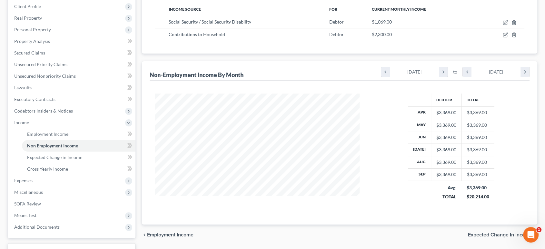
scroll to position [215, 0]
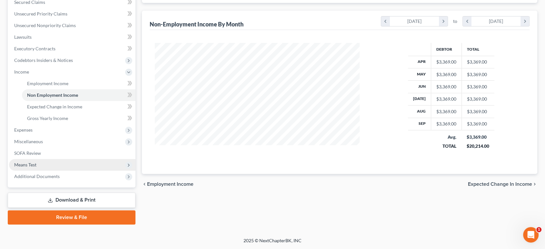
click at [36, 168] on span "Means Test" at bounding box center [25, 164] width 22 height 5
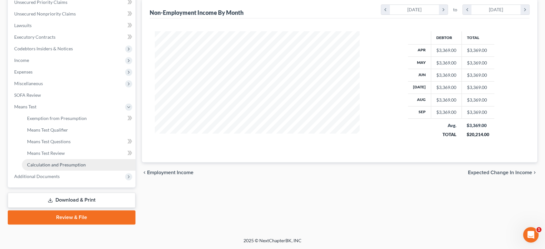
click at [67, 168] on span "Calculation and Presumption" at bounding box center [56, 164] width 59 height 5
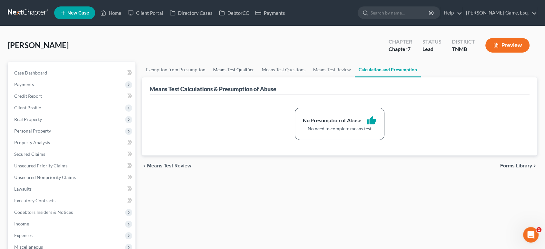
click at [258, 77] on link "Means Test Qualifier" at bounding box center [233, 69] width 49 height 15
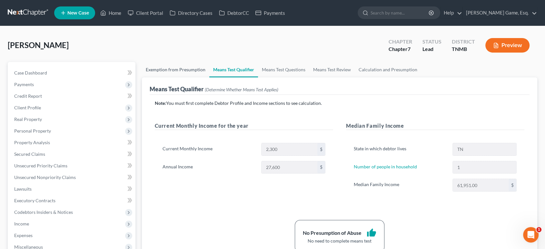
click at [186, 77] on link "Exemption from Presumption" at bounding box center [175, 69] width 67 height 15
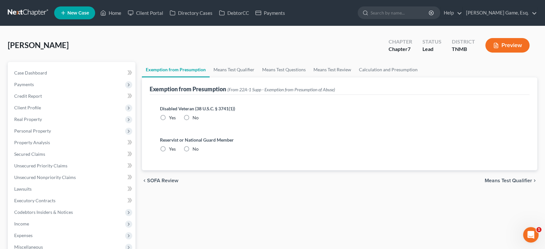
radio input "true"
click at [256, 77] on link "Means Test Qualifier" at bounding box center [234, 69] width 49 height 15
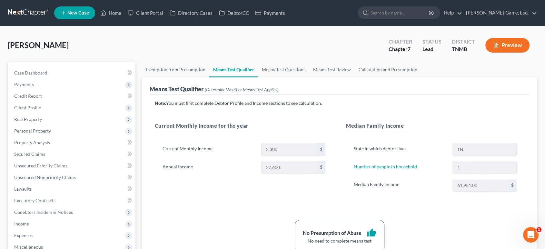
click at [506, 53] on button "Preview" at bounding box center [508, 45] width 44 height 15
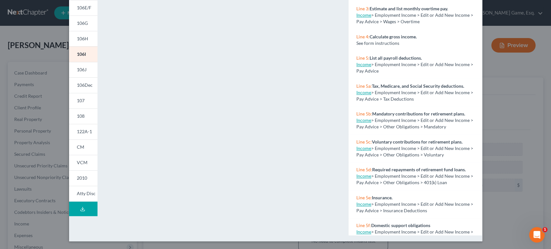
scroll to position [173, 0]
click at [80, 212] on icon at bounding box center [82, 209] width 5 height 5
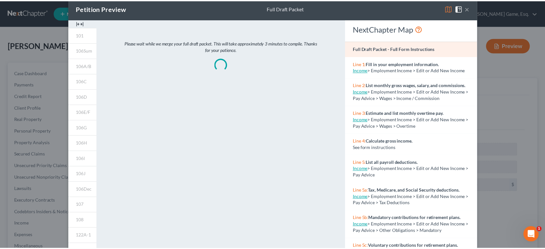
scroll to position [0, 0]
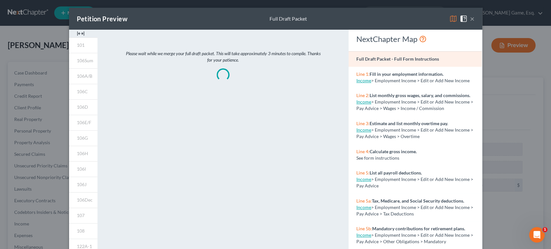
click at [474, 23] on button "×" at bounding box center [472, 19] width 5 height 8
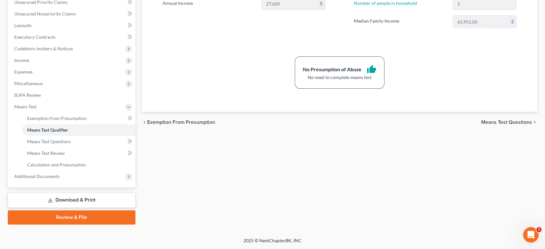
scroll to position [179, 0]
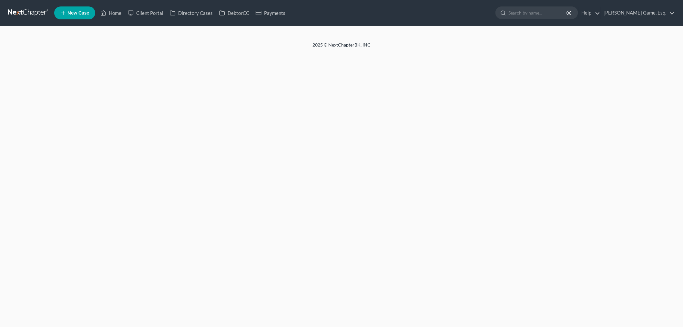
select select "0"
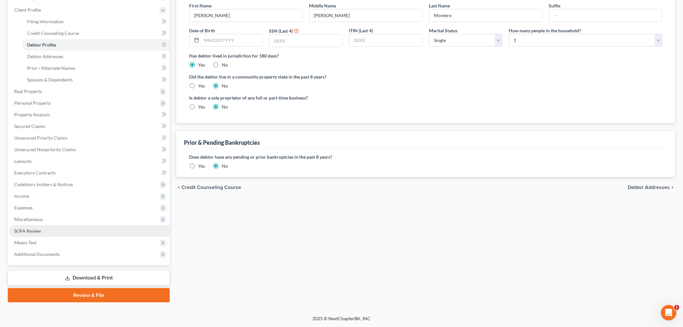
scroll to position [202, 0]
click at [63, 248] on span "Additional Documents" at bounding box center [89, 254] width 161 height 12
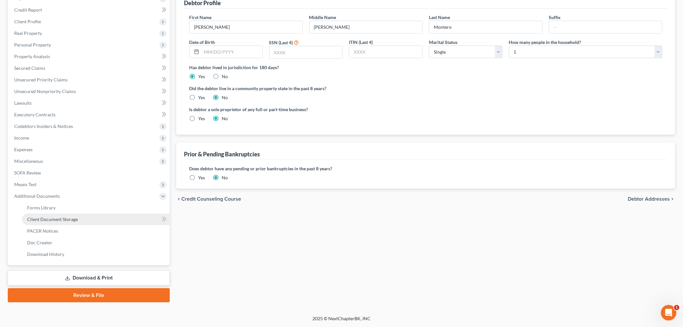
click at [78, 216] on span "Client Document Storage" at bounding box center [52, 218] width 51 height 5
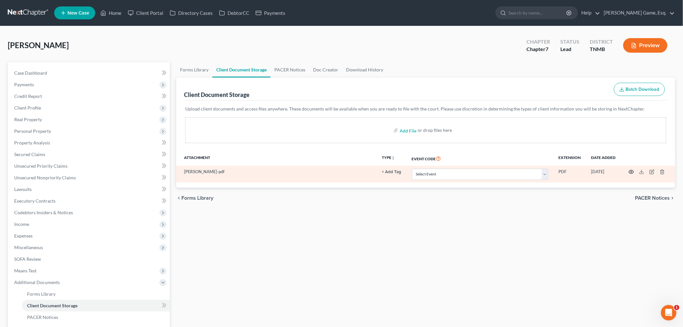
click at [631, 172] on circle "button" at bounding box center [631, 171] width 1 height 1
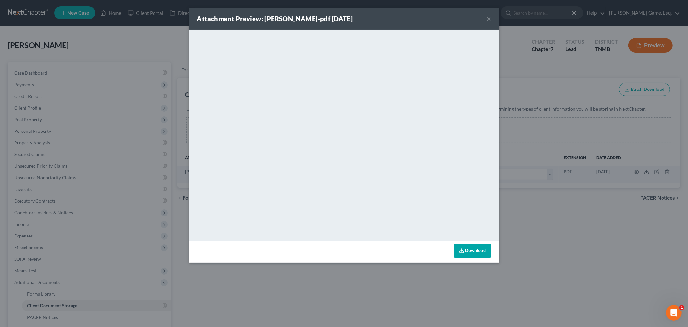
click at [492, 23] on button "×" at bounding box center [489, 19] width 5 height 8
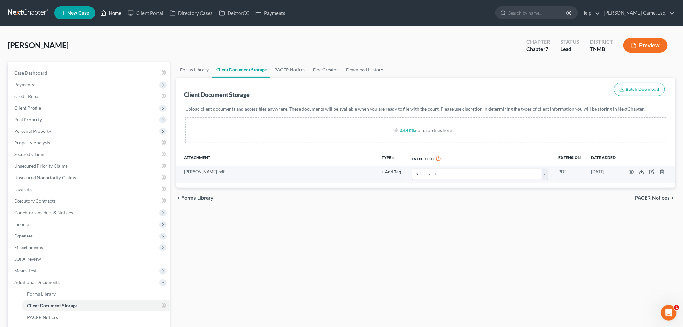
click at [125, 14] on link "Home" at bounding box center [110, 13] width 27 height 12
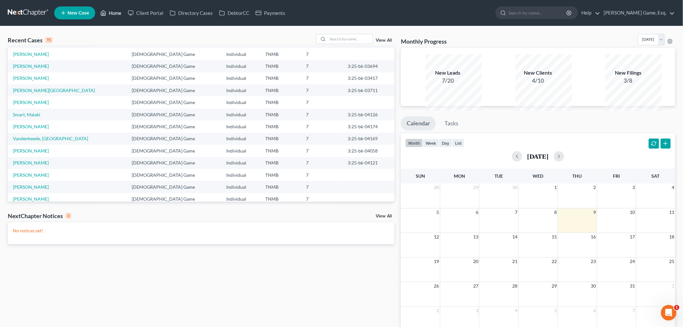
scroll to position [36, 0]
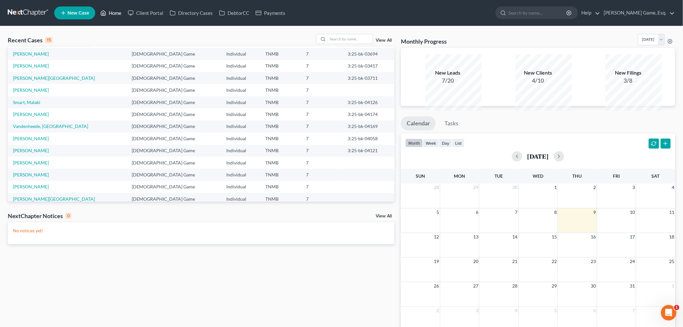
click at [125, 12] on link "Home" at bounding box center [110, 13] width 27 height 12
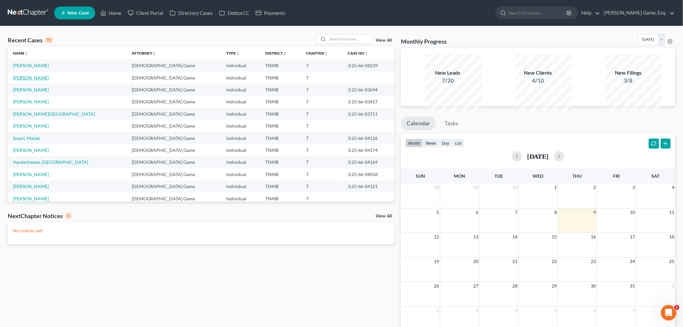
click at [43, 80] on link "[PERSON_NAME]" at bounding box center [31, 77] width 36 height 5
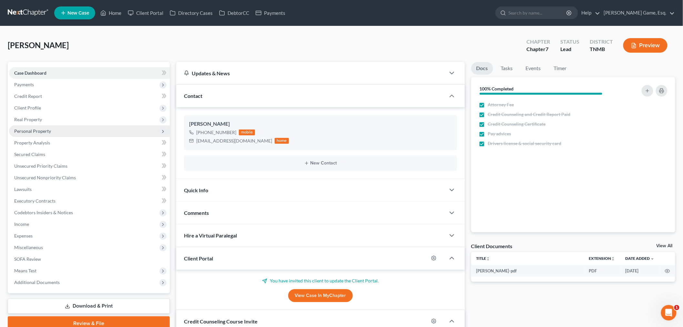
click at [51, 134] on span "Personal Property" at bounding box center [32, 130] width 37 height 5
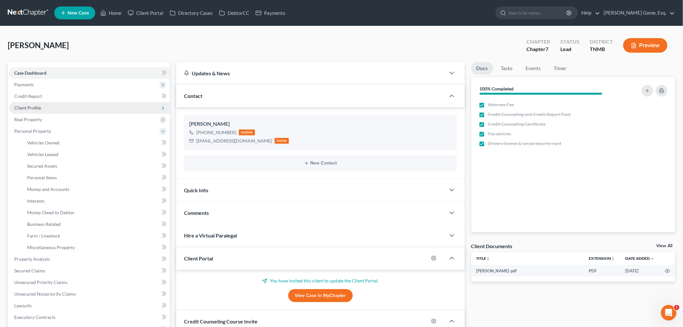
click at [53, 114] on span "Client Profile" at bounding box center [89, 108] width 161 height 12
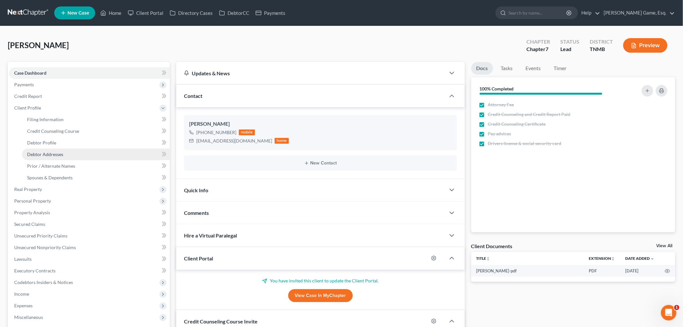
click at [63, 157] on span "Debtor Addresses" at bounding box center [45, 153] width 36 height 5
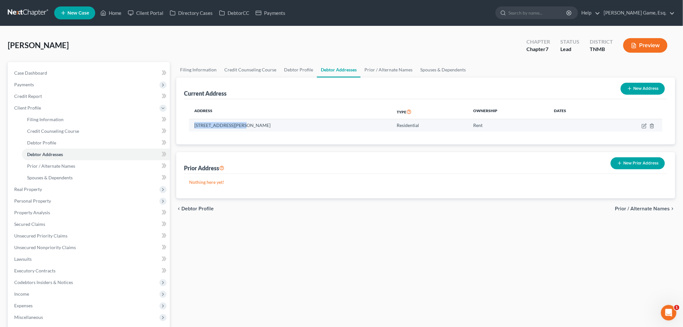
drag, startPoint x: 200, startPoint y: 154, endPoint x: 256, endPoint y: 150, distance: 55.7
click at [256, 131] on td "[STREET_ADDRESS][PERSON_NAME]" at bounding box center [290, 125] width 203 height 12
copy td "[STREET_ADDRESS][PERSON_NAME]"
